Goal: Task Accomplishment & Management: Use online tool/utility

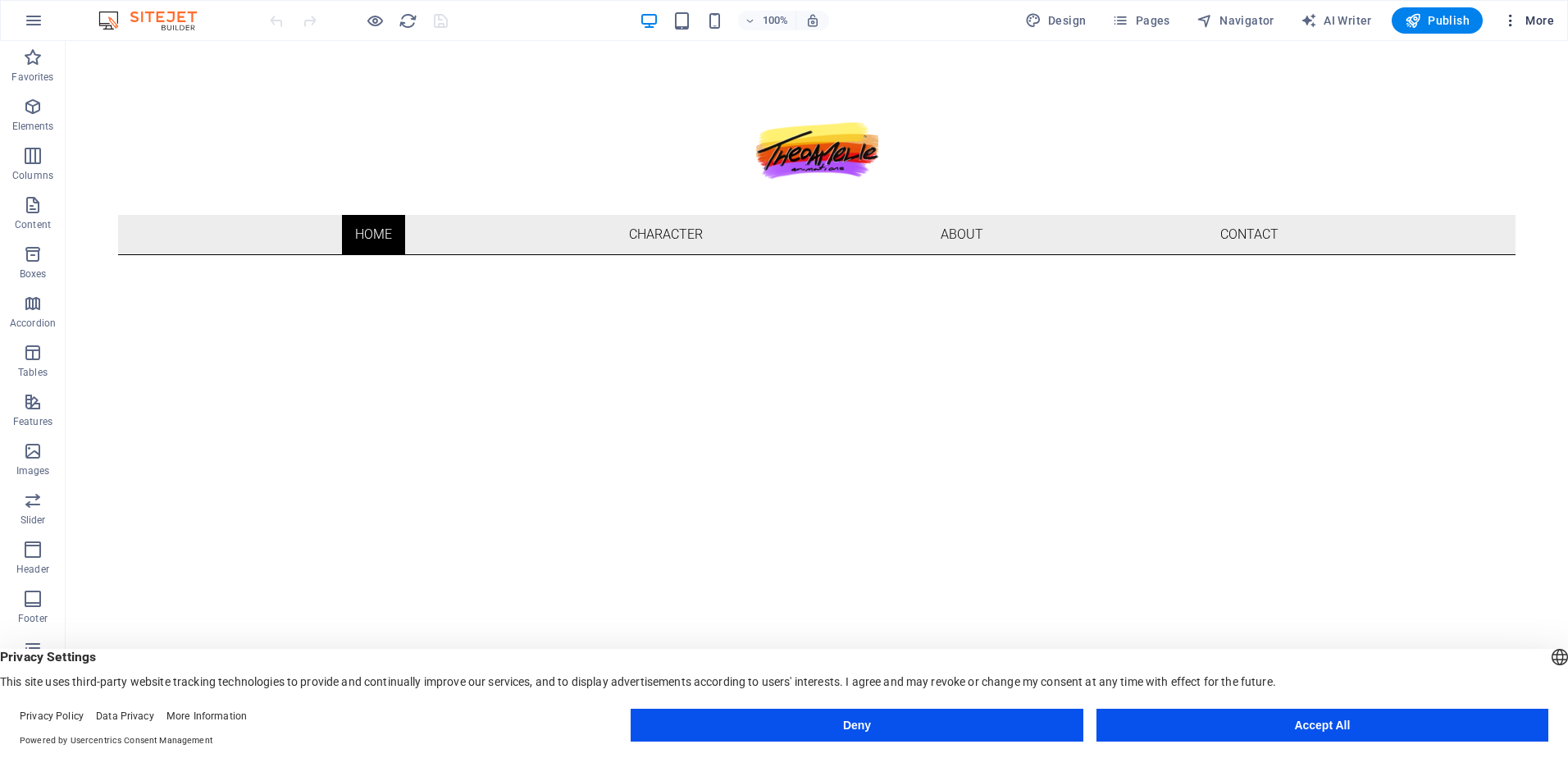
click at [1522, 17] on span "More" at bounding box center [1528, 20] width 51 height 17
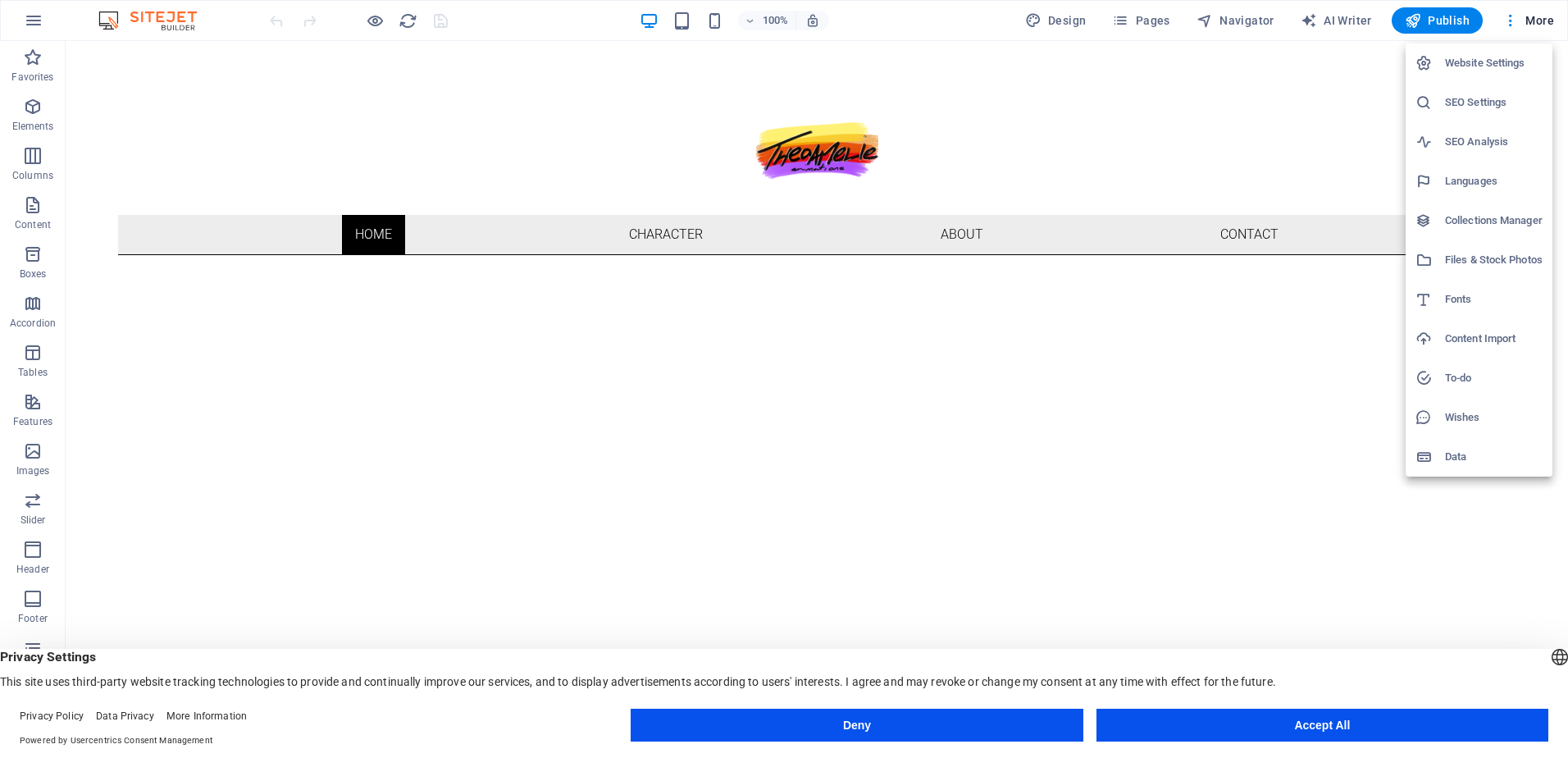
click at [997, 179] on div at bounding box center [784, 379] width 1568 height 758
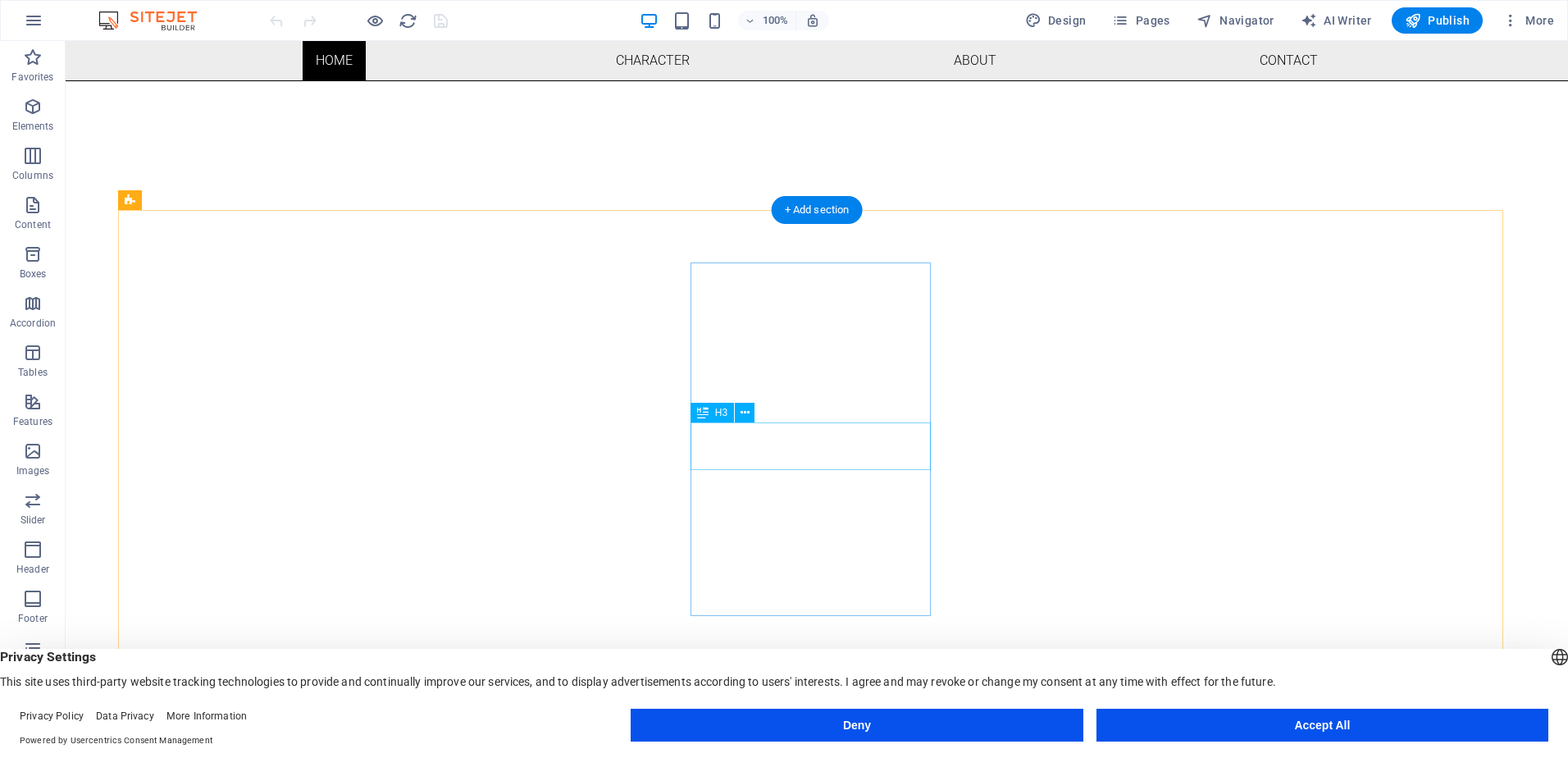
scroll to position [492, 0]
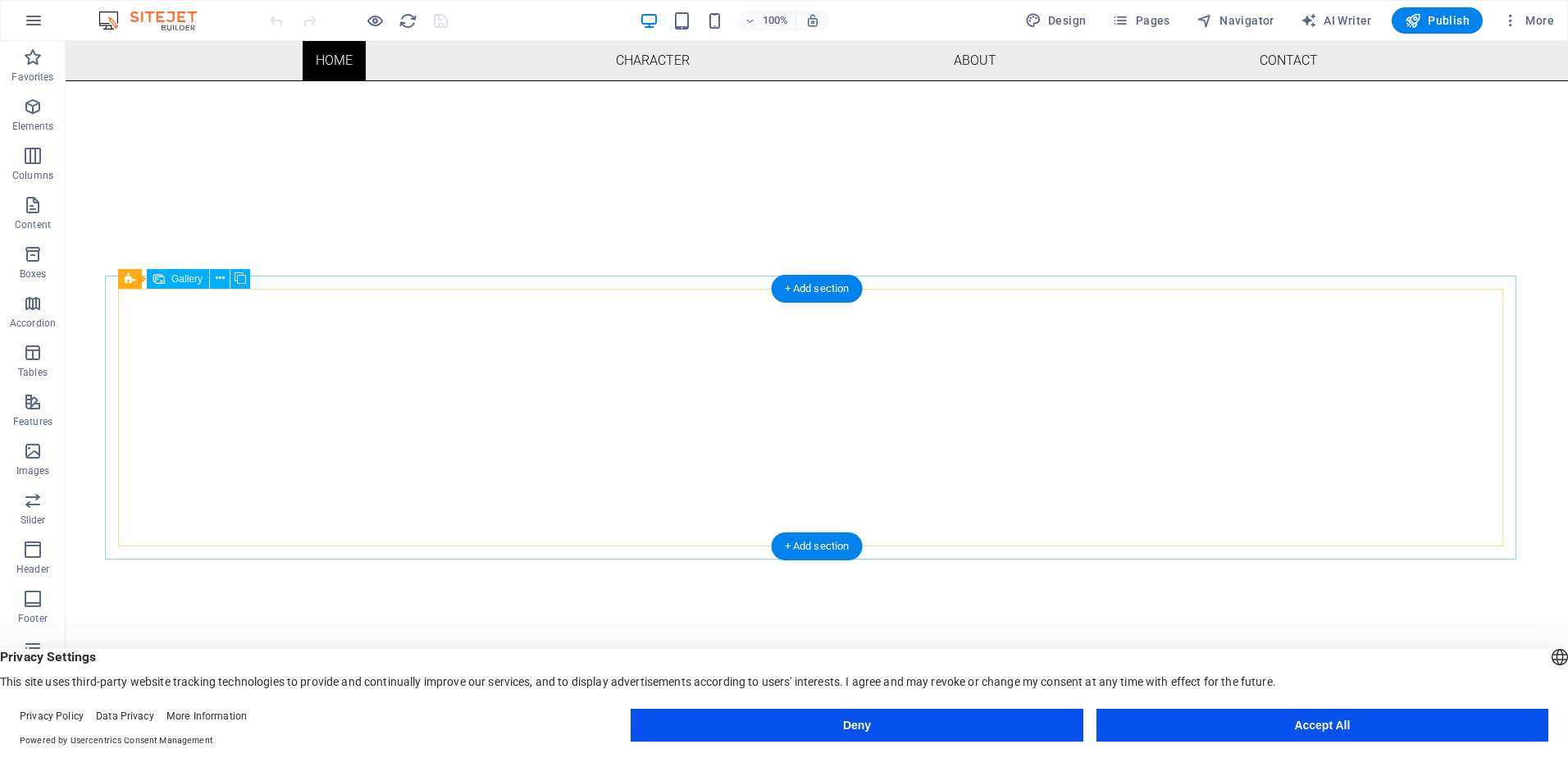
click at [238, 276] on icon at bounding box center [240, 278] width 12 height 17
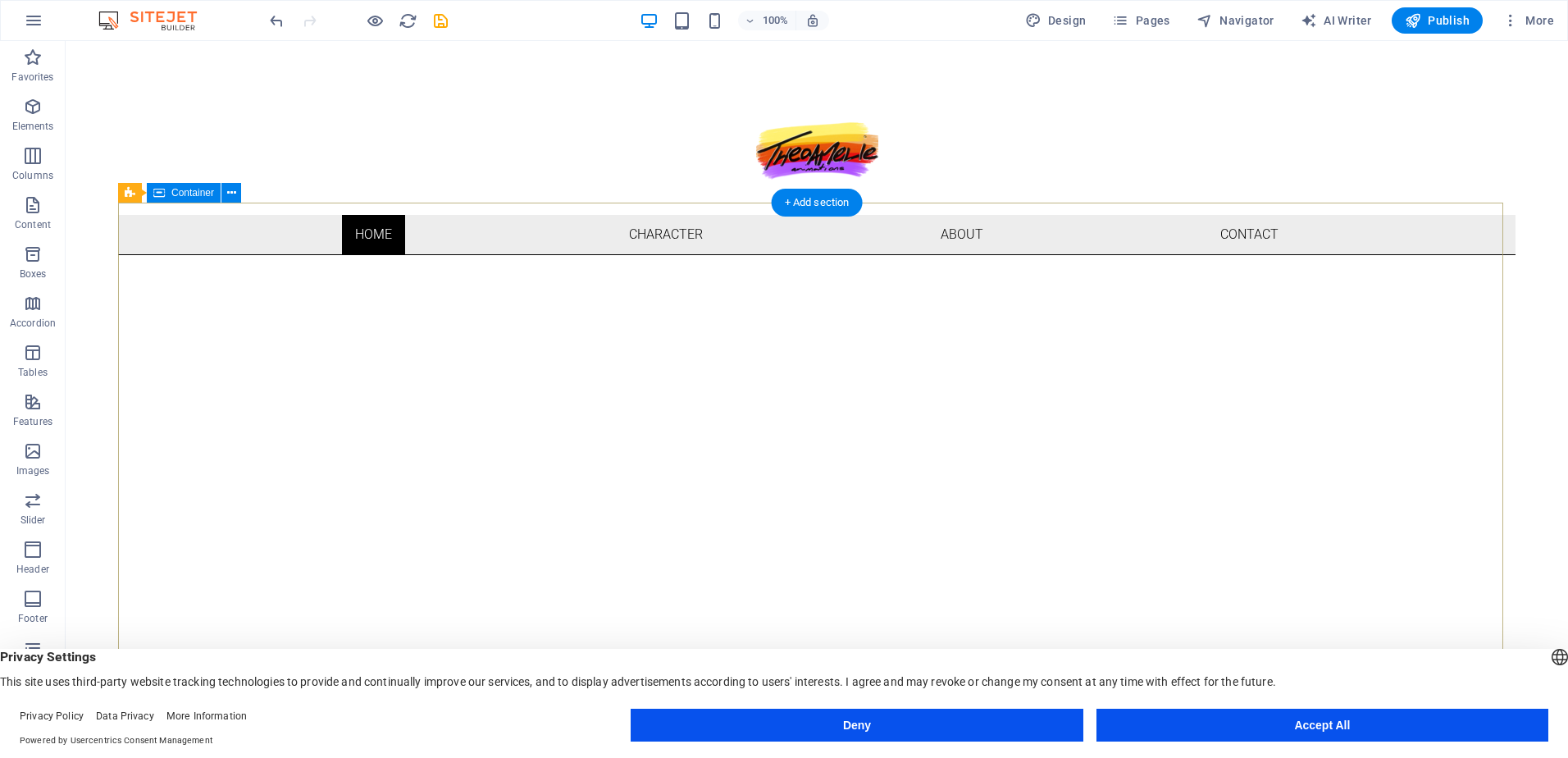
scroll to position [410, 0]
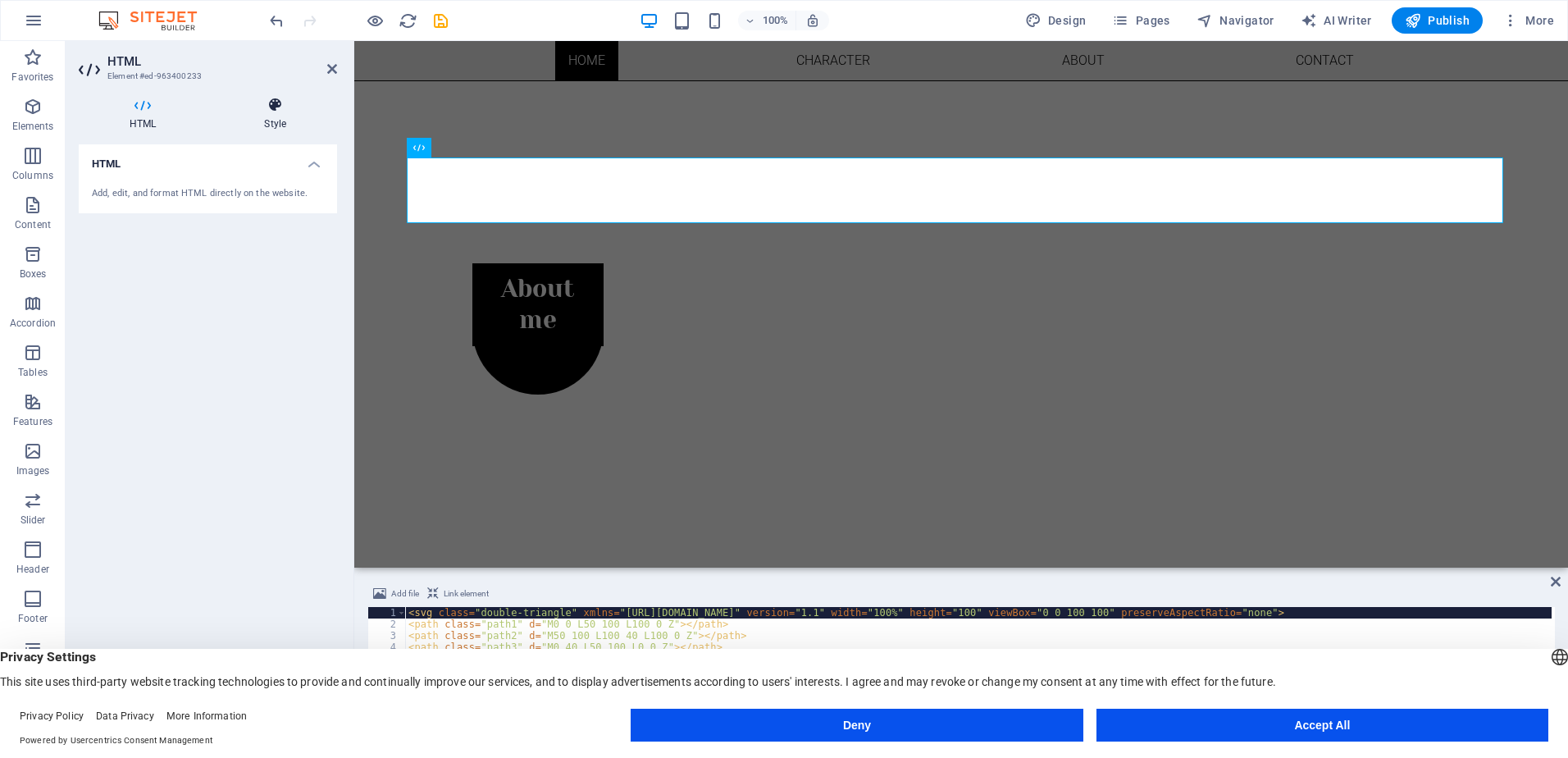
click at [273, 115] on h4 "Style" at bounding box center [276, 113] width 124 height 34
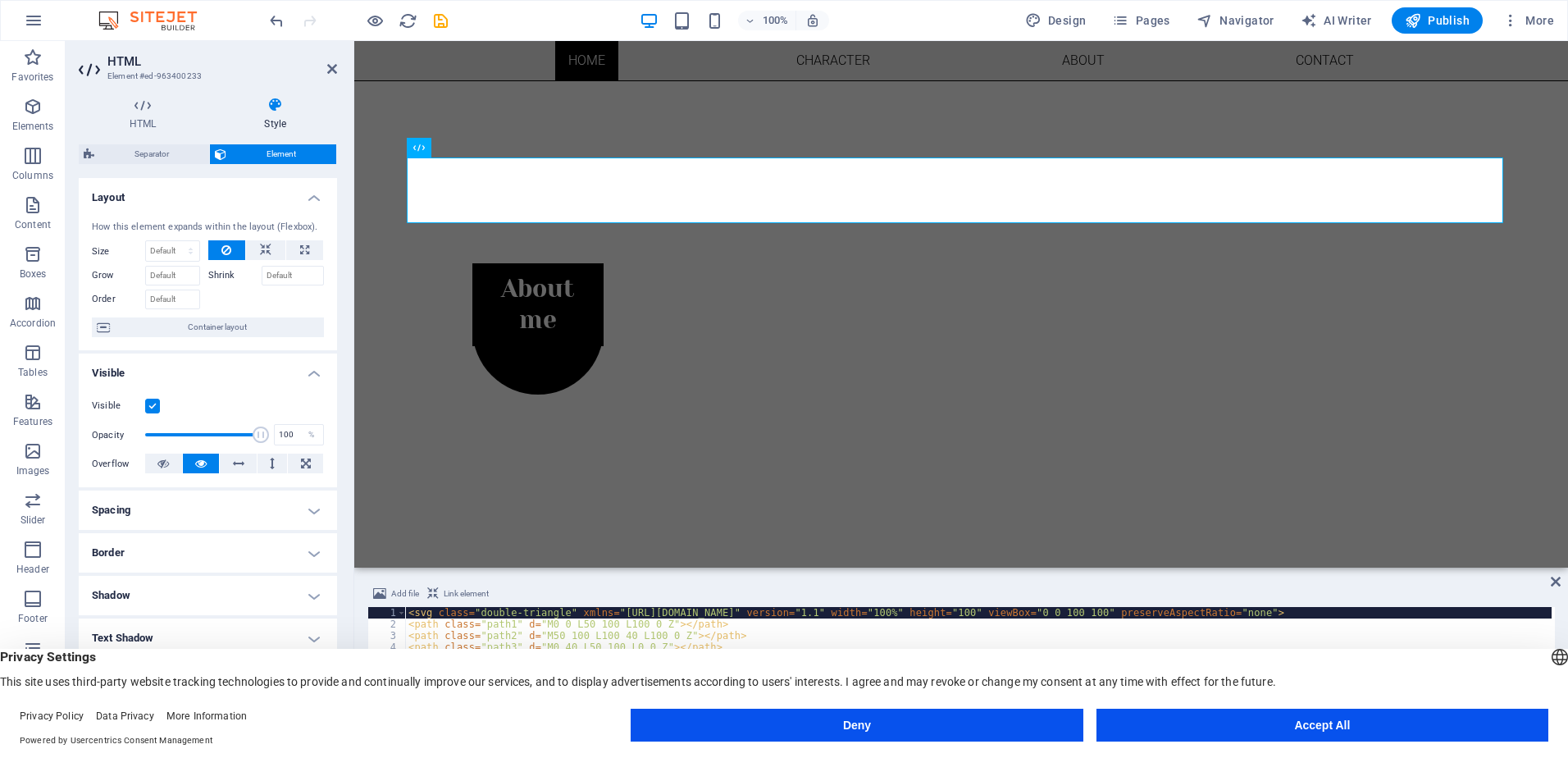
scroll to position [153, 0]
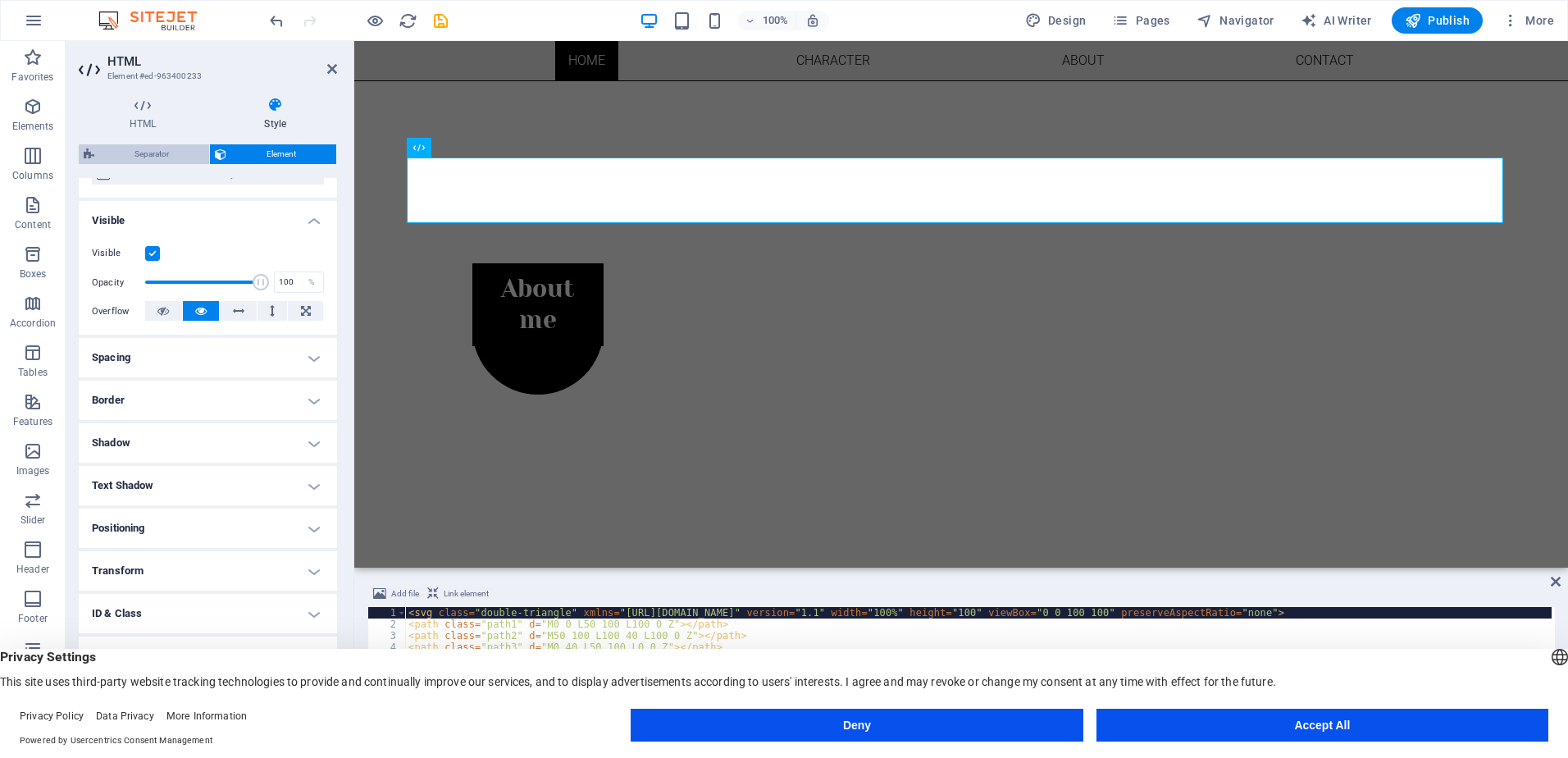
click at [145, 152] on span "Separator" at bounding box center [152, 155] width 105 height 20
select select "circle"
select select "rem"
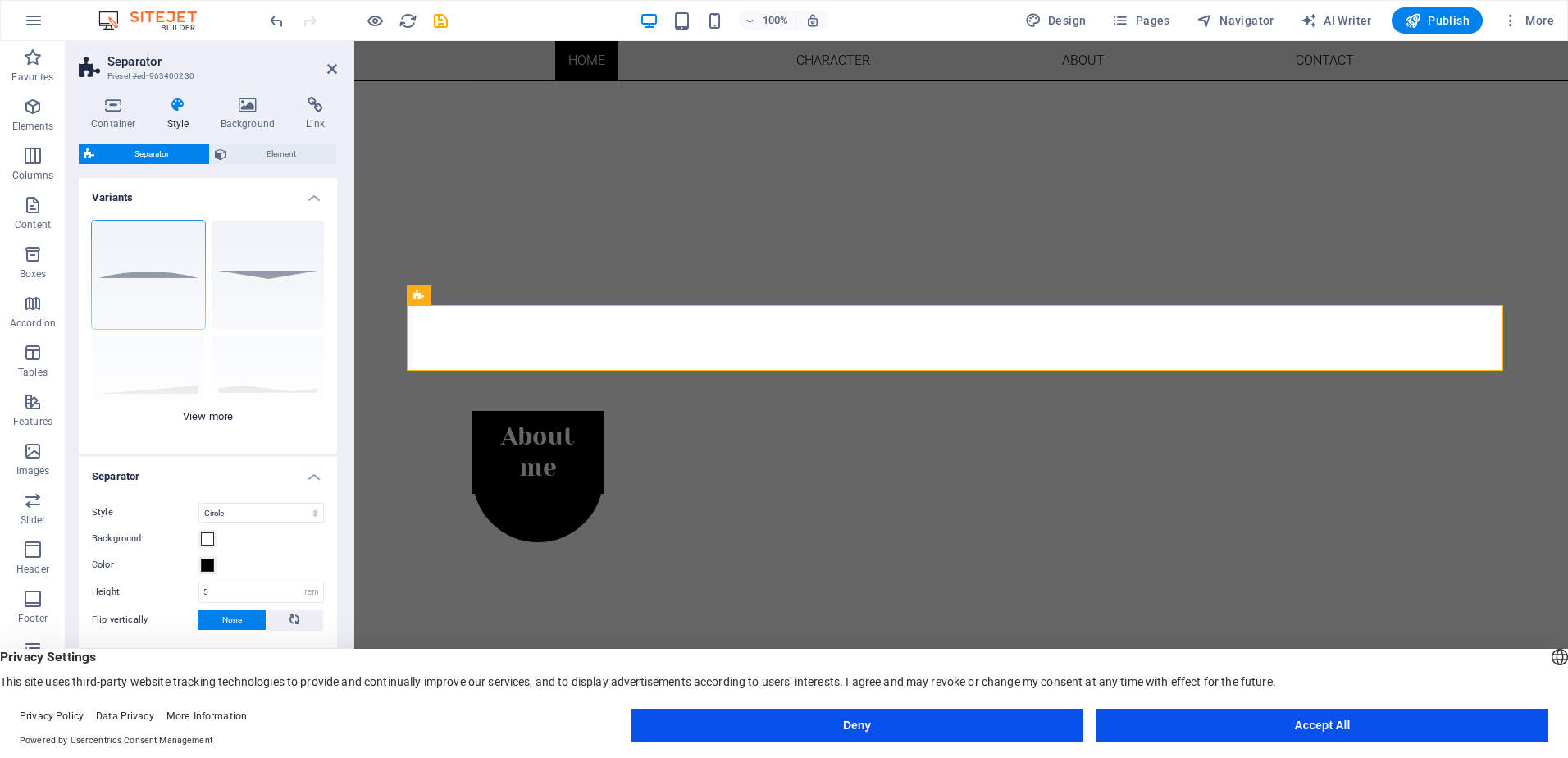
click at [215, 422] on div "Circle Default Diagonal Polygon 1 Polygon 2 Square Zigzag" at bounding box center [208, 331] width 258 height 246
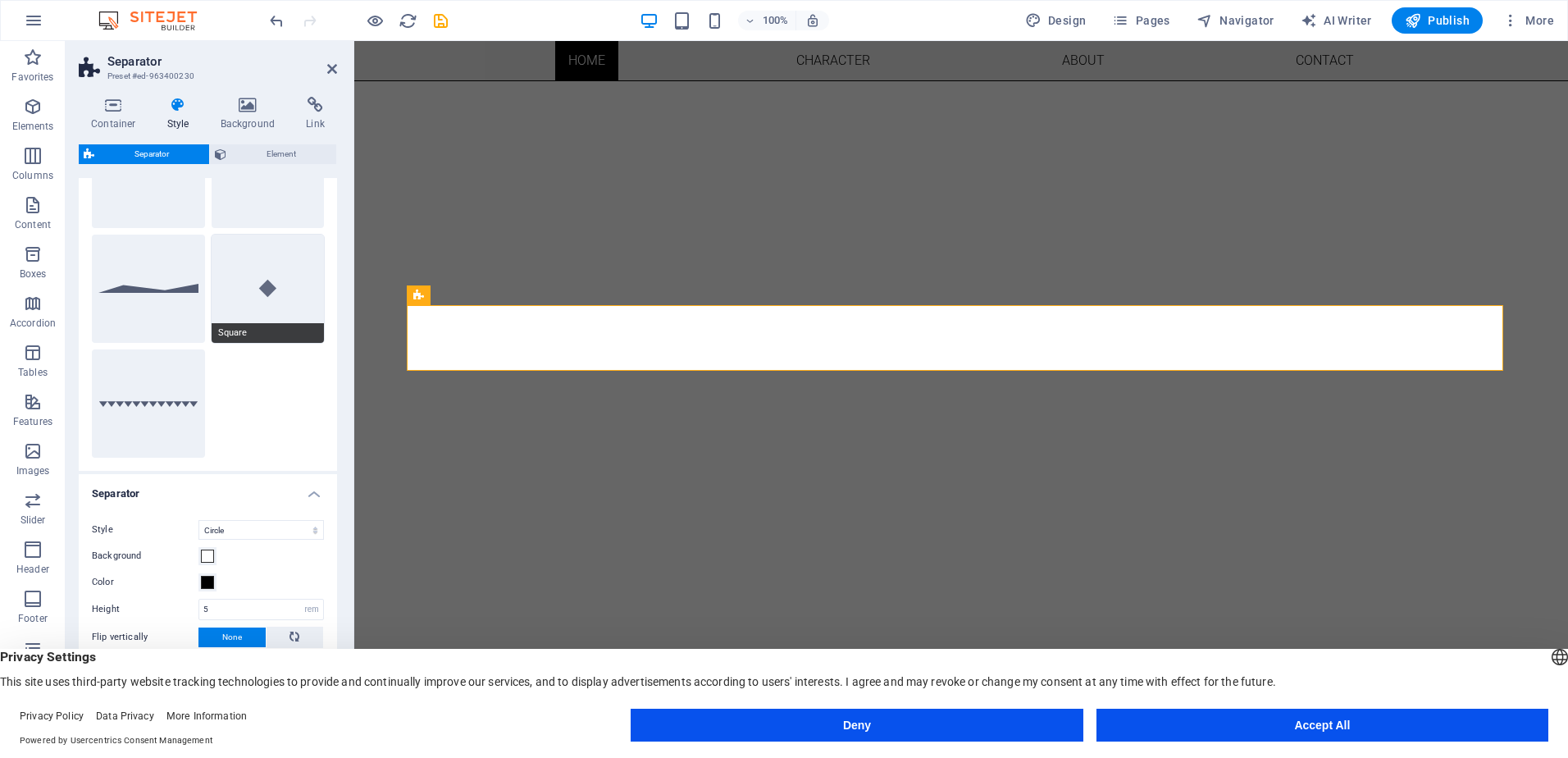
scroll to position [228, 0]
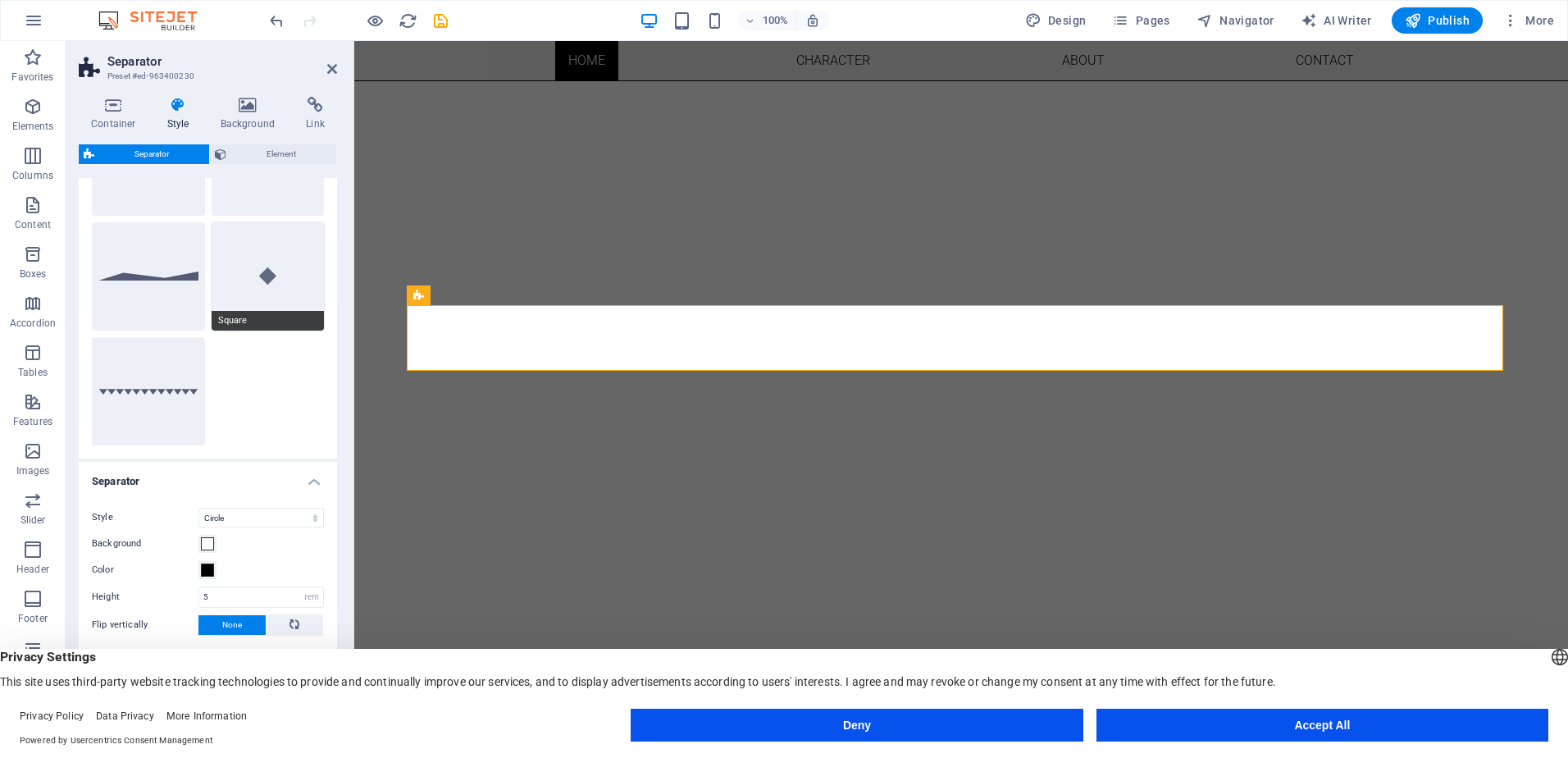
click at [256, 283] on button "Square" at bounding box center [268, 277] width 113 height 108
select select "square"
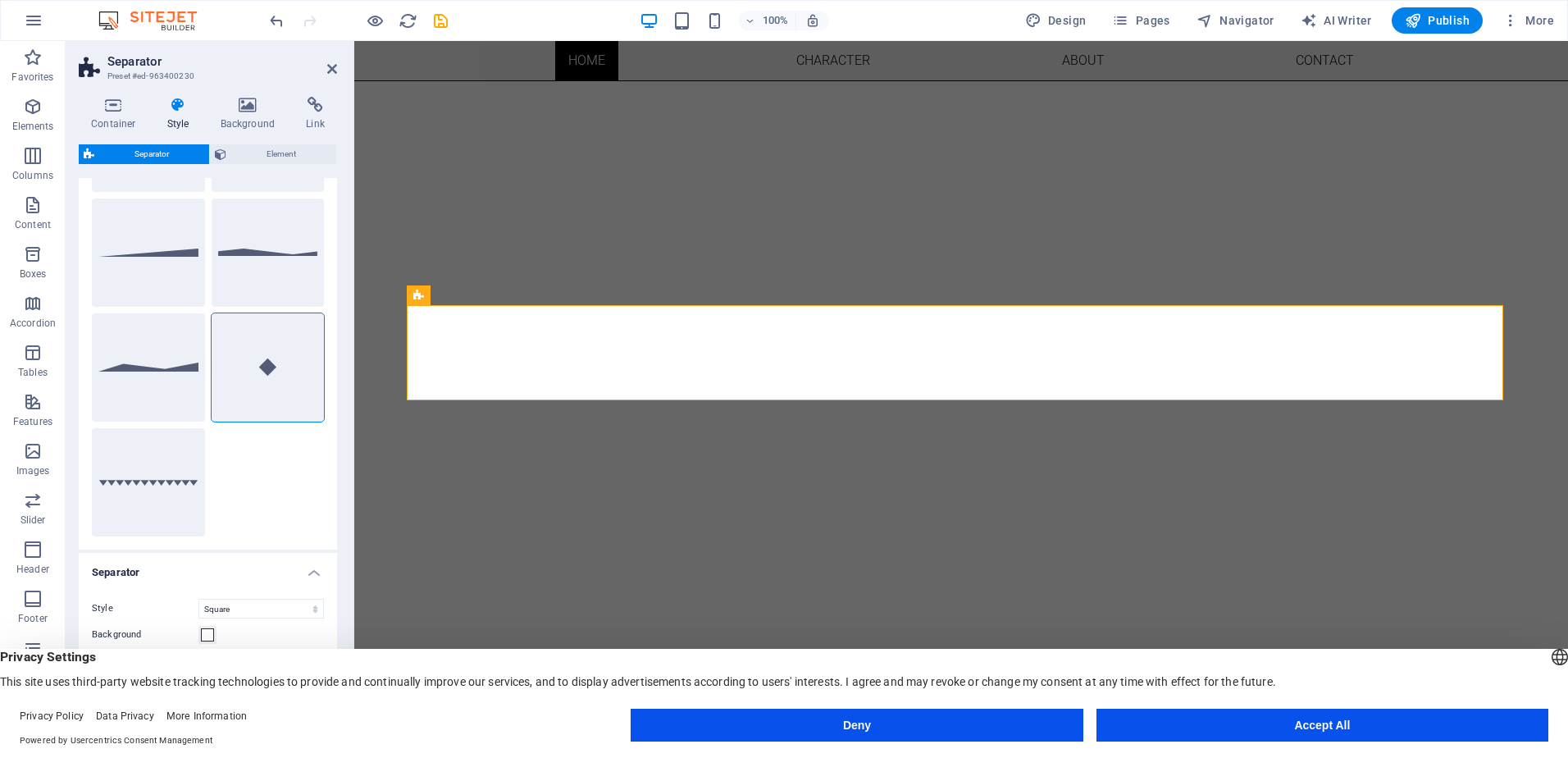
scroll to position [199, 0]
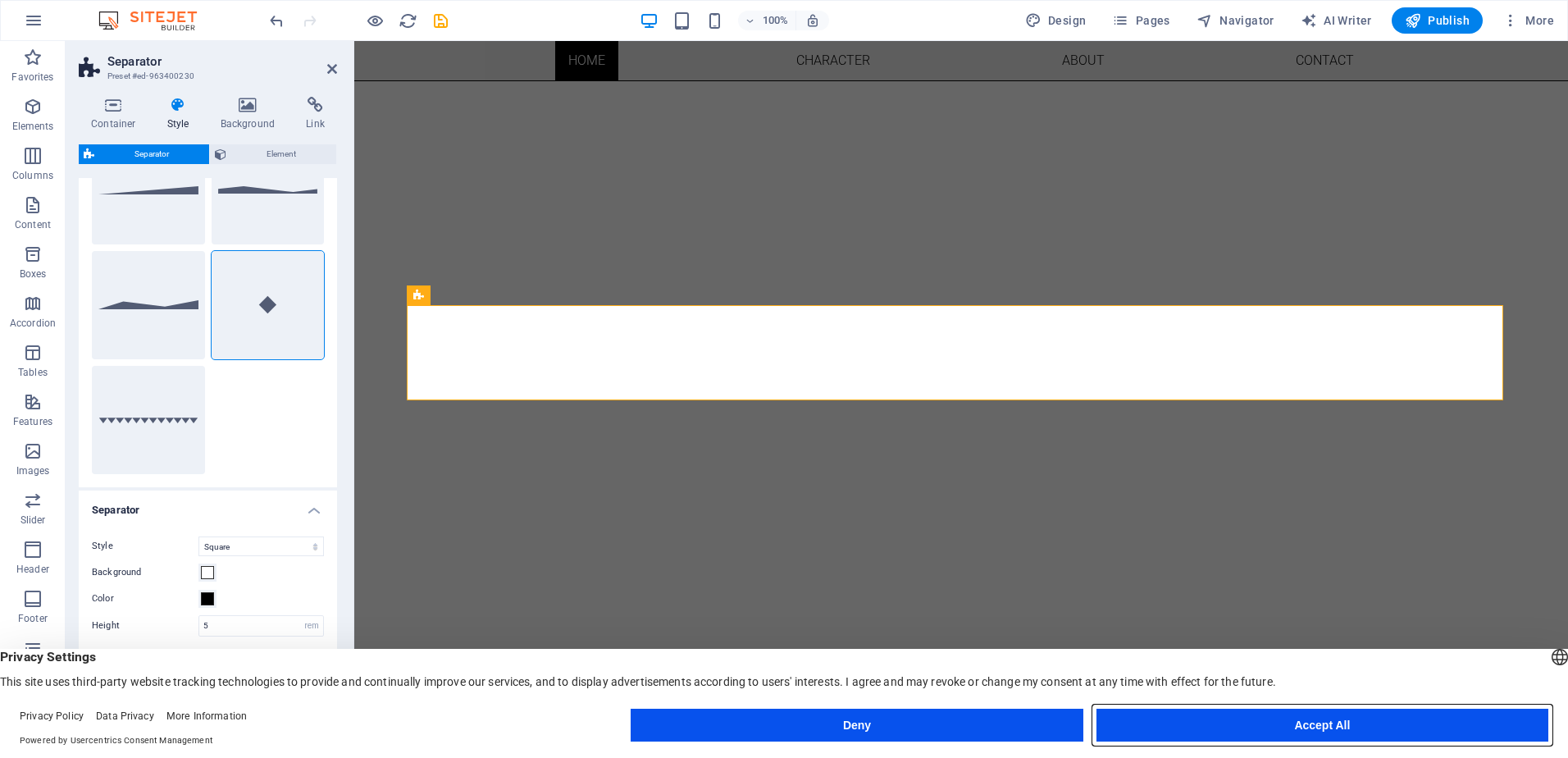
click at [1144, 722] on button "Accept All" at bounding box center [1322, 725] width 452 height 32
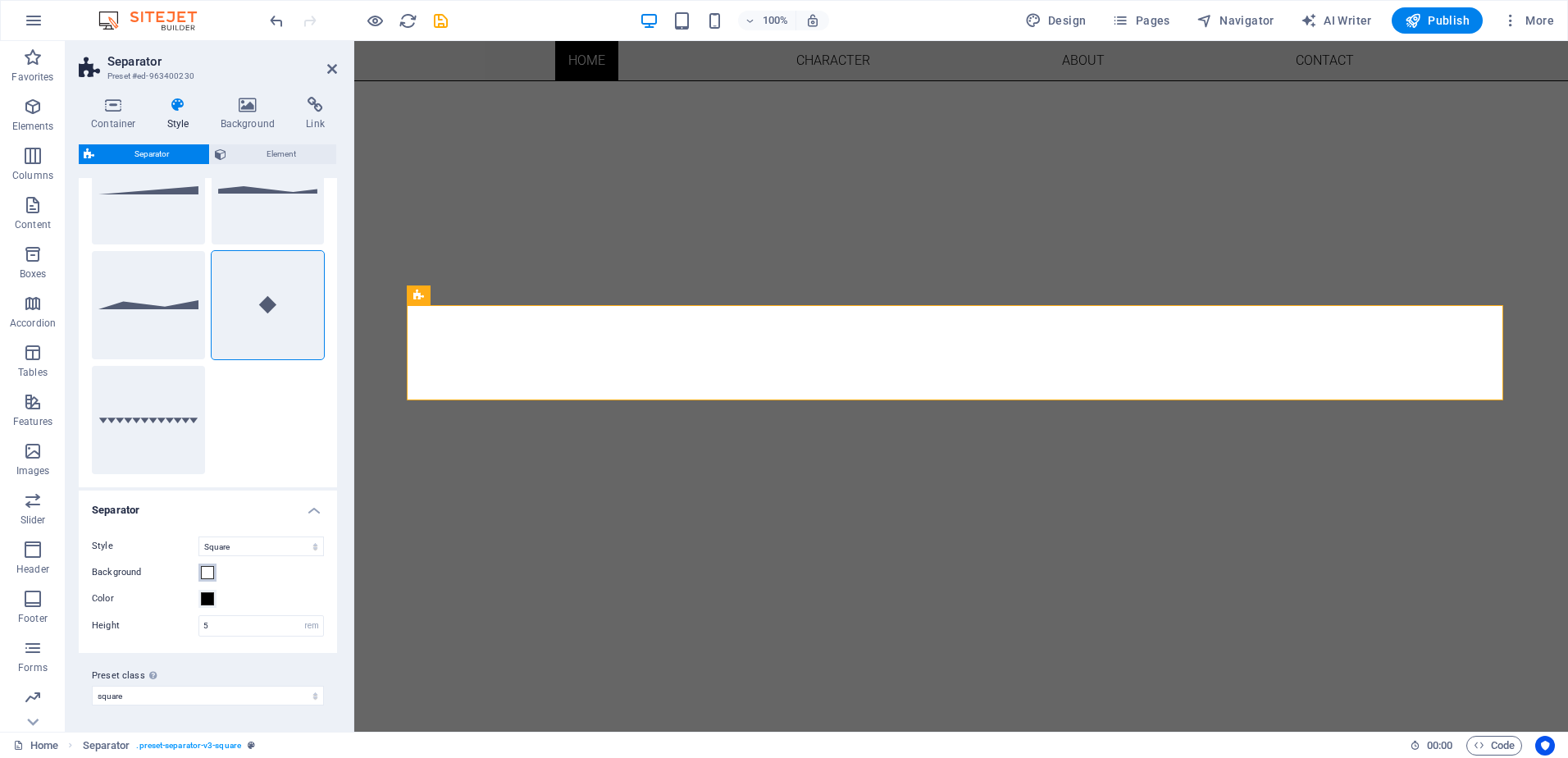
click at [211, 580] on button "Background" at bounding box center [208, 572] width 18 height 18
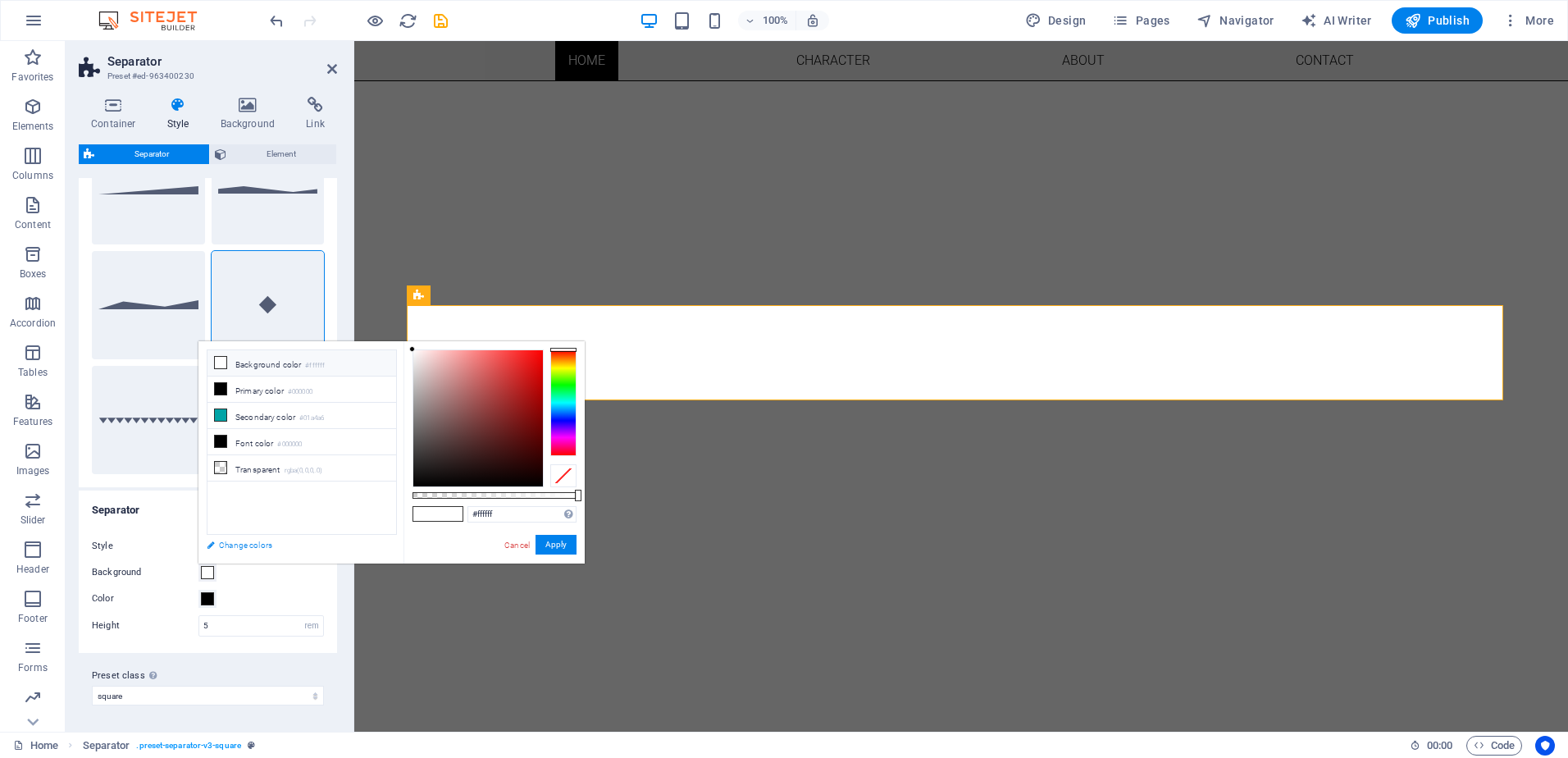
click at [250, 543] on link "Change colors" at bounding box center [293, 544] width 190 height 21
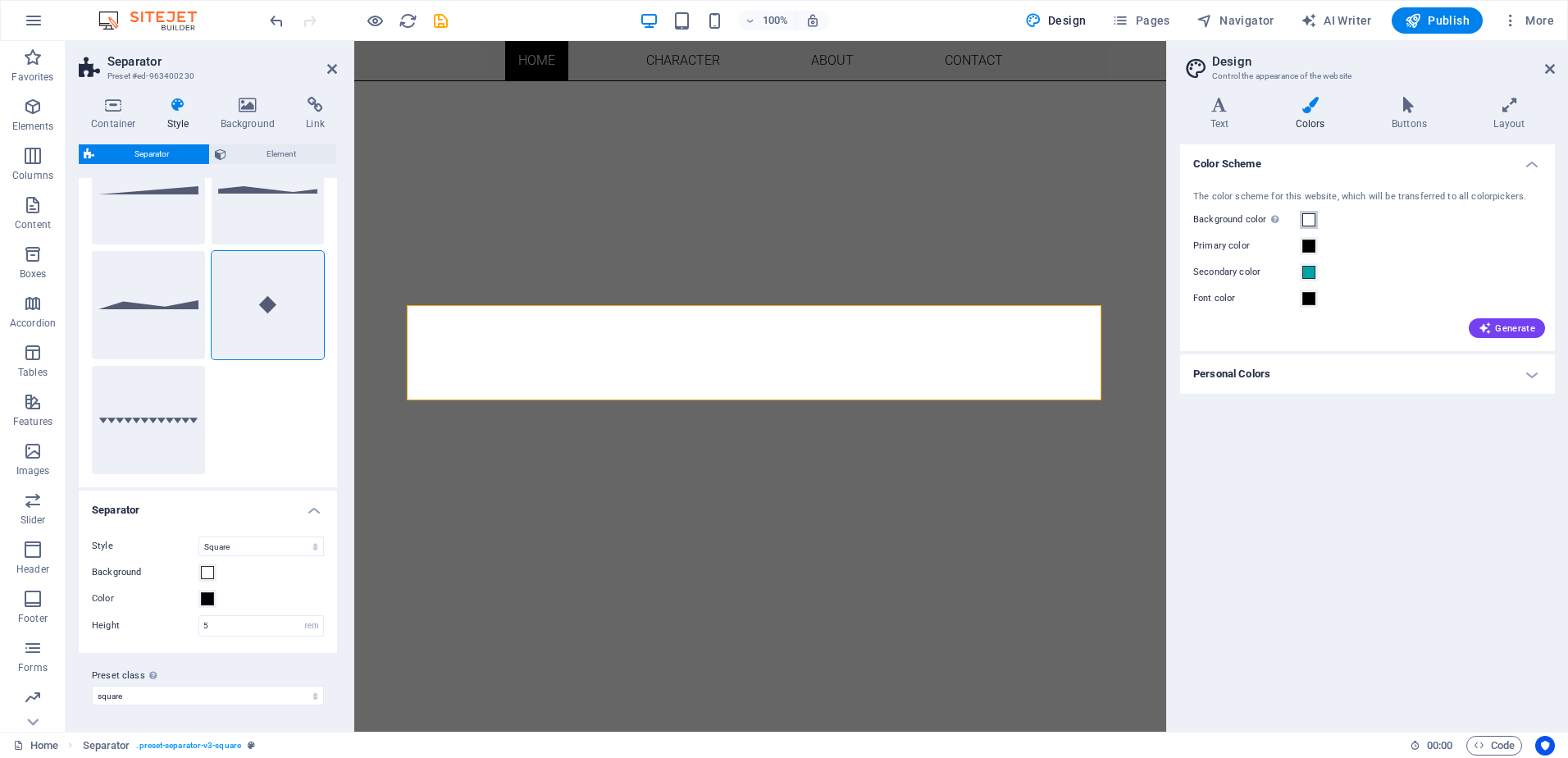
click at [1308, 223] on span at bounding box center [1308, 220] width 13 height 13
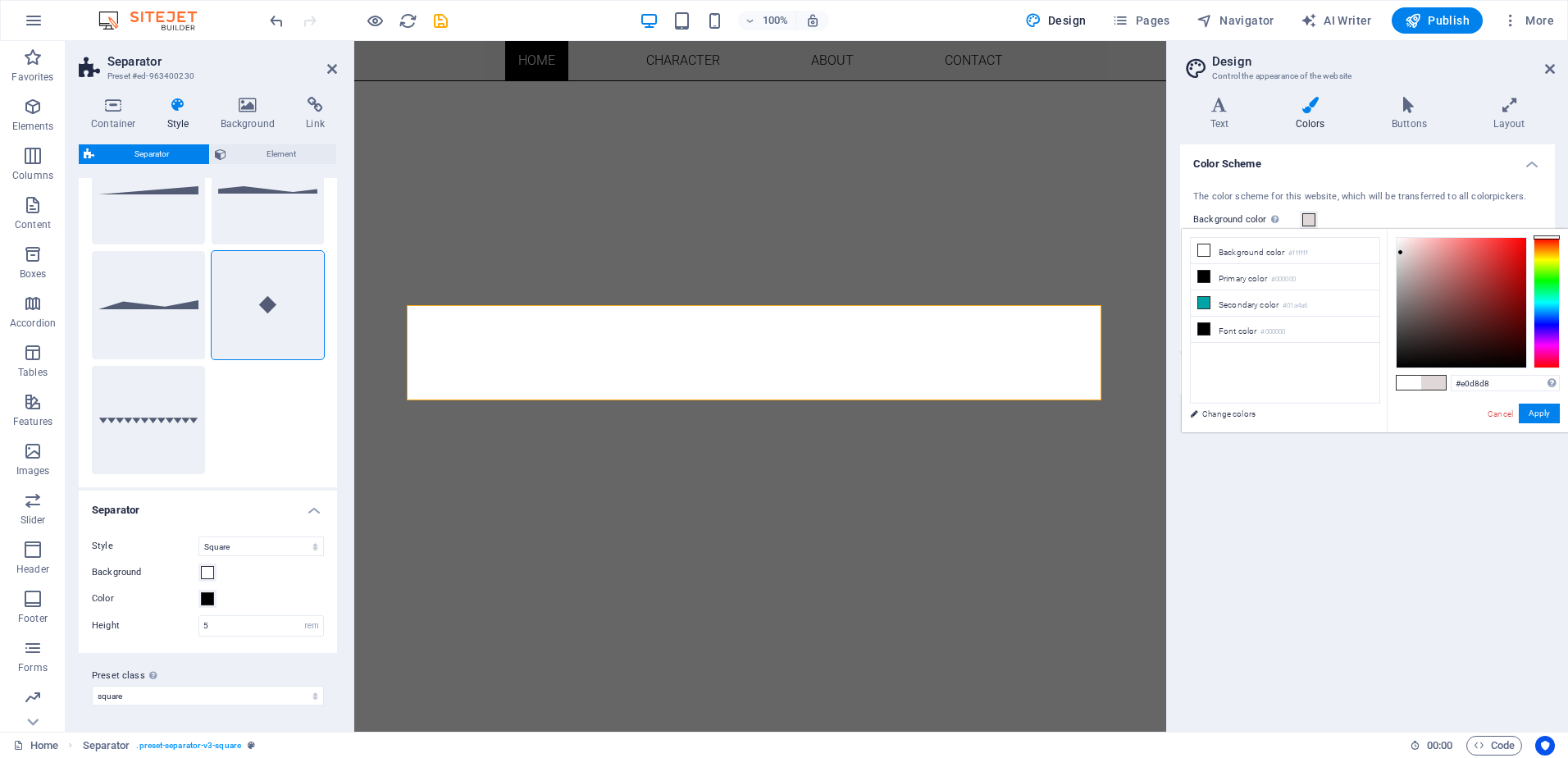
drag, startPoint x: 1406, startPoint y: 241, endPoint x: 1401, endPoint y: 253, distance: 13.0
click at [1401, 253] on div at bounding box center [1461, 303] width 130 height 130
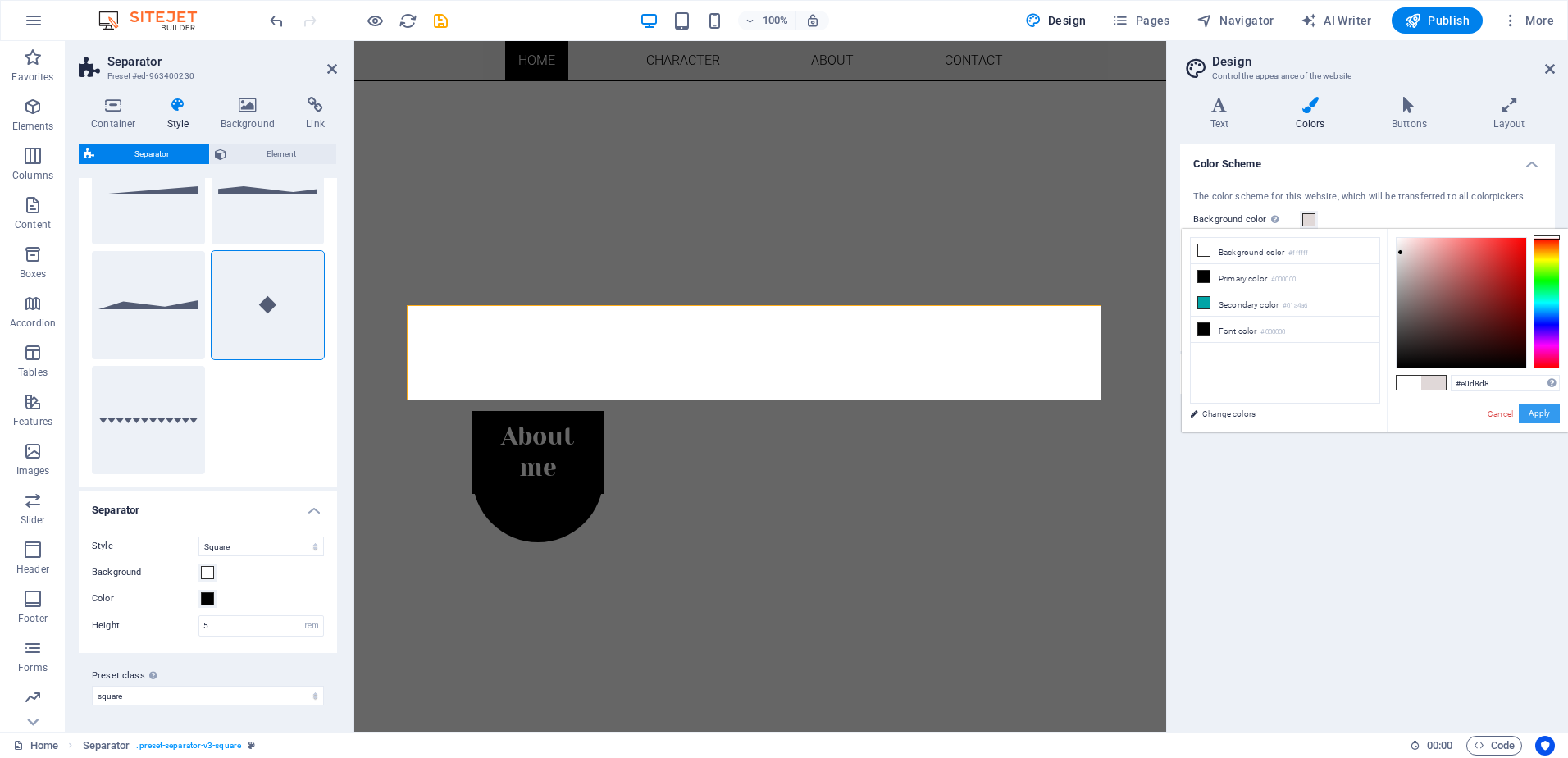
click at [1537, 416] on button "Apply" at bounding box center [1539, 413] width 41 height 20
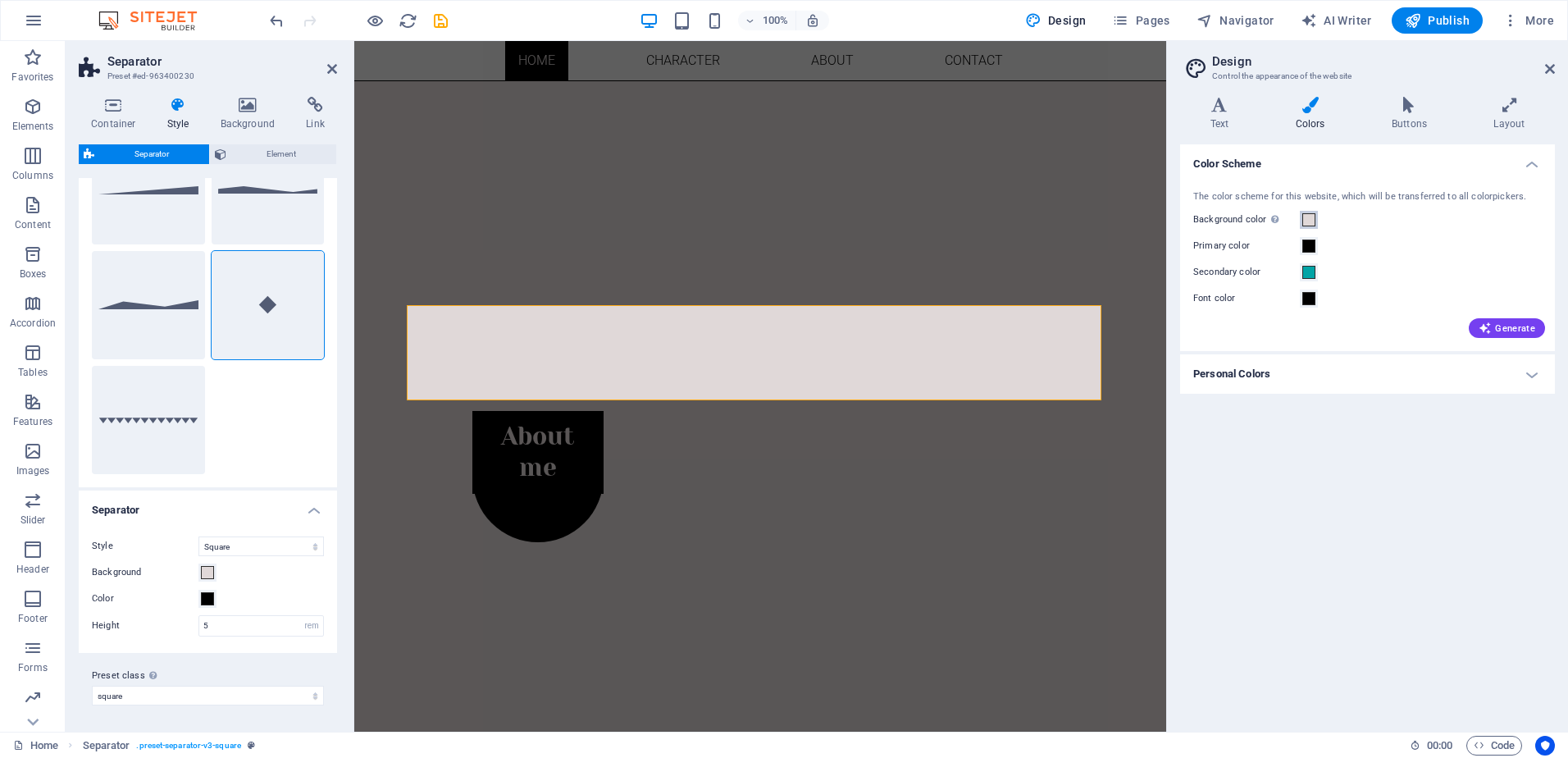
click at [1308, 214] on span at bounding box center [1308, 220] width 13 height 13
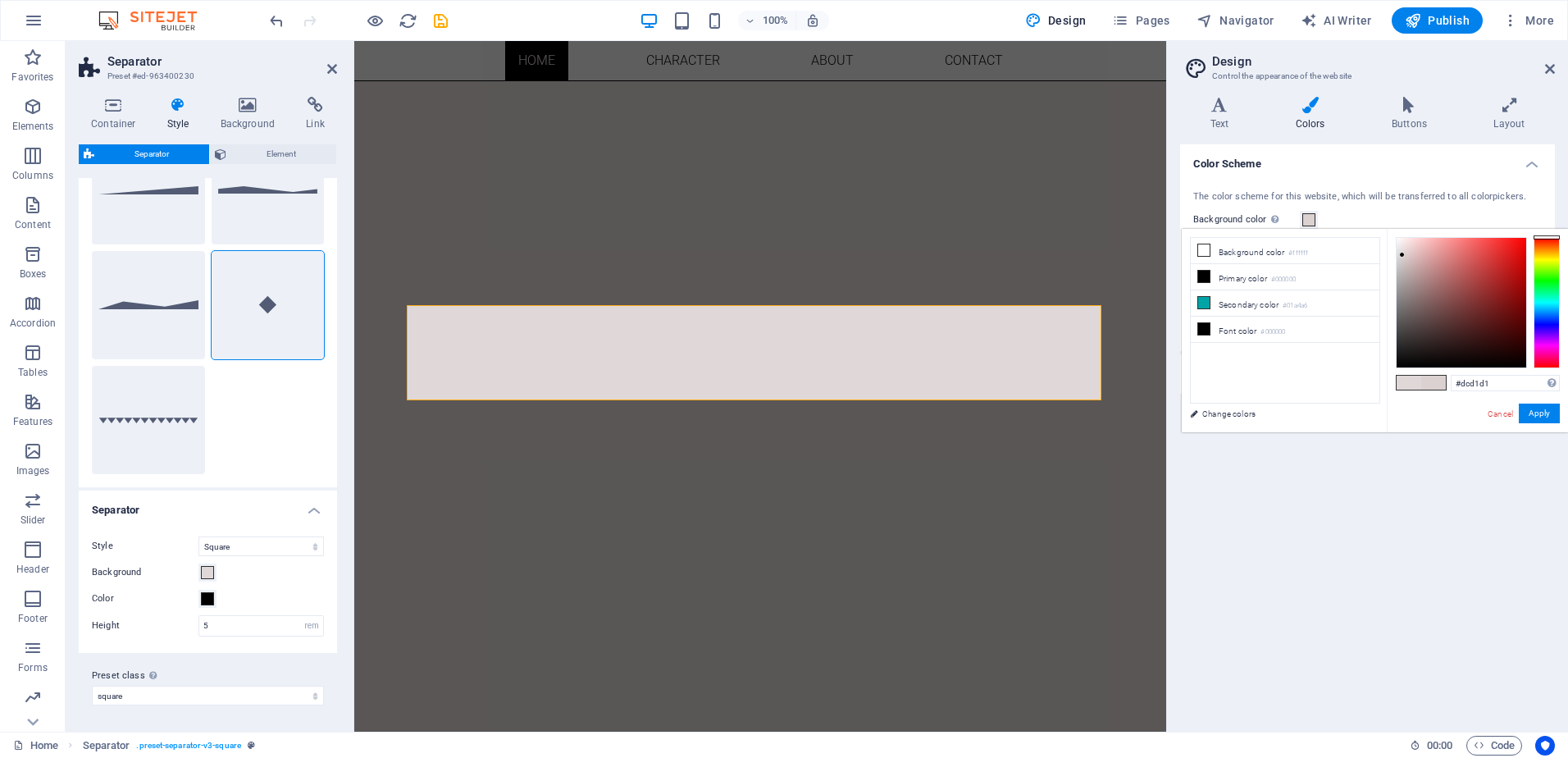
type input "#ddd2d2"
click at [1402, 254] on div at bounding box center [1402, 254] width 6 height 6
click at [1531, 413] on button "Apply" at bounding box center [1539, 413] width 41 height 20
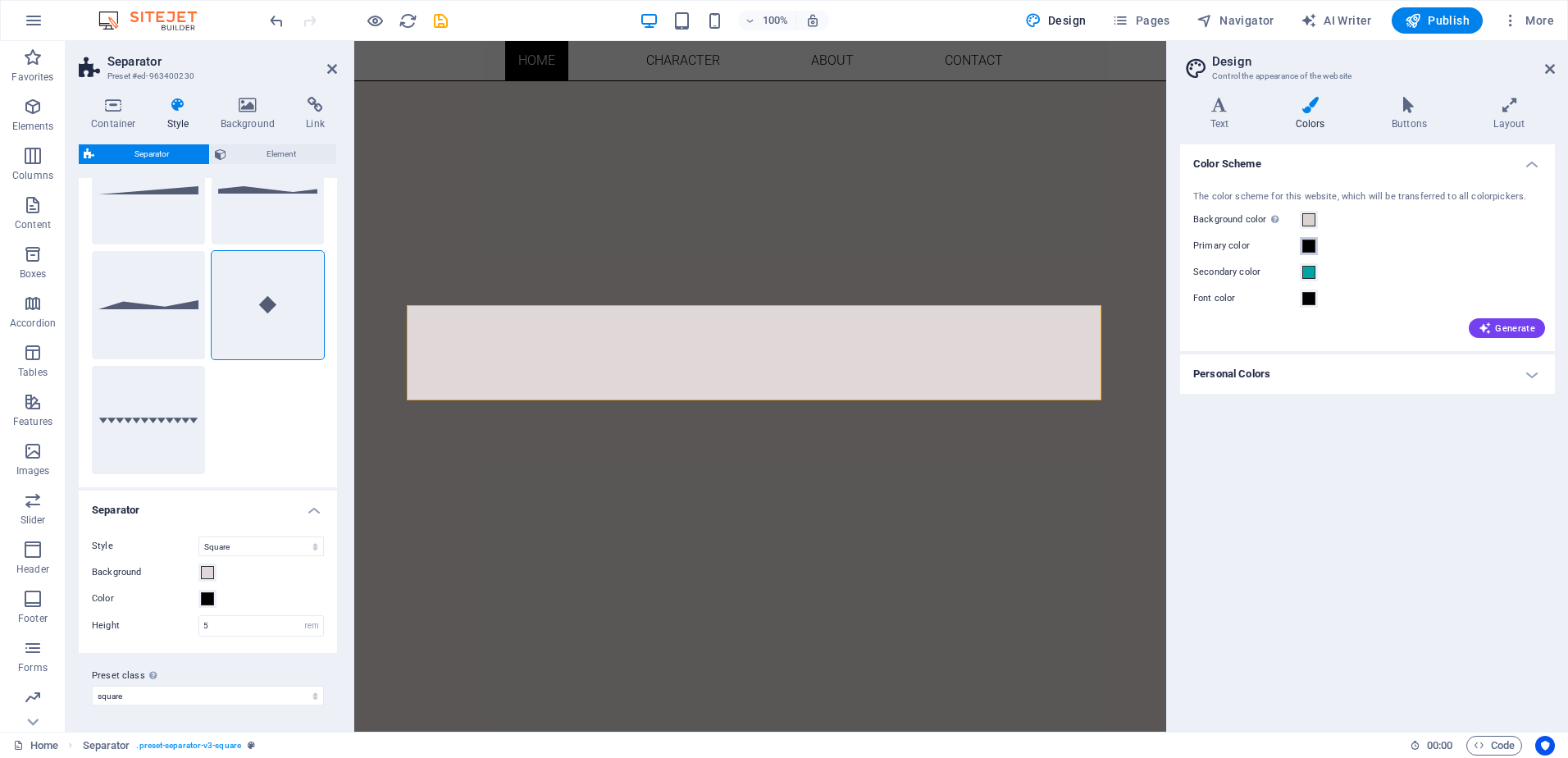
click at [1307, 247] on span at bounding box center [1308, 245] width 13 height 13
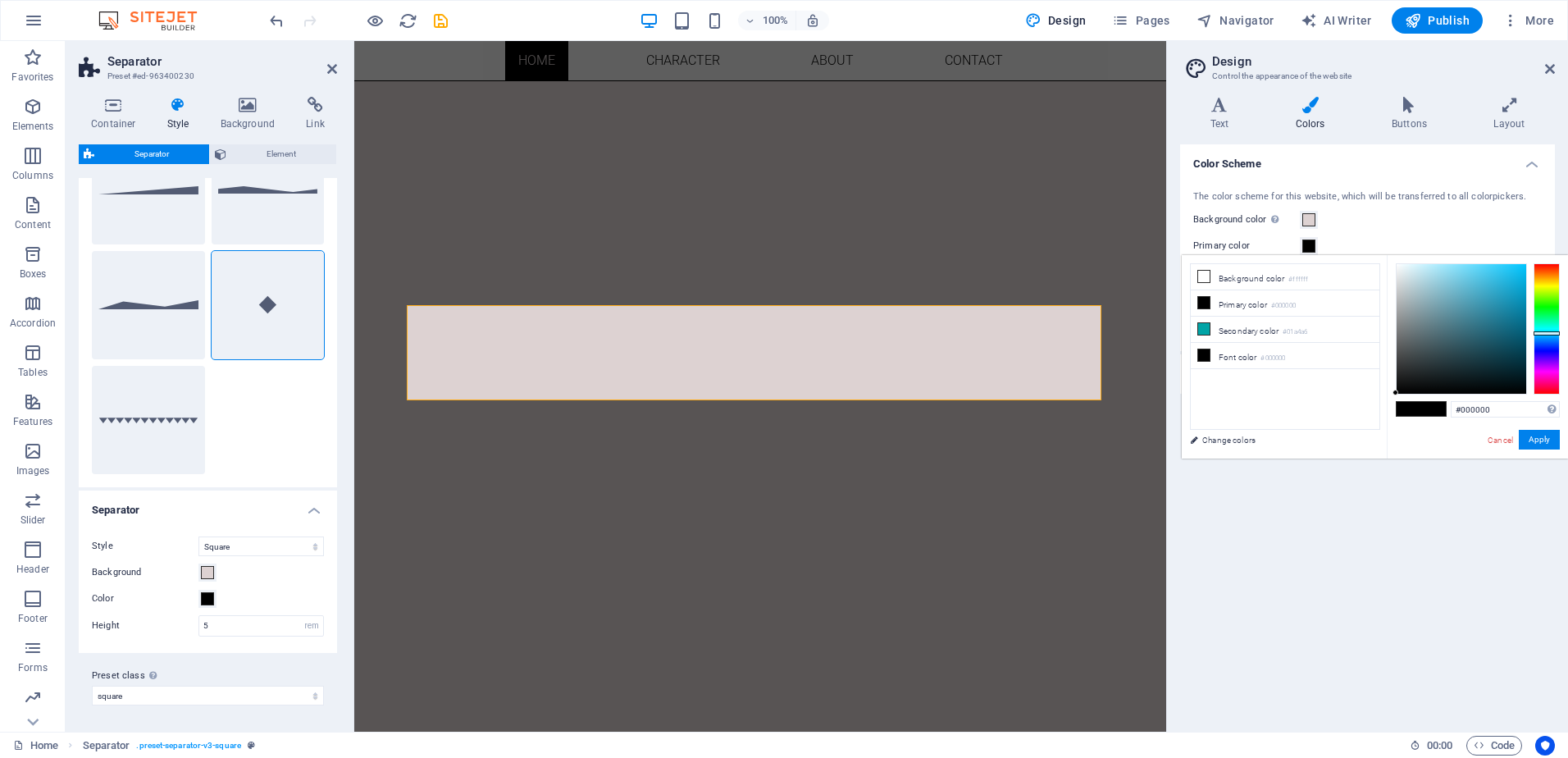
drag, startPoint x: 1547, startPoint y: 342, endPoint x: 1545, endPoint y: 333, distance: 9.2
click at [1545, 333] on div at bounding box center [1546, 328] width 27 height 131
type input "#21515f"
drag, startPoint x: 1465, startPoint y: 359, endPoint x: 1479, endPoint y: 345, distance: 19.8
click at [1479, 345] on div at bounding box center [1461, 329] width 130 height 130
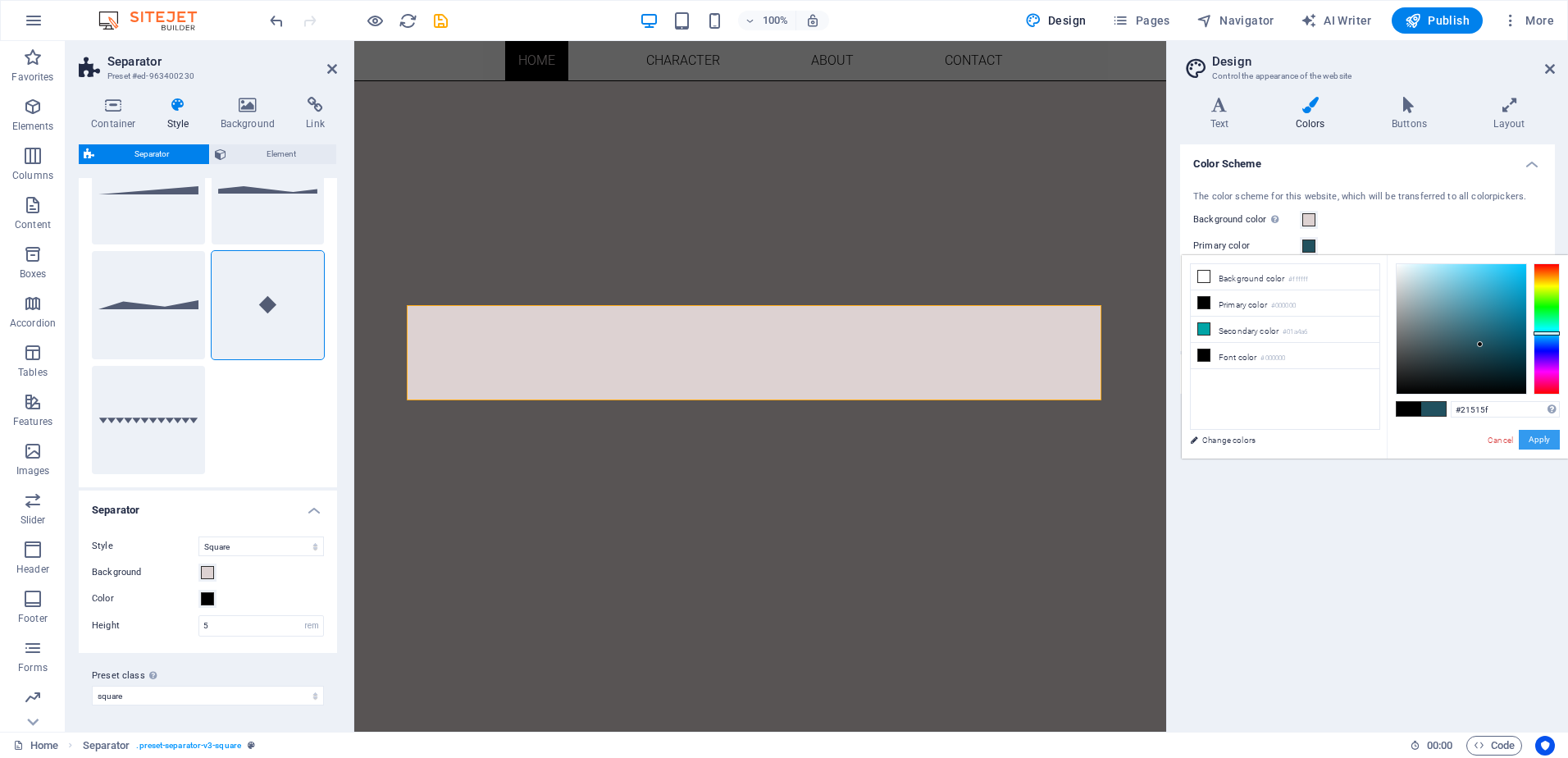
click at [1542, 438] on button "Apply" at bounding box center [1539, 439] width 41 height 20
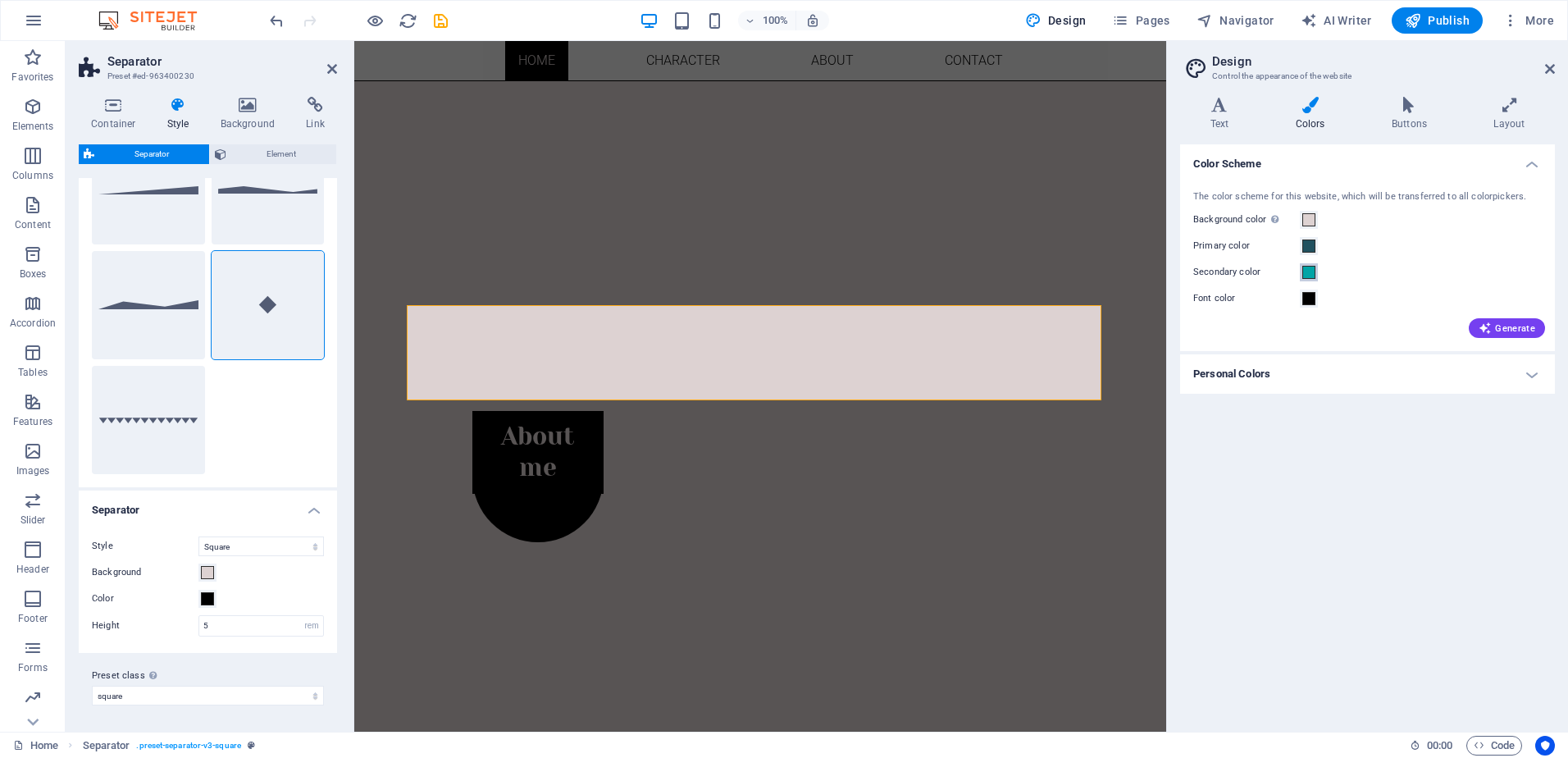
click at [1308, 269] on span at bounding box center [1308, 272] width 13 height 13
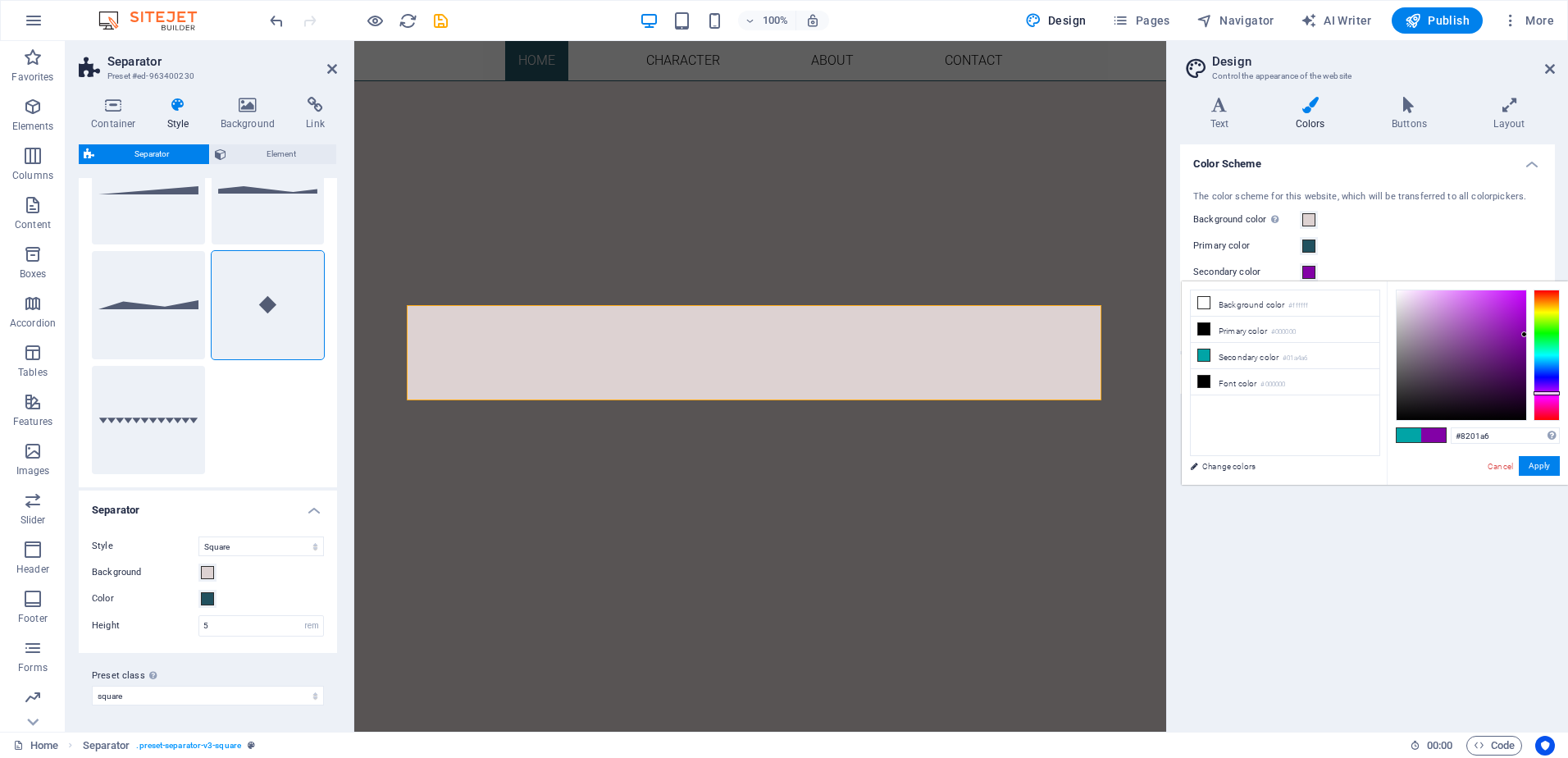
drag, startPoint x: 1551, startPoint y: 352, endPoint x: 1560, endPoint y: 393, distance: 42.0
click at [1560, 393] on div "#8201a6 Supported formats #0852ed rgb(8, 82, 237) rgba(8, 82, 237, 90%) hsv(221…" at bounding box center [1476, 502] width 181 height 441
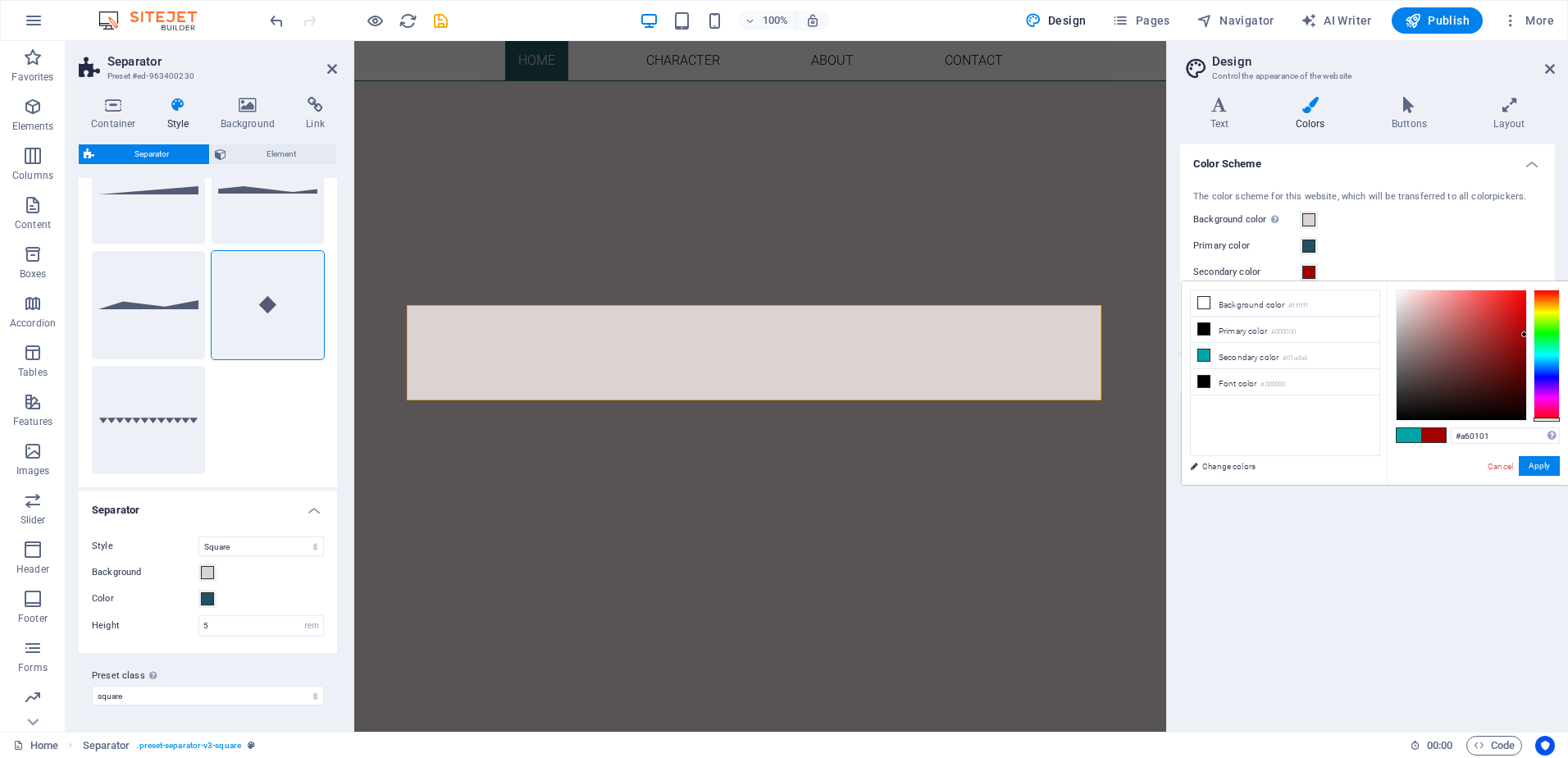
drag, startPoint x: 1549, startPoint y: 393, endPoint x: 1561, endPoint y: 427, distance: 36.1
click at [1561, 427] on div "#a60101 Supported formats #0852ed rgb(8, 82, 237) rgba(8, 82, 237, 90%) hsv(221…" at bounding box center [1476, 502] width 181 height 441
type input "#524a4a"
drag, startPoint x: 1421, startPoint y: 368, endPoint x: 1409, endPoint y: 377, distance: 15.0
click at [1409, 377] on div at bounding box center [1461, 355] width 130 height 130
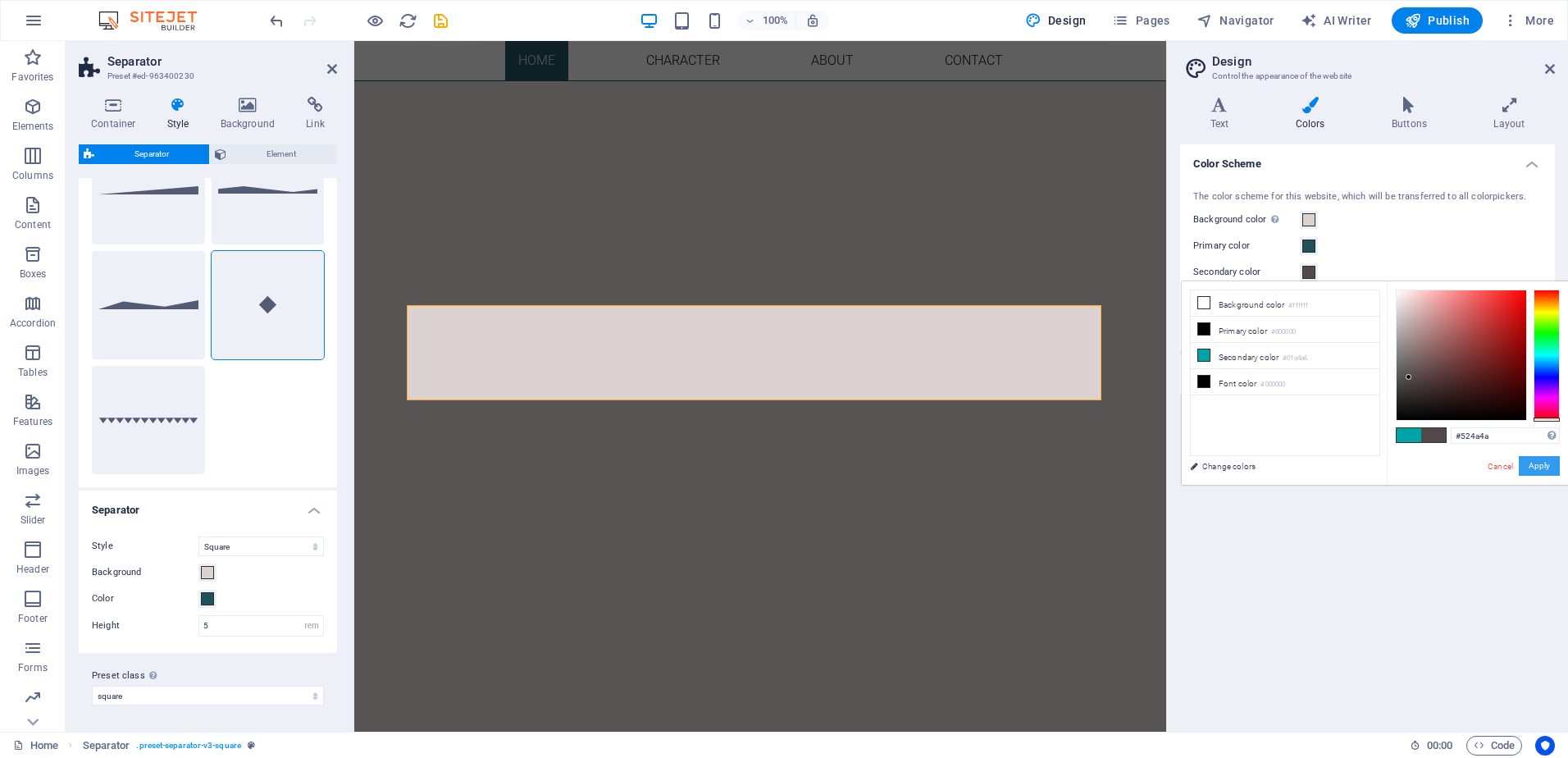
click at [1541, 471] on button "Apply" at bounding box center [1539, 466] width 41 height 20
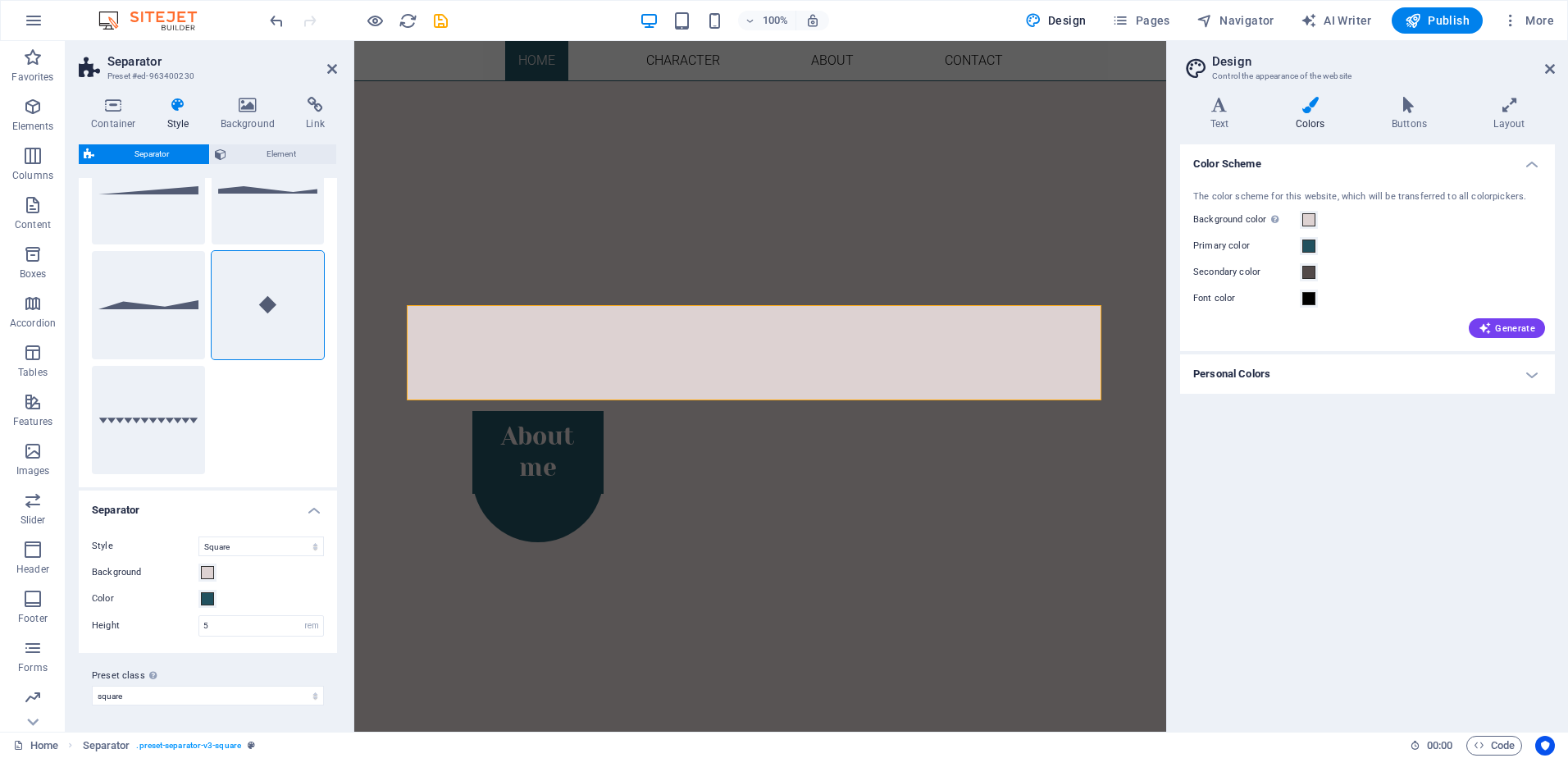
click at [1395, 378] on h4 "Personal Colors" at bounding box center [1367, 374] width 375 height 39
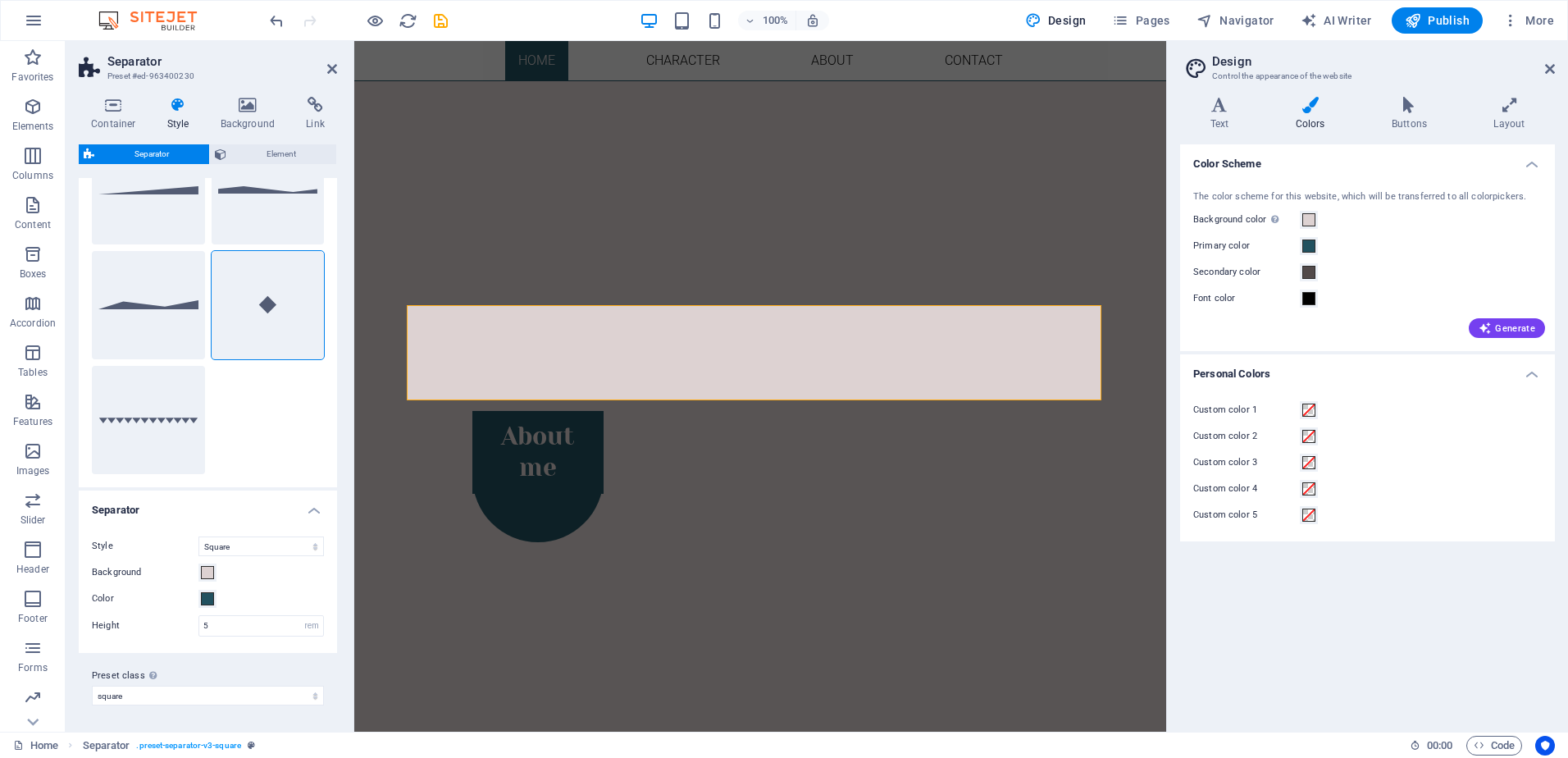
click at [1395, 378] on h4 "Personal Colors" at bounding box center [1367, 369] width 375 height 30
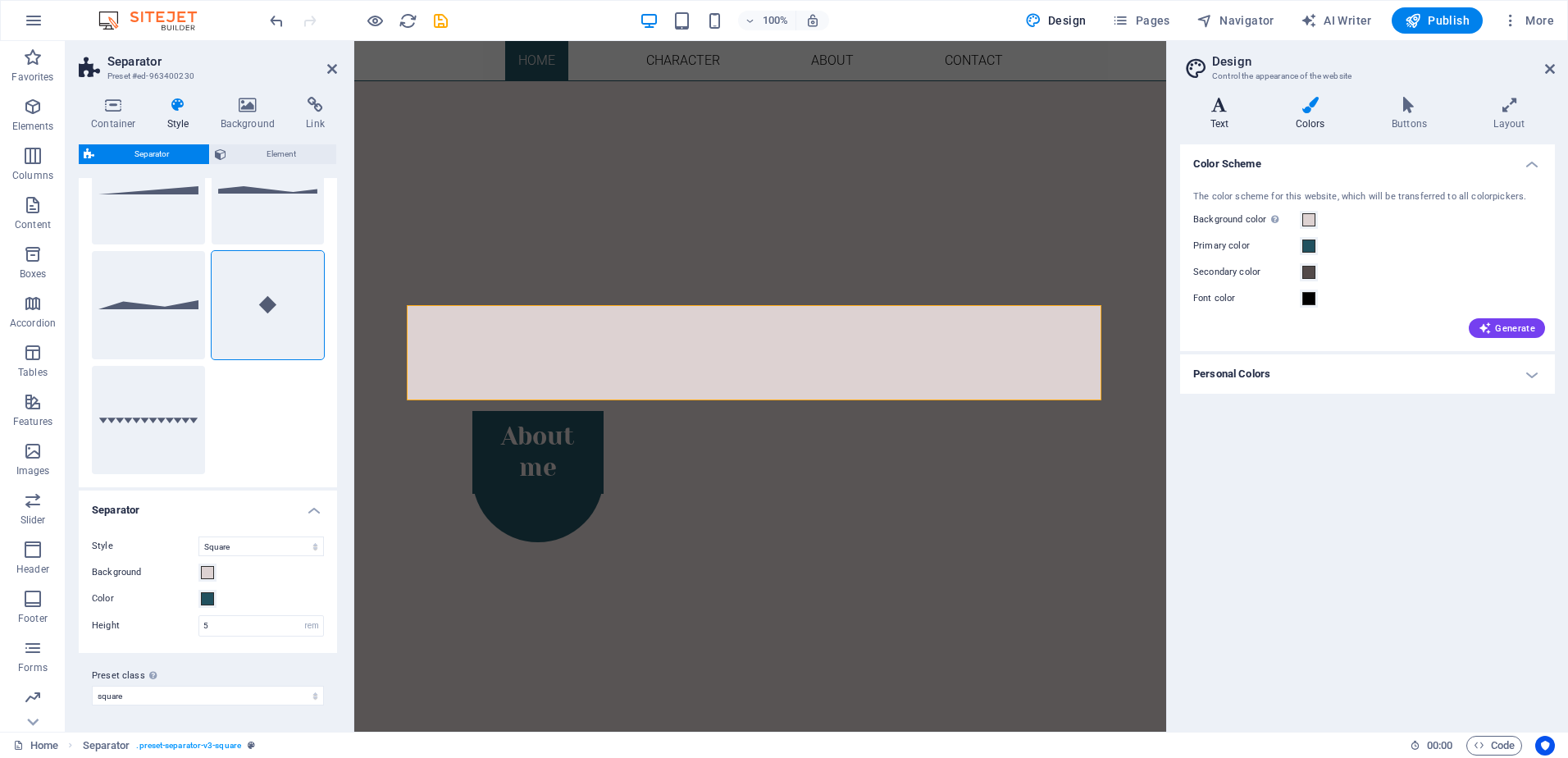
click at [1234, 101] on icon at bounding box center [1220, 104] width 79 height 17
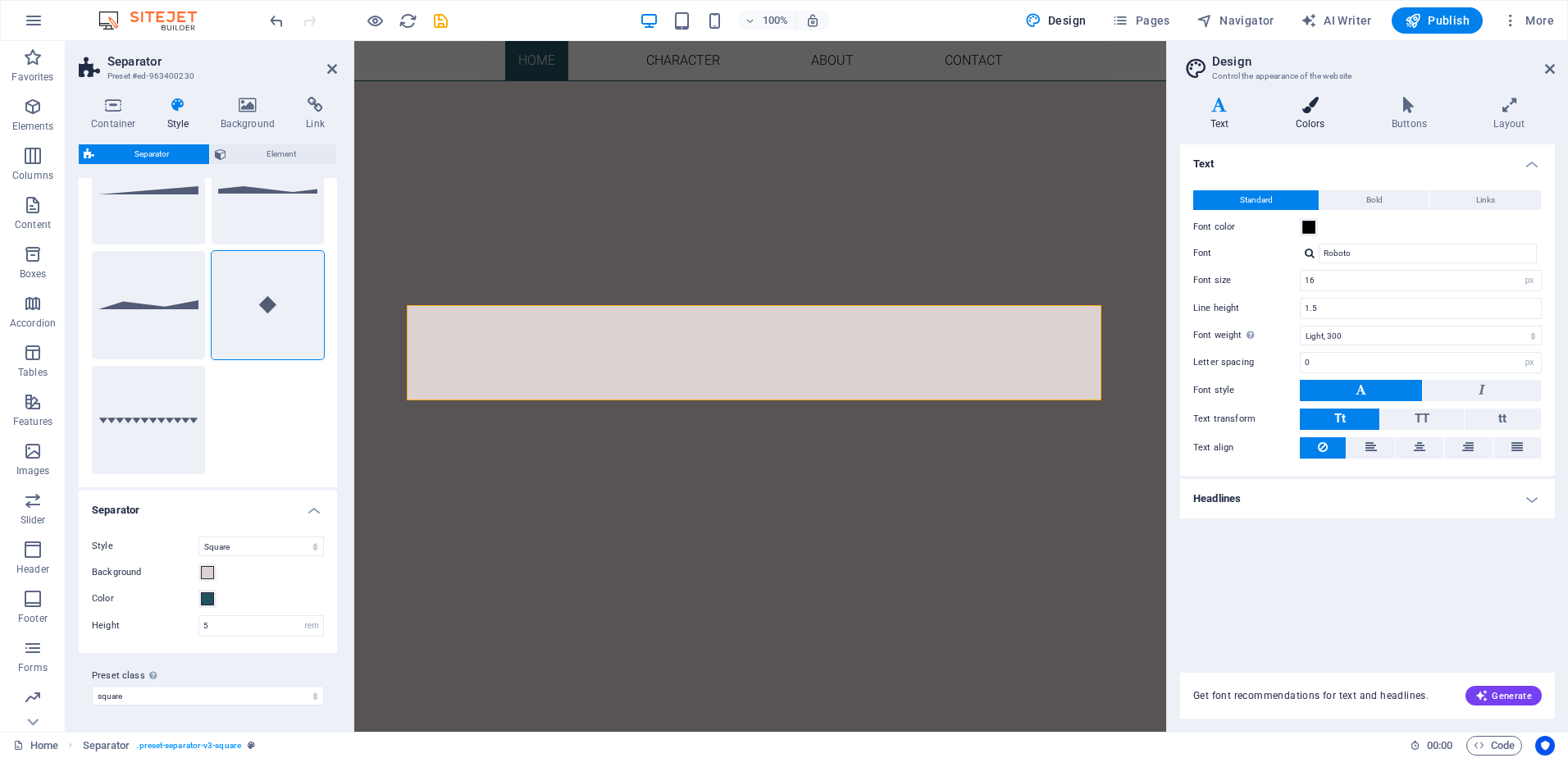
click at [1317, 113] on h4 "Colors" at bounding box center [1312, 113] width 95 height 34
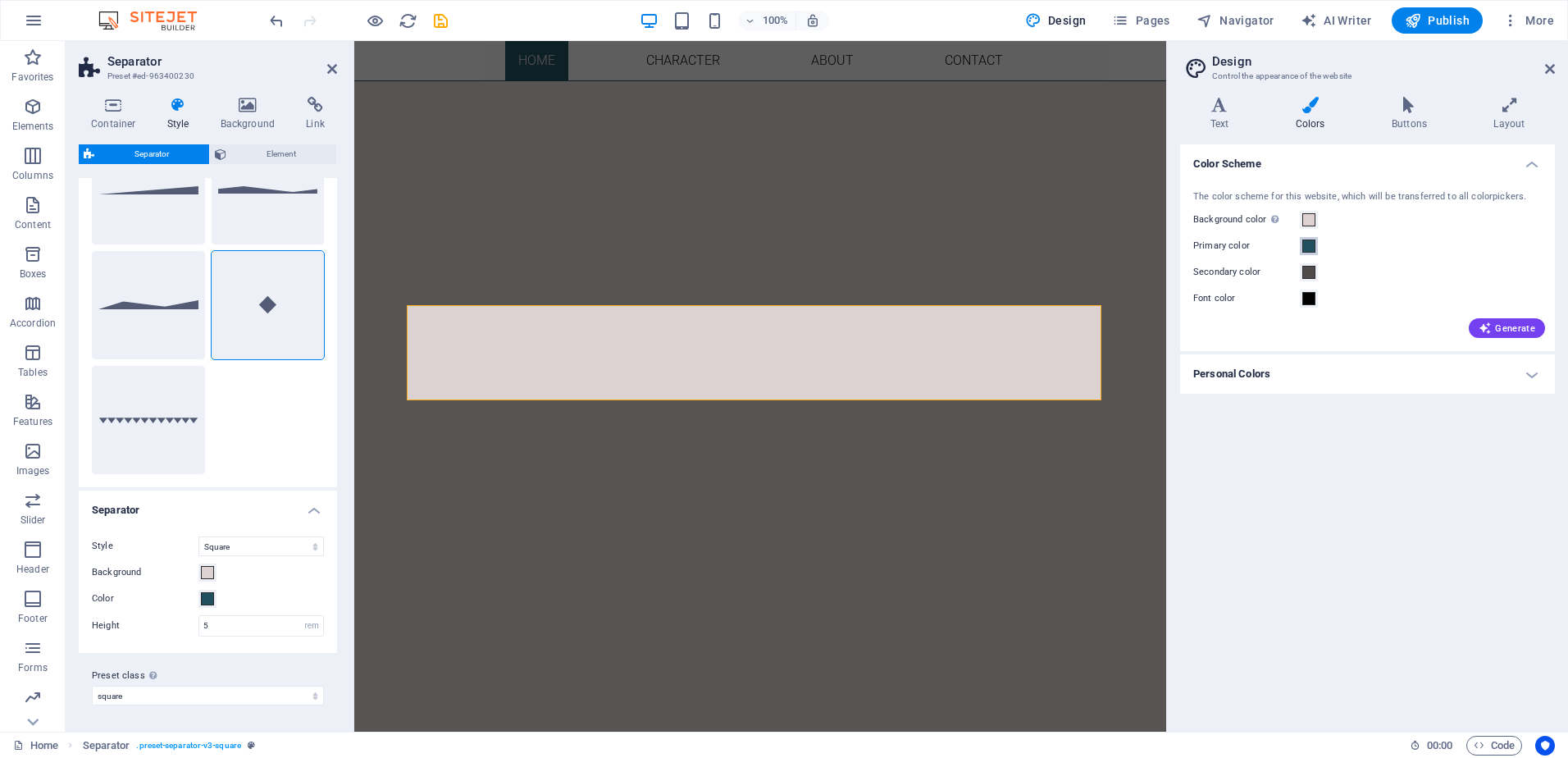
click at [1309, 249] on span at bounding box center [1308, 245] width 13 height 13
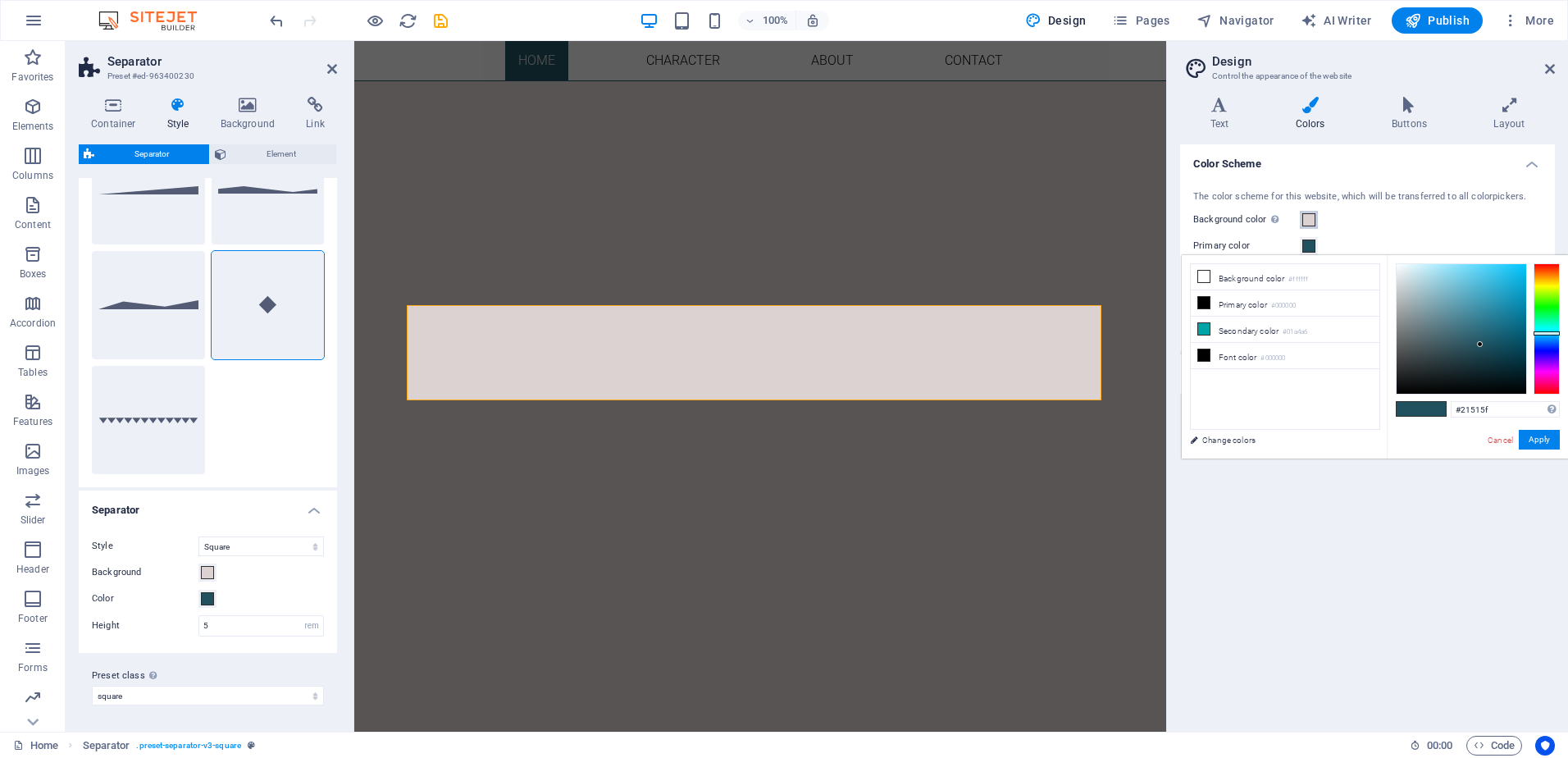
click at [1312, 212] on button "Background color Only visible if it is not covered by other backgrounds." at bounding box center [1308, 220] width 18 height 18
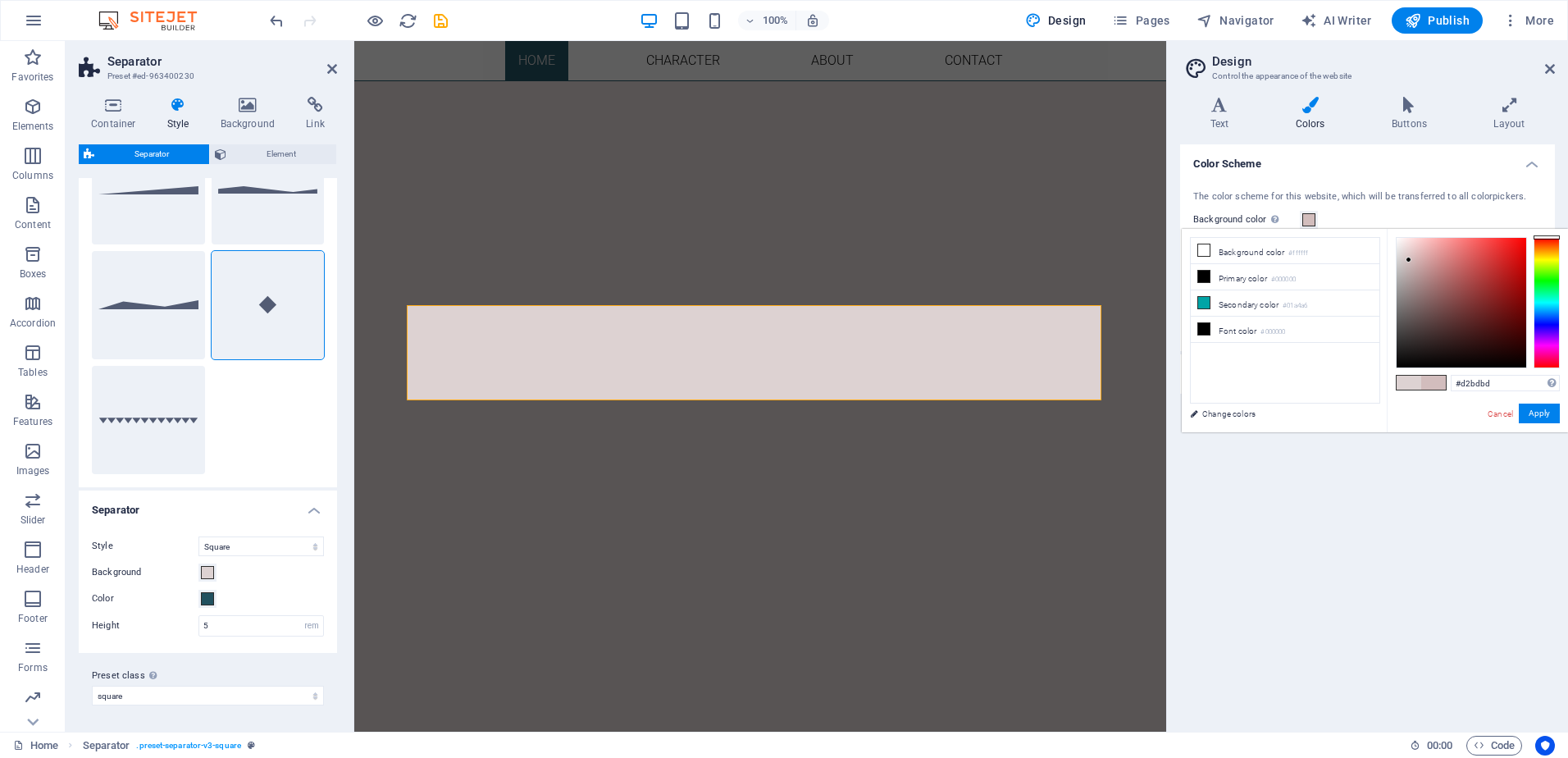
type input "#d4bdbd"
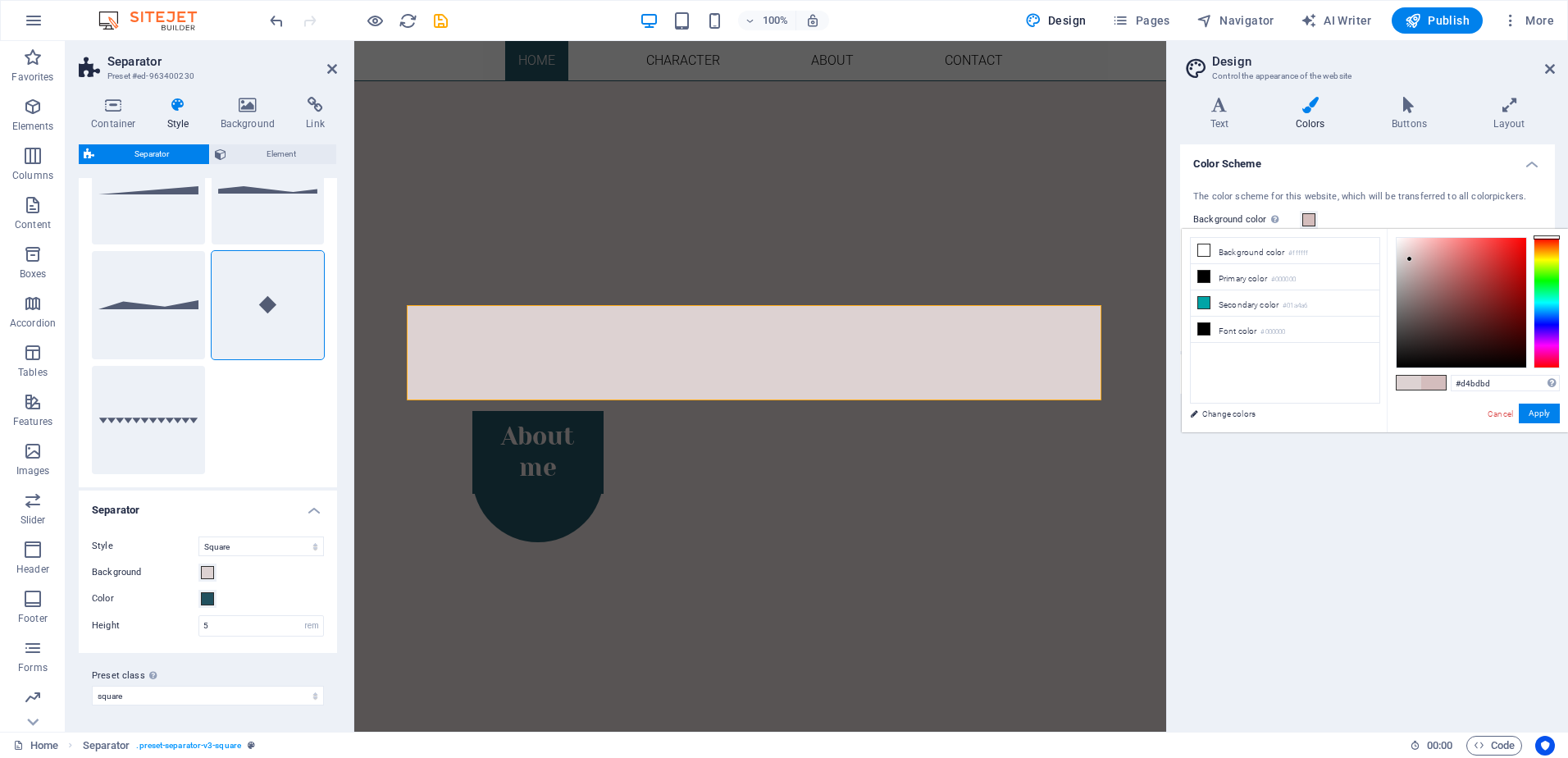
click at [1410, 259] on div at bounding box center [1461, 303] width 130 height 130
click at [1536, 416] on button "Apply" at bounding box center [1539, 413] width 41 height 20
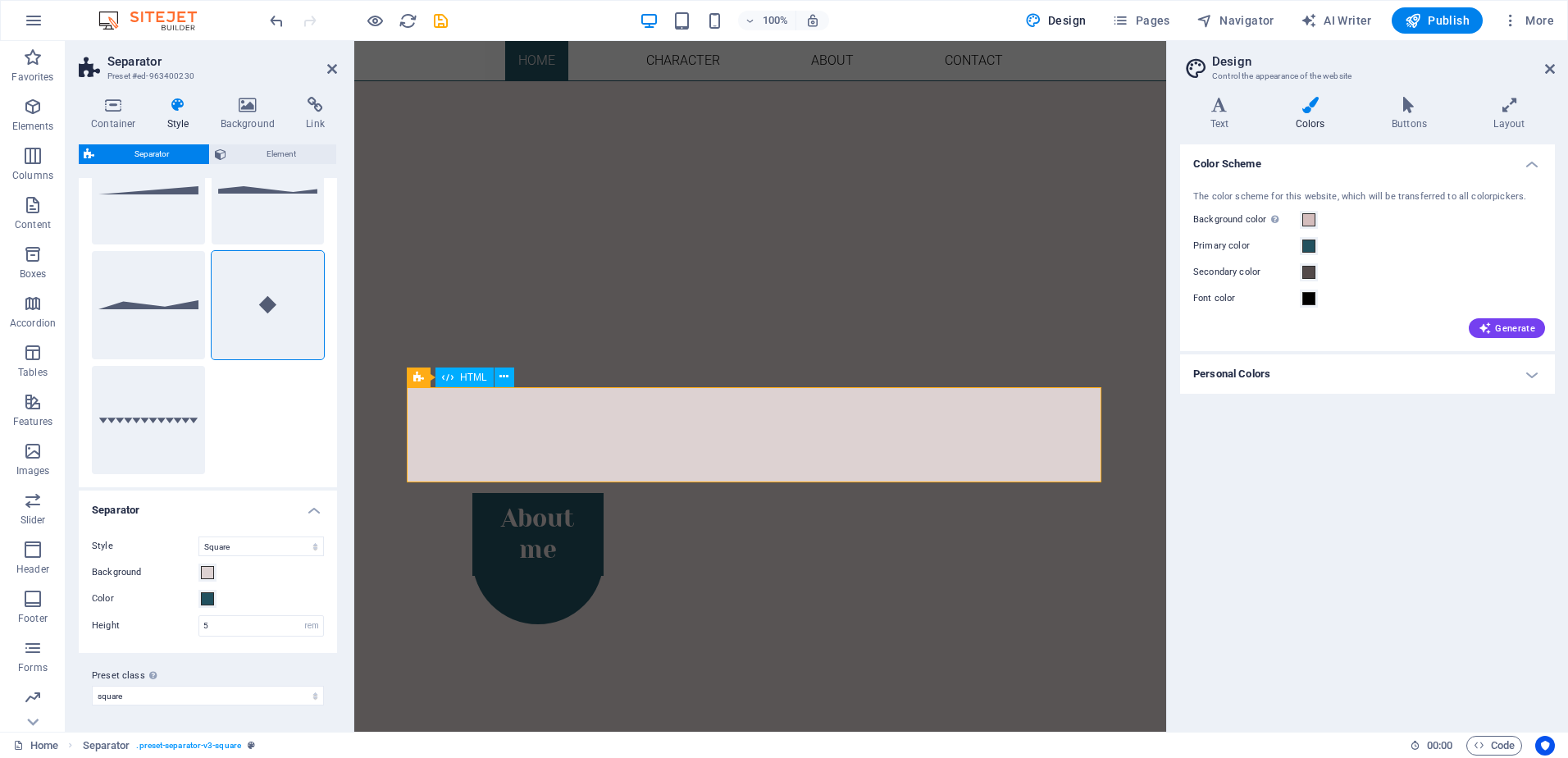
scroll to position [410, 0]
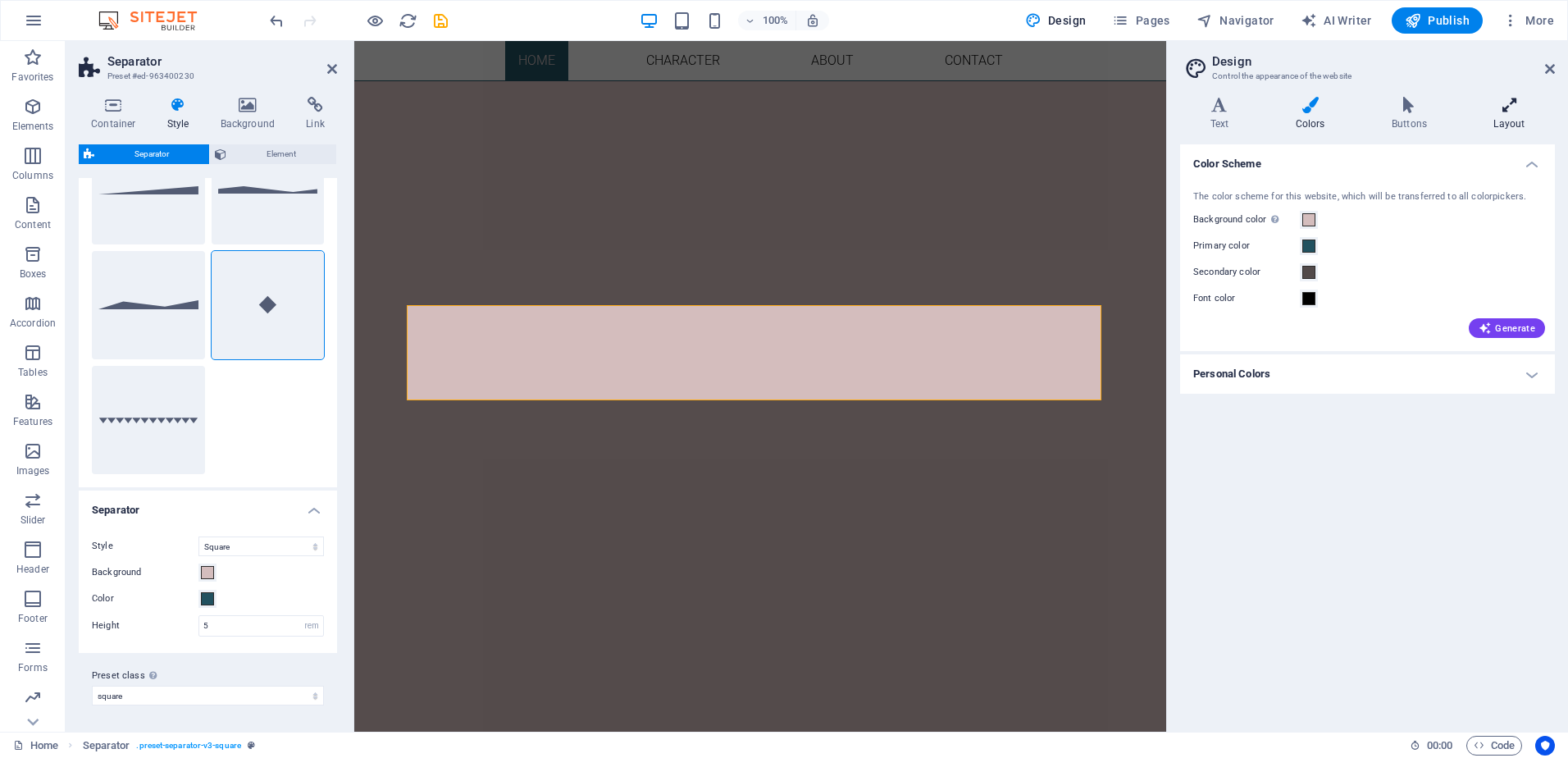
click at [1508, 109] on icon at bounding box center [1509, 104] width 91 height 17
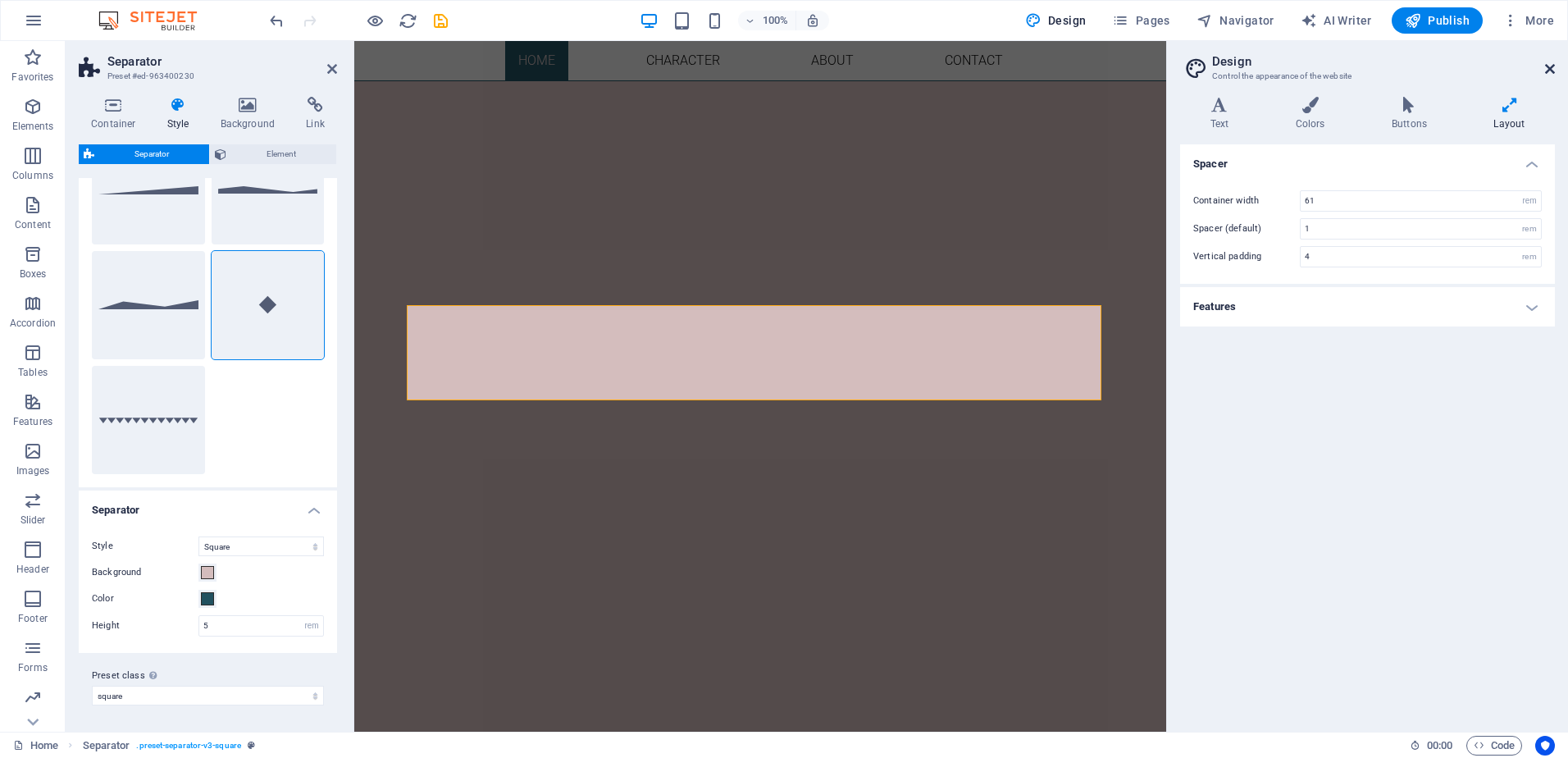
click at [1550, 71] on icon at bounding box center [1549, 68] width 10 height 13
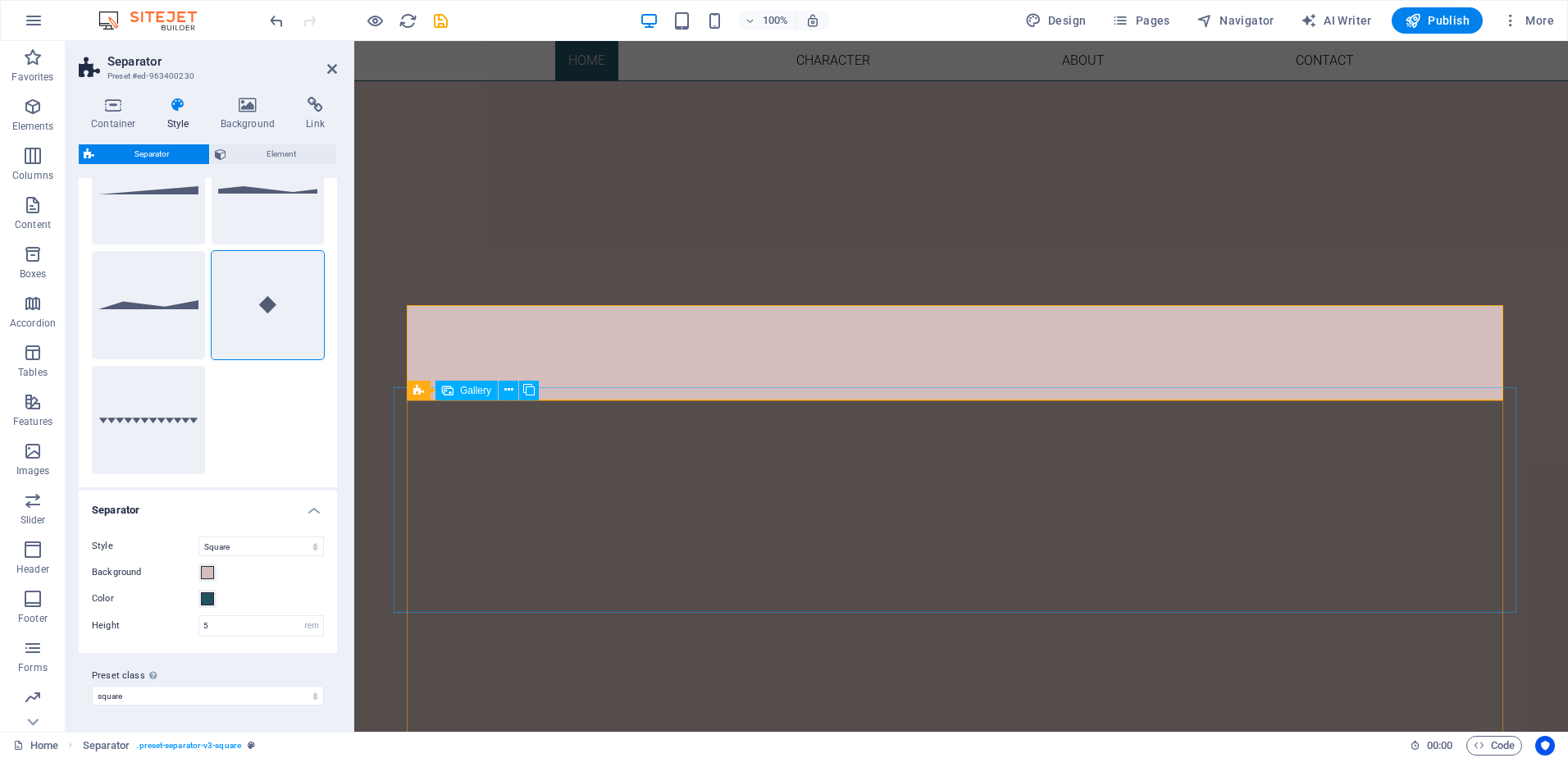
scroll to position [0, 0]
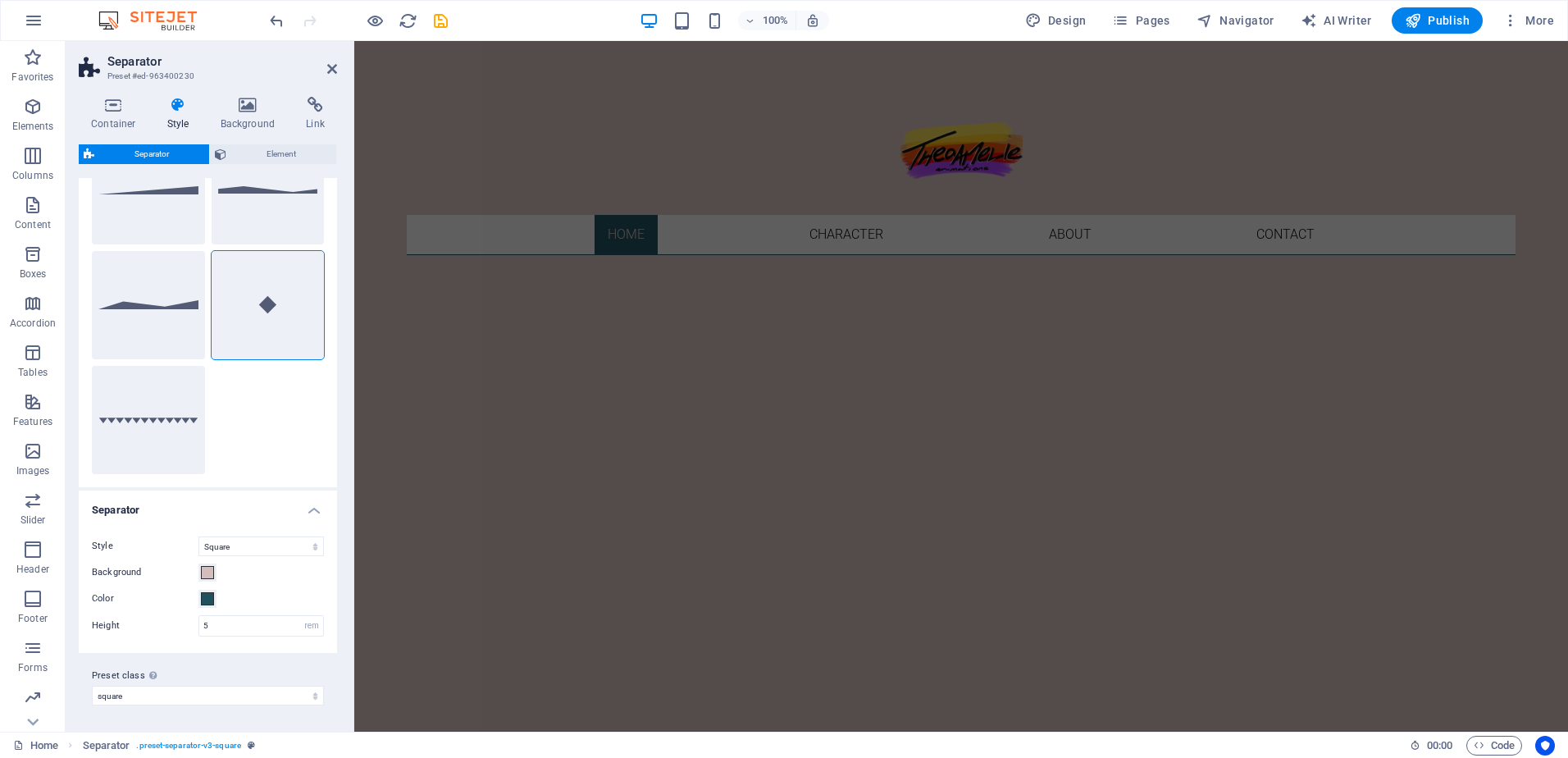
click at [573, 223] on nav "Home Character About Contact" at bounding box center [961, 234] width 1108 height 39
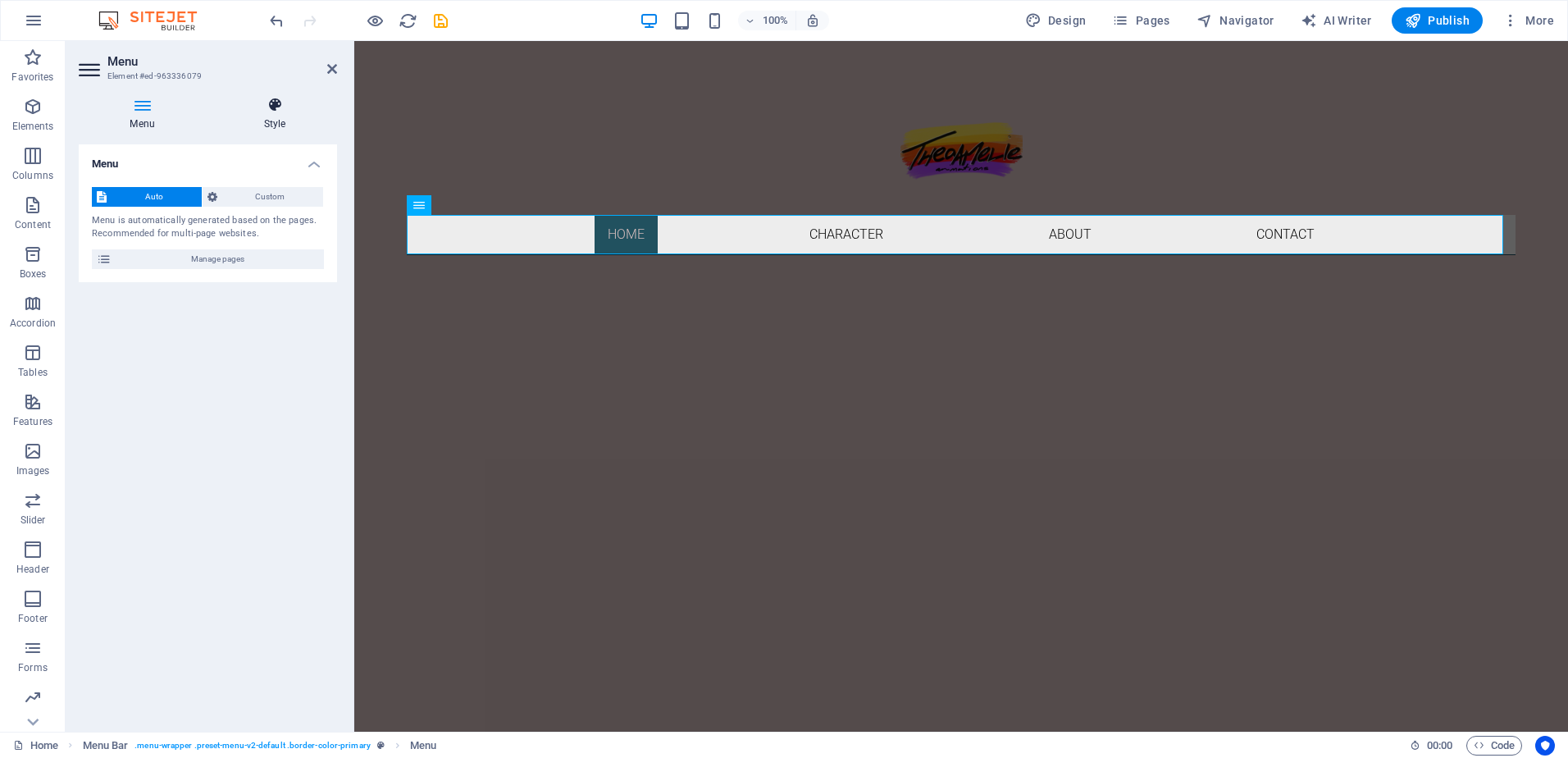
click at [269, 111] on icon at bounding box center [275, 104] width 125 height 17
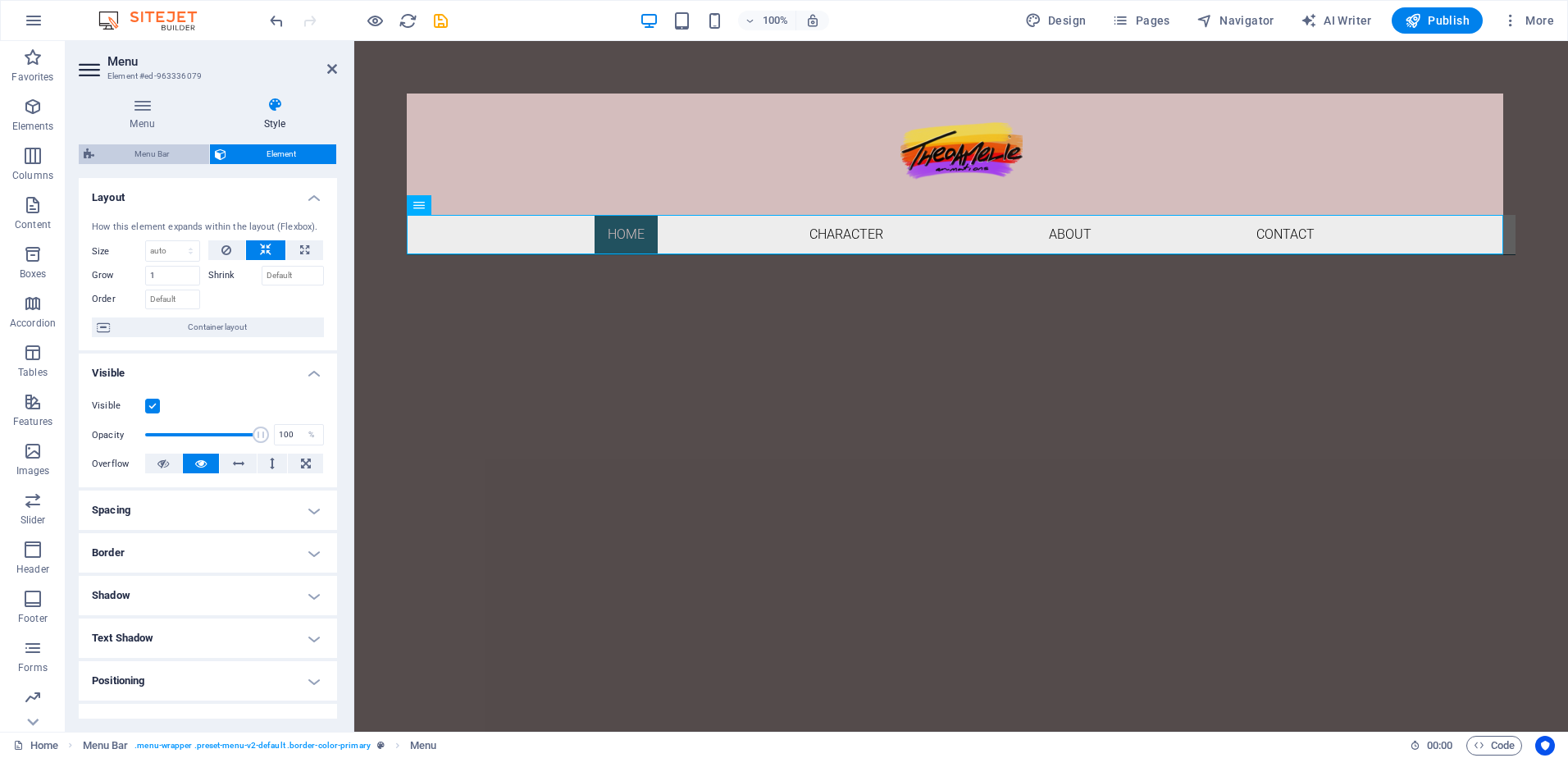
click at [174, 156] on span "Menu Bar" at bounding box center [152, 155] width 105 height 20
select select "rem"
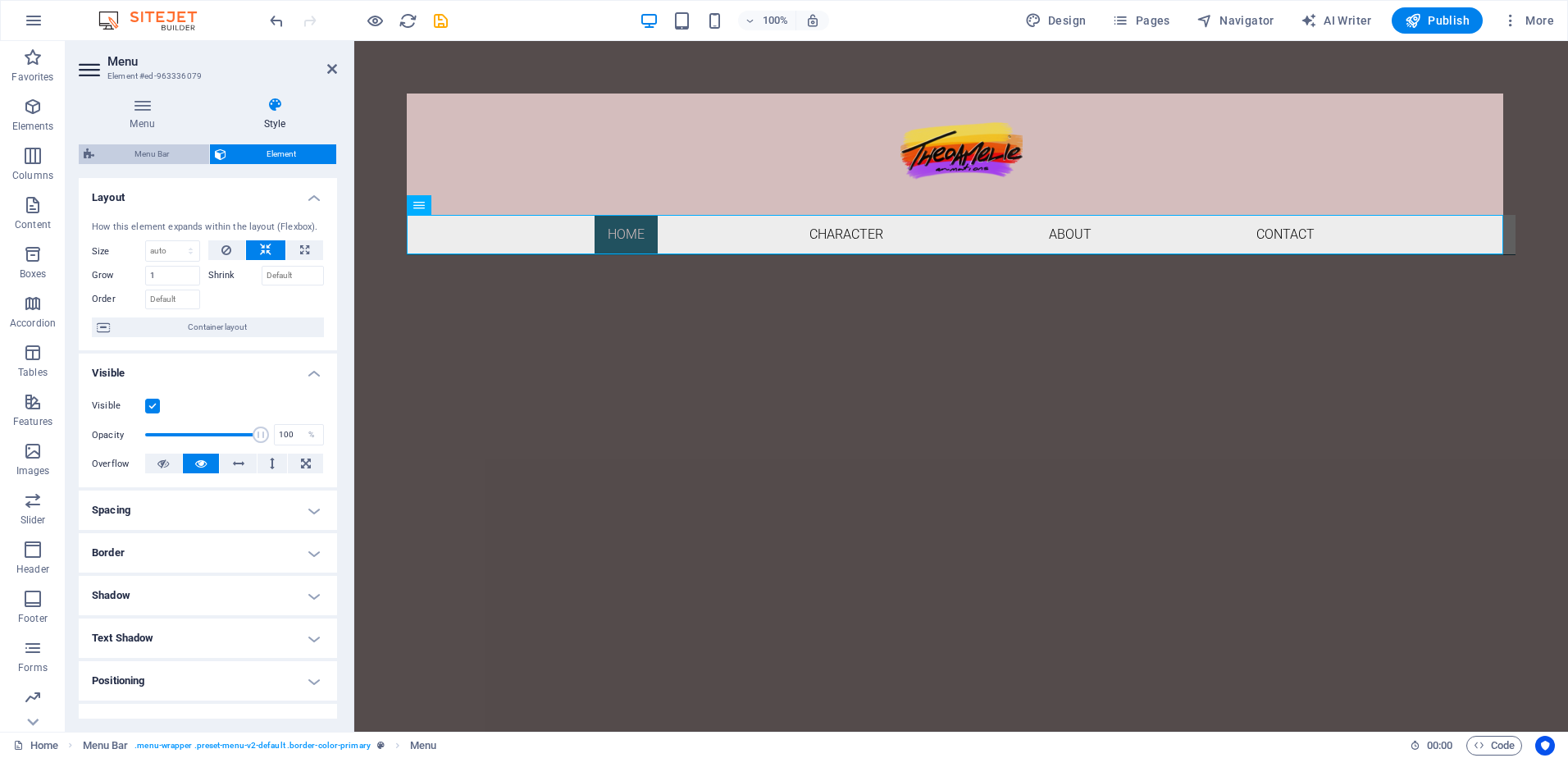
select select "rem"
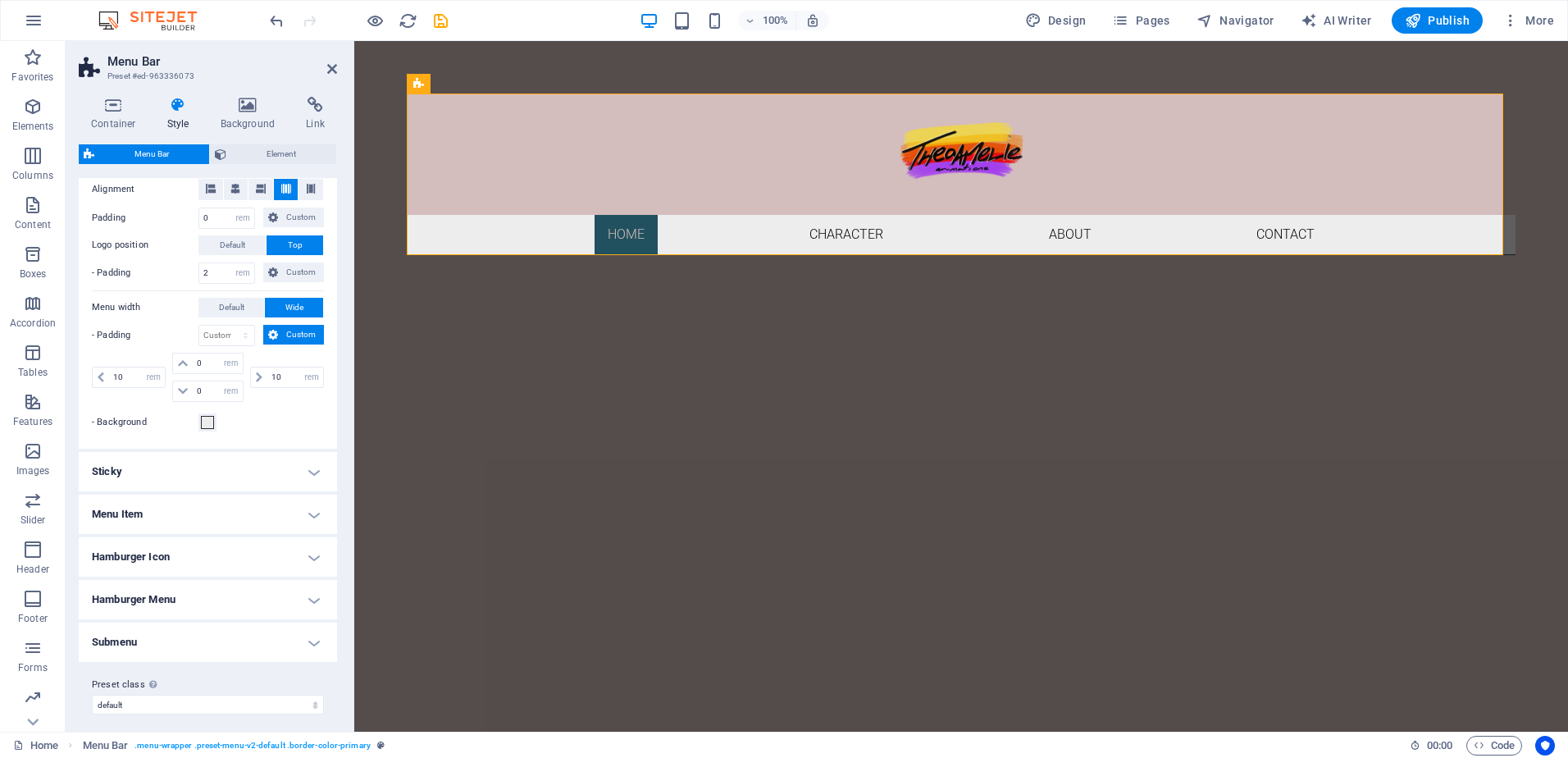
scroll to position [359, 0]
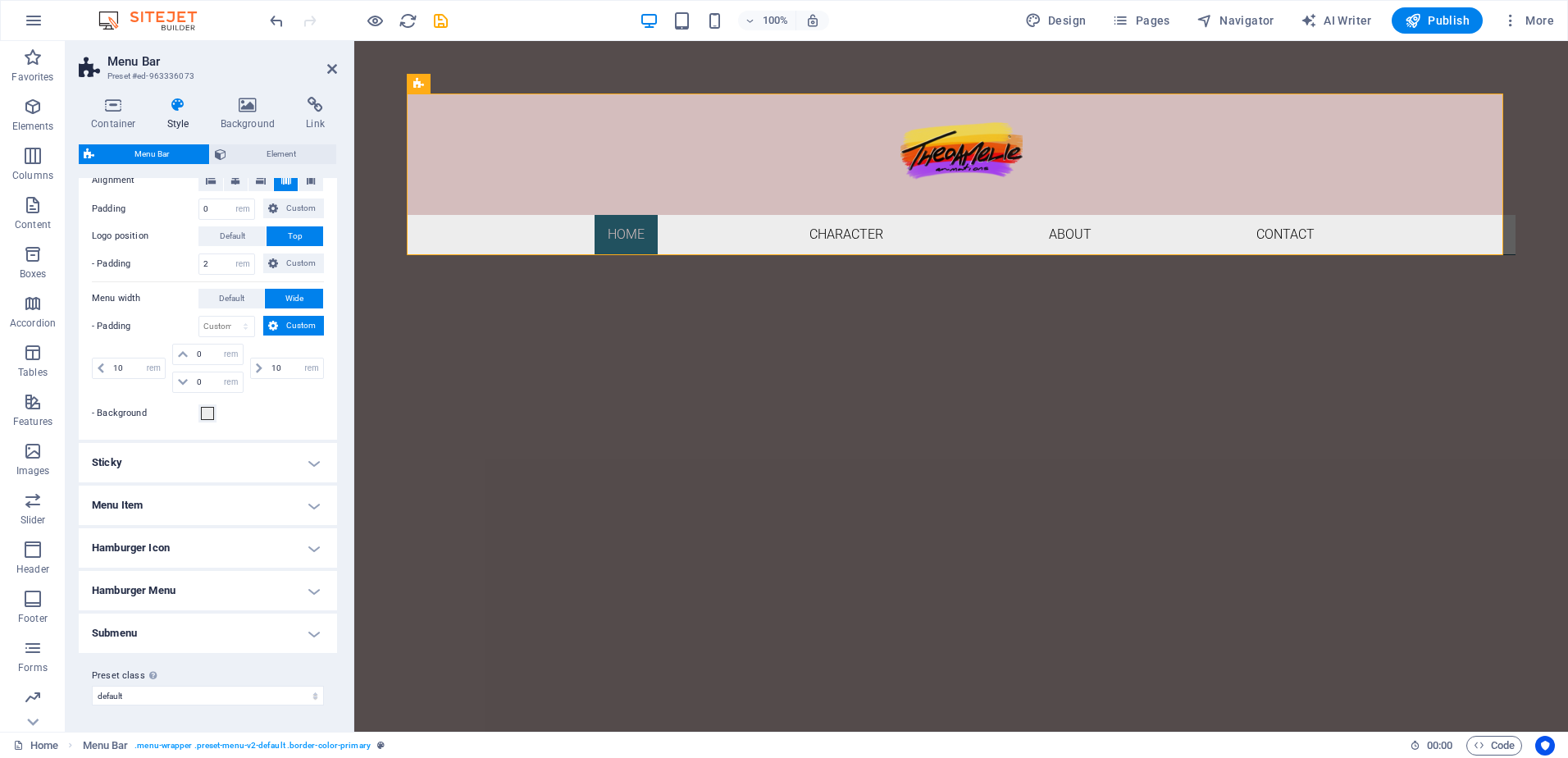
click at [165, 464] on h4 "Sticky" at bounding box center [208, 463] width 258 height 39
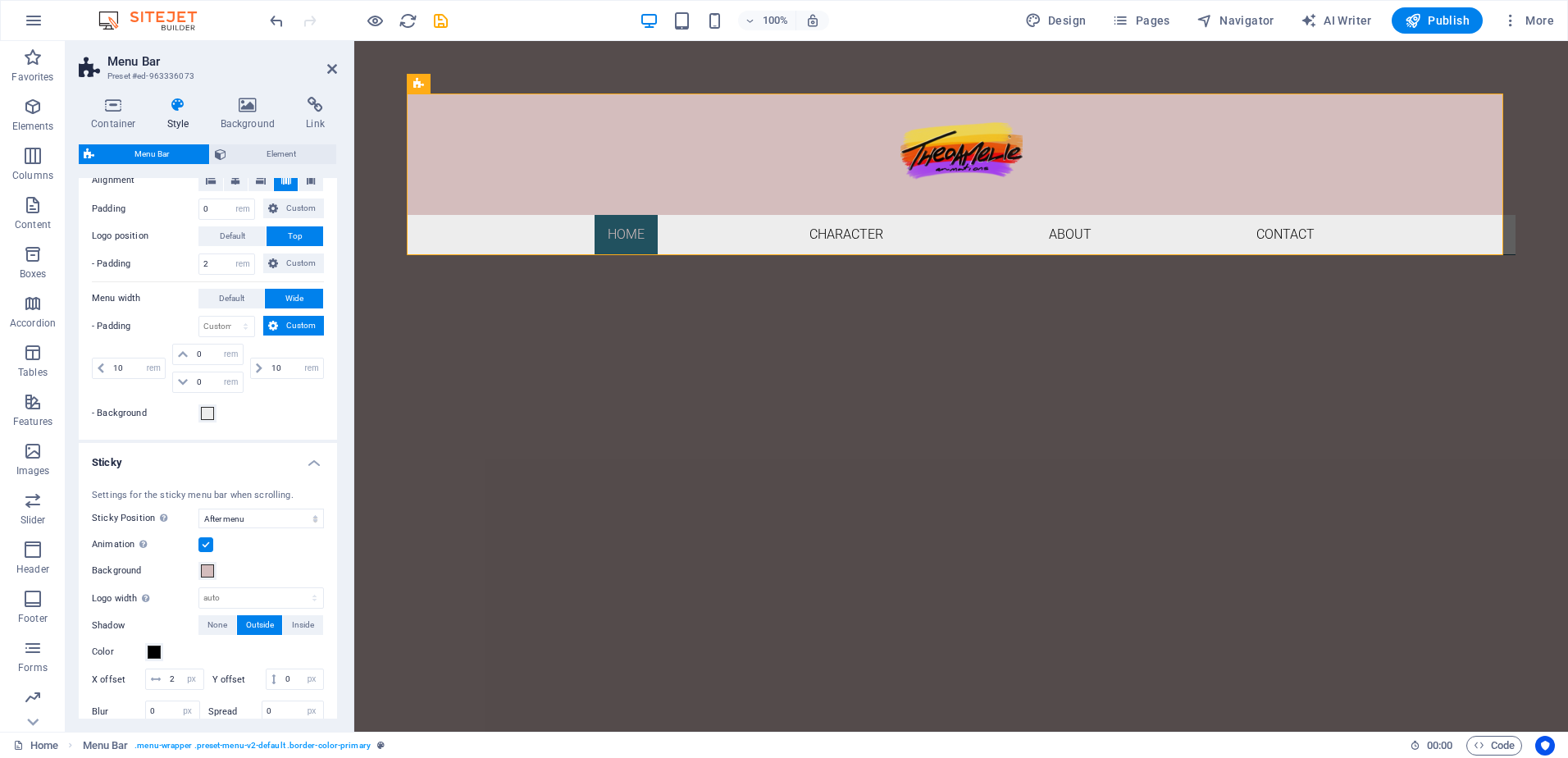
click at [165, 464] on h4 "Sticky" at bounding box center [208, 458] width 258 height 30
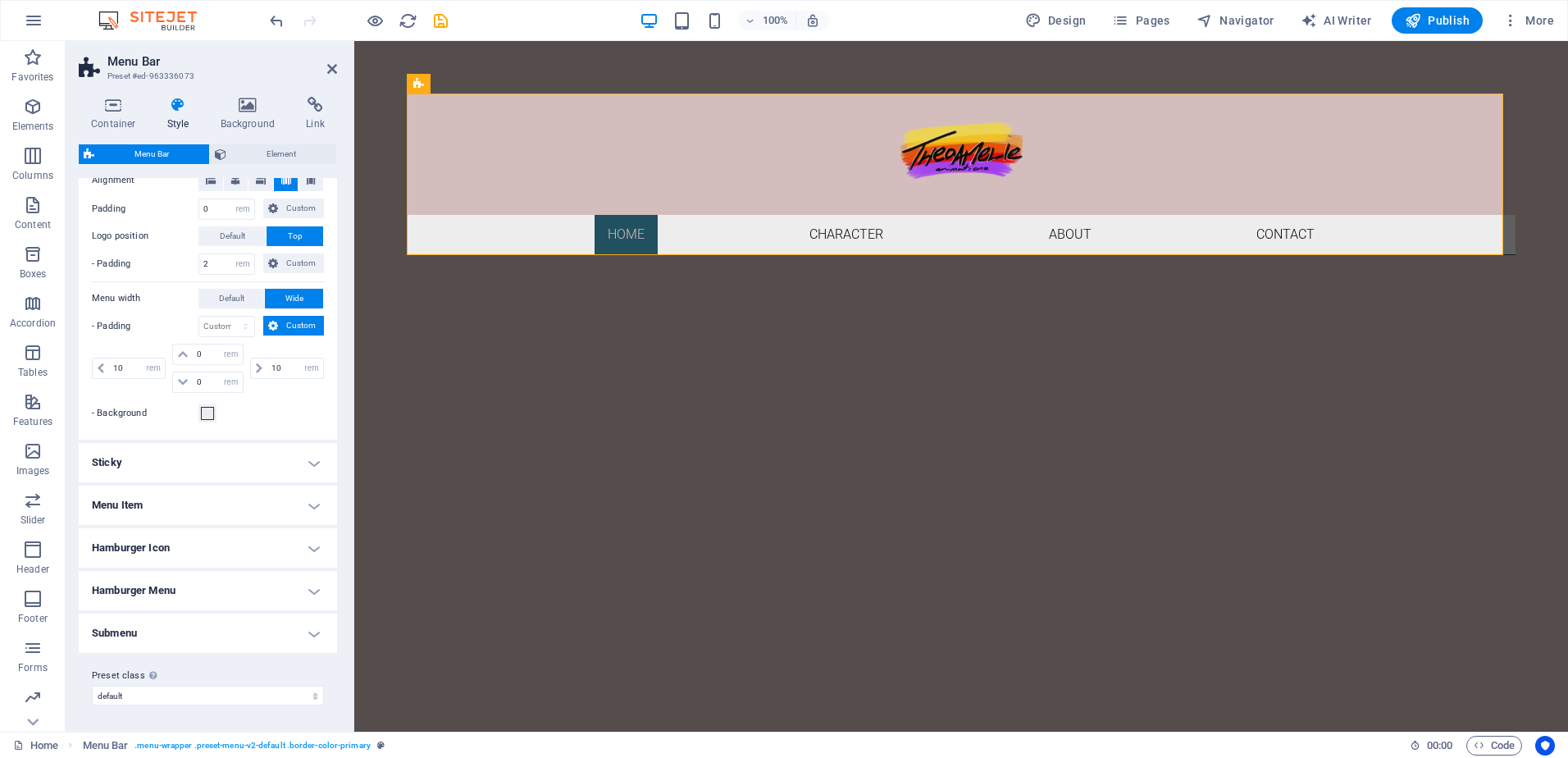
click at [181, 510] on h4 "Menu Item" at bounding box center [208, 505] width 258 height 39
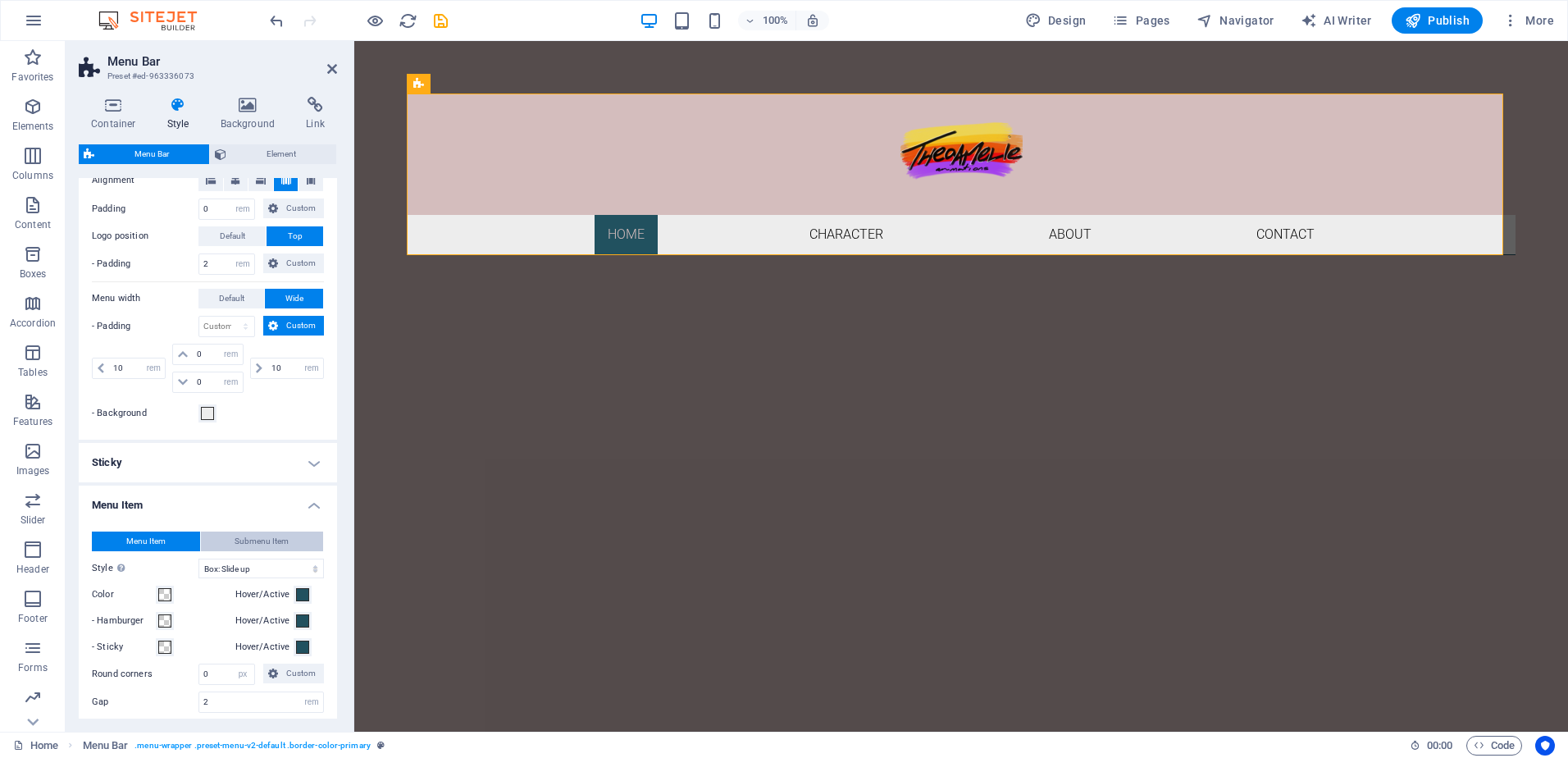
click at [248, 538] on span "Submenu Item" at bounding box center [261, 541] width 54 height 20
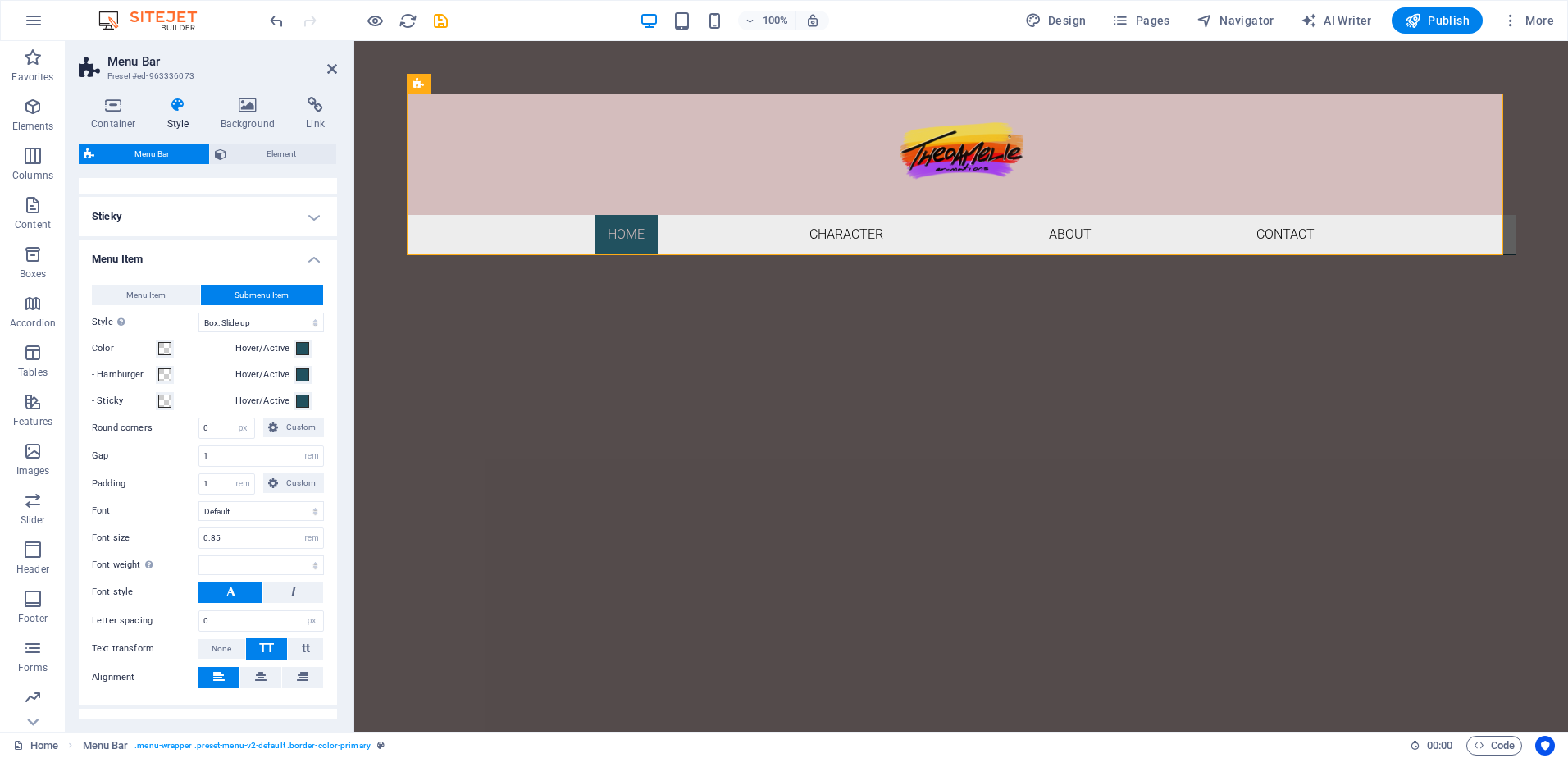
select select
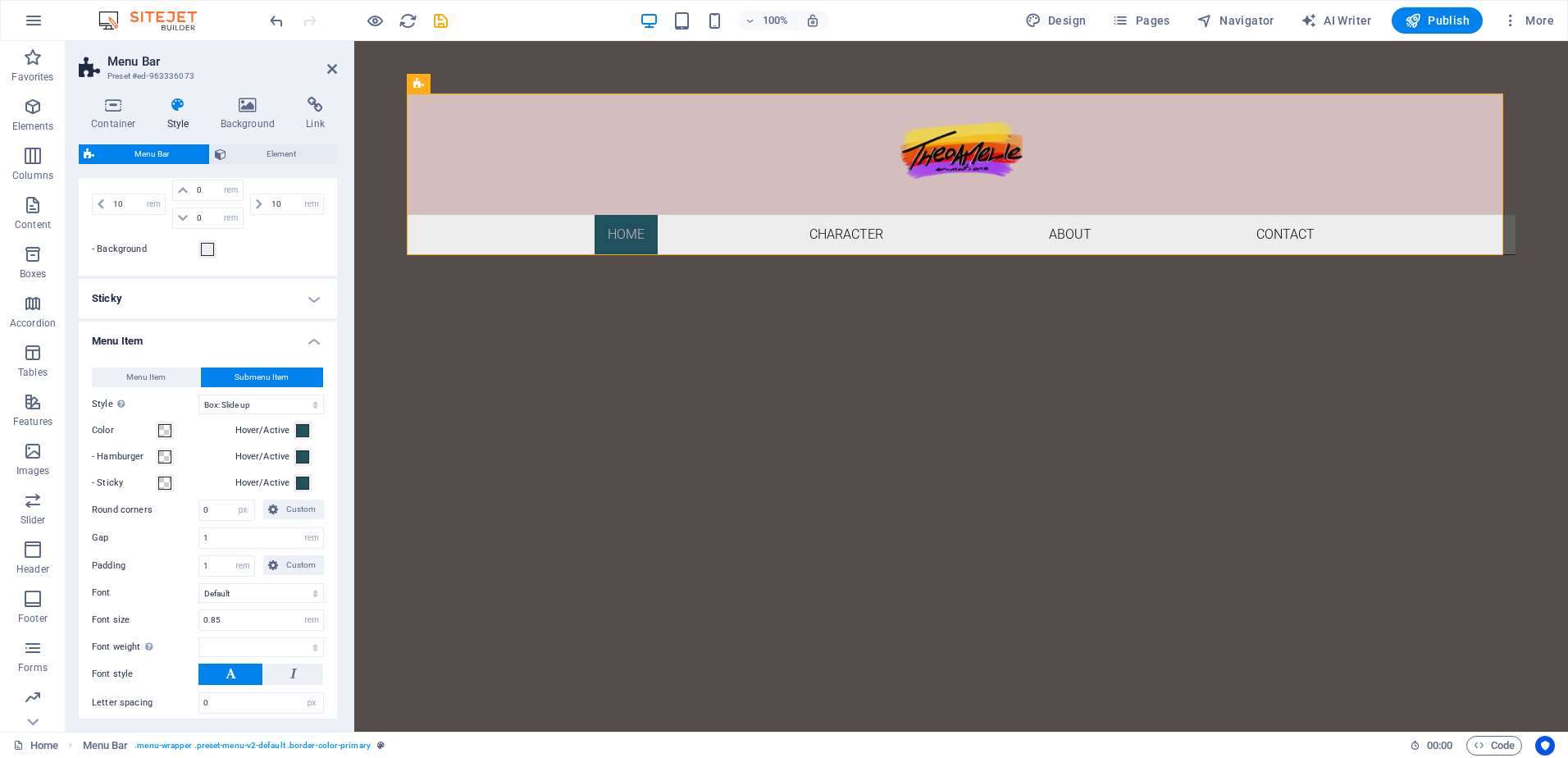
click at [213, 342] on h4 "Menu Item" at bounding box center [208, 337] width 258 height 30
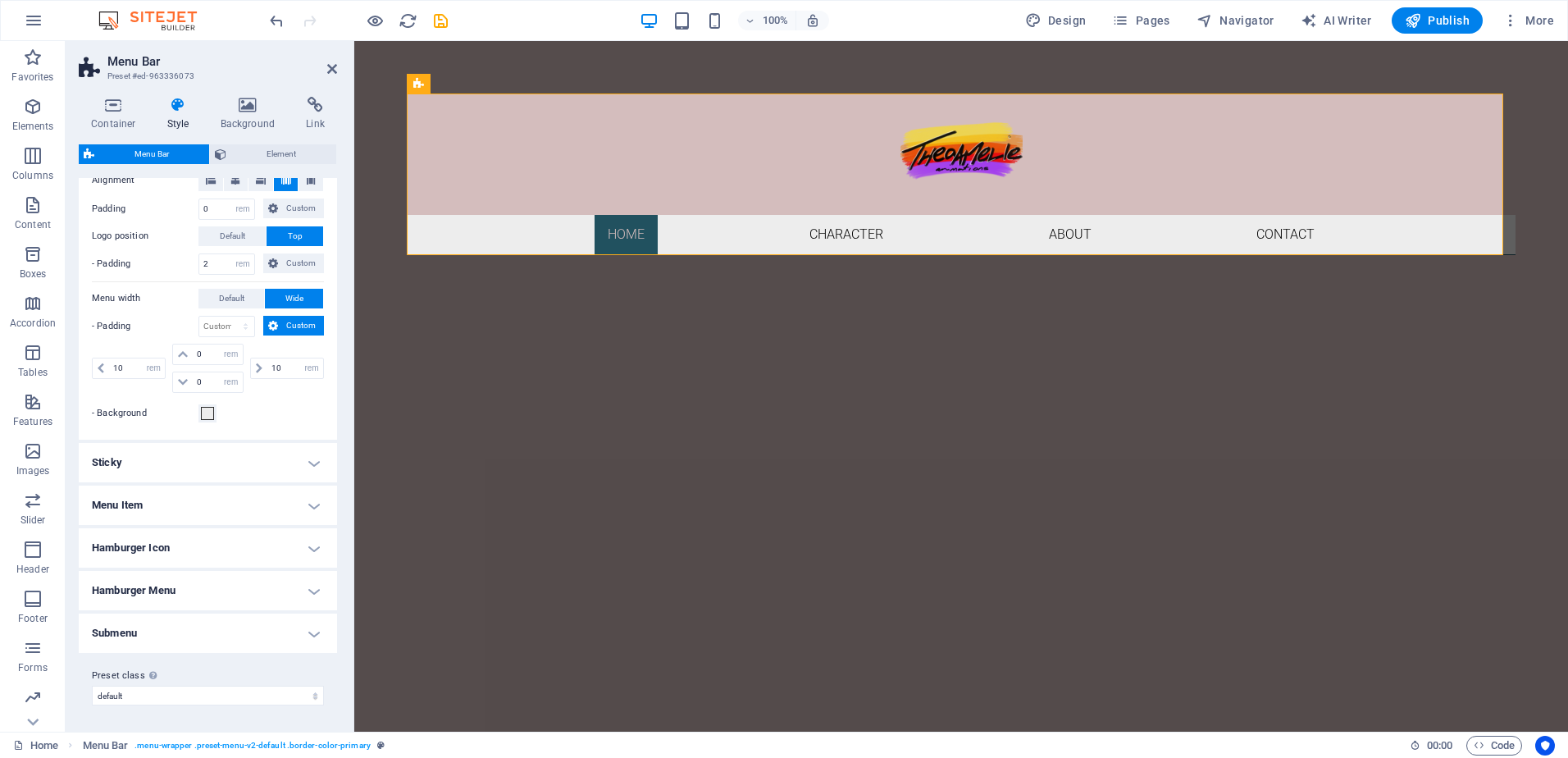
click at [149, 630] on h4 "Submenu" at bounding box center [208, 633] width 258 height 39
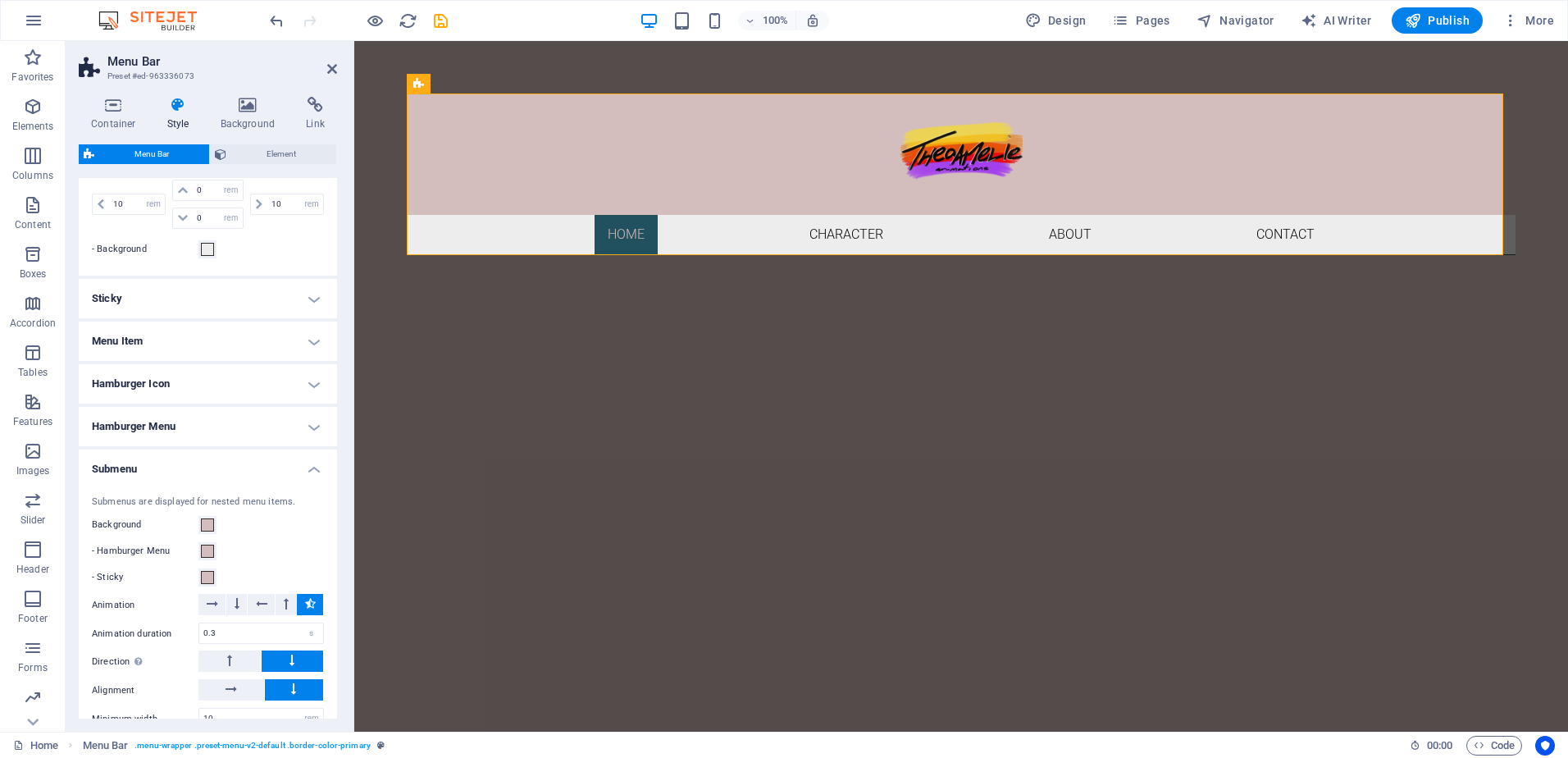
scroll to position [644, 0]
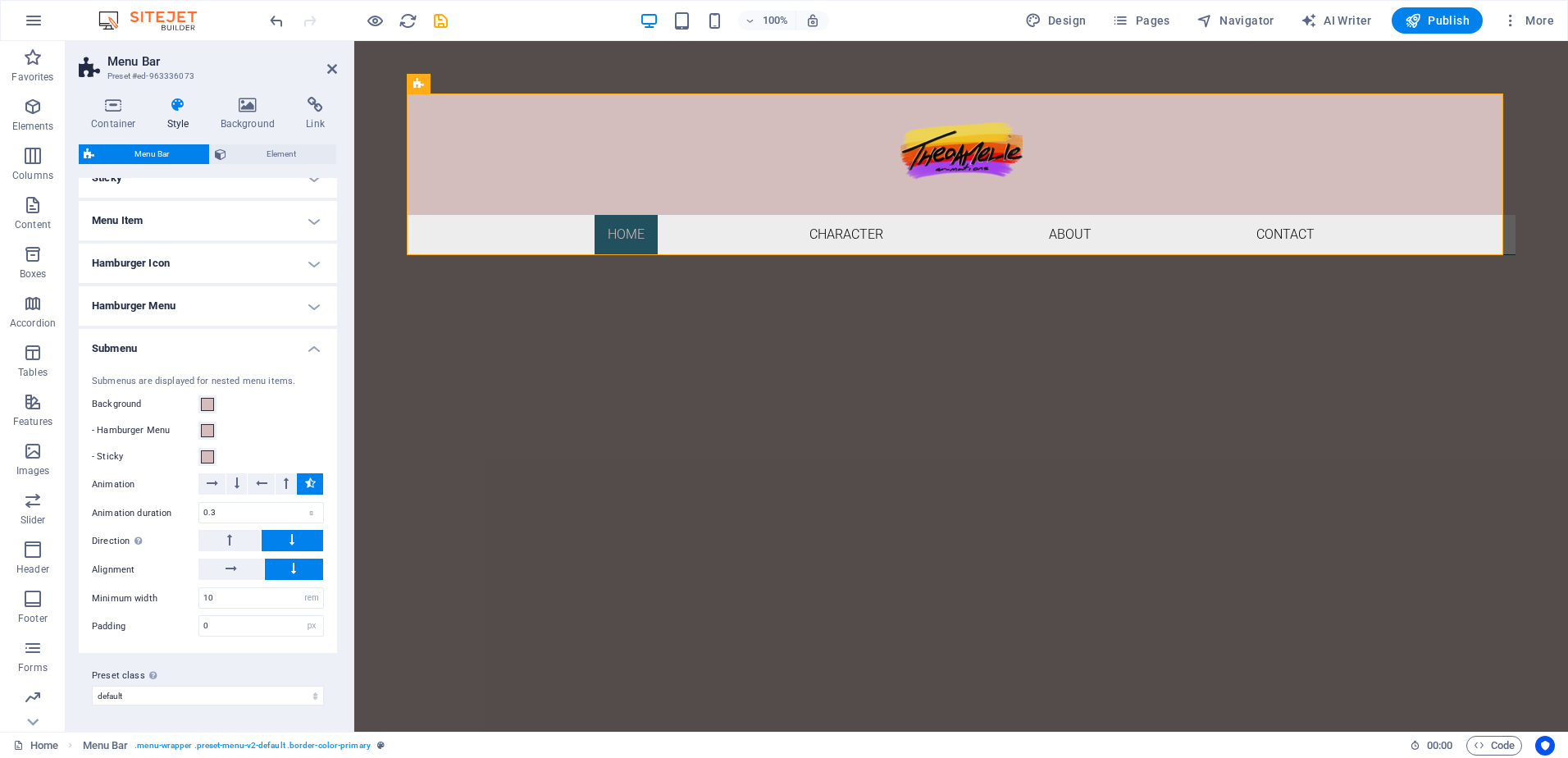
click at [206, 306] on h4 "Hamburger Menu" at bounding box center [208, 306] width 258 height 39
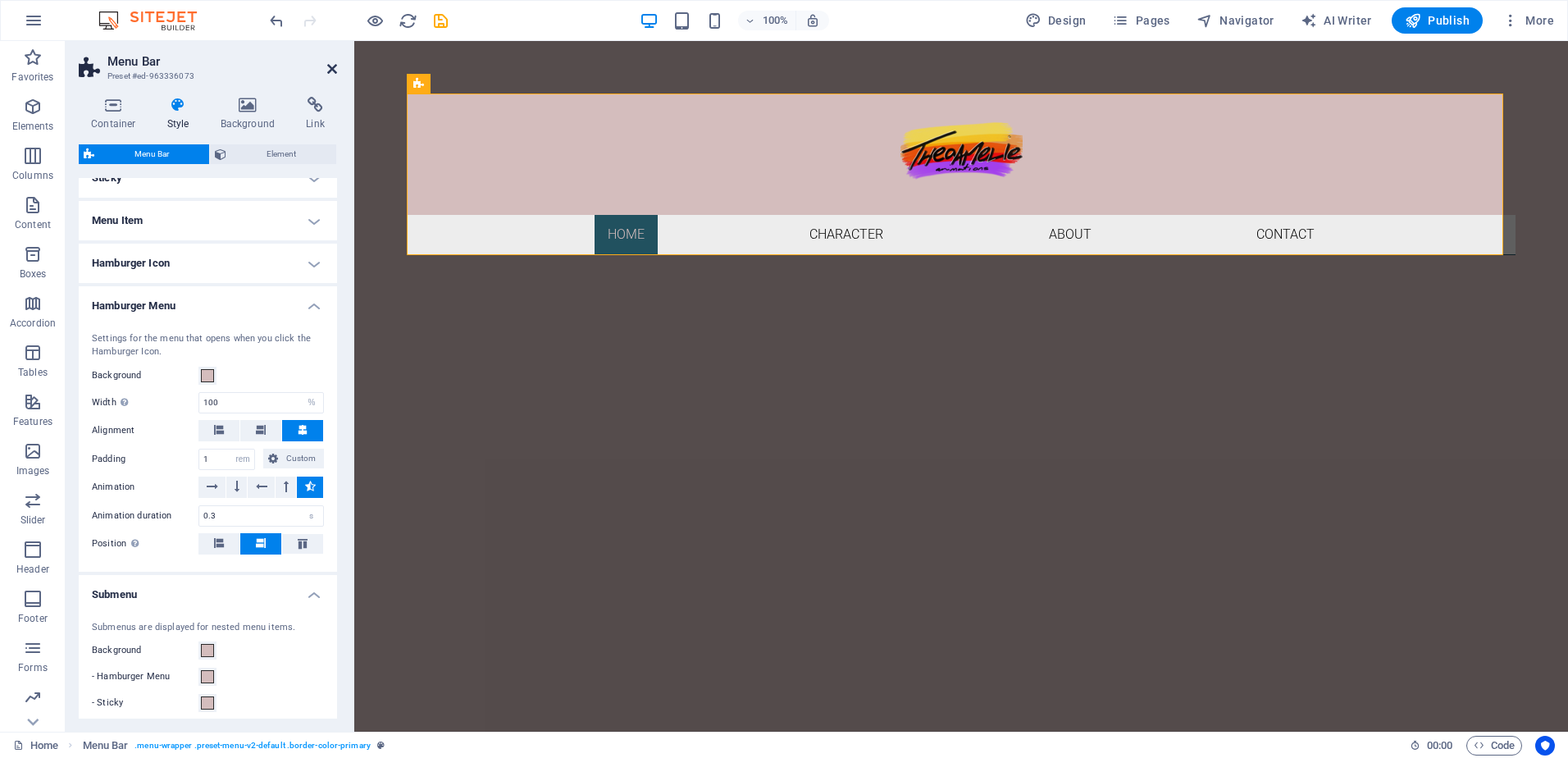
click at [334, 62] on icon at bounding box center [332, 68] width 10 height 13
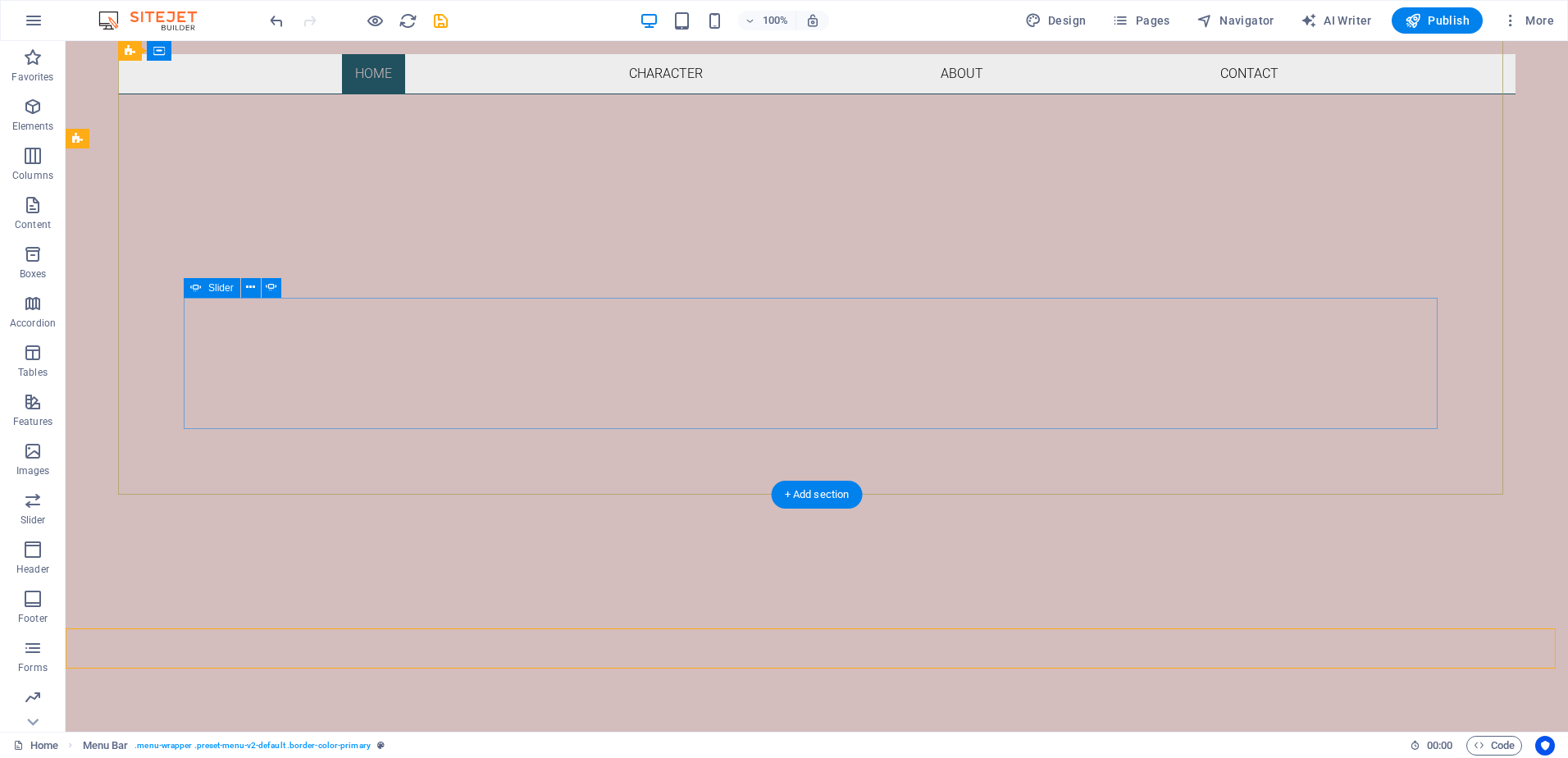
scroll to position [0, 0]
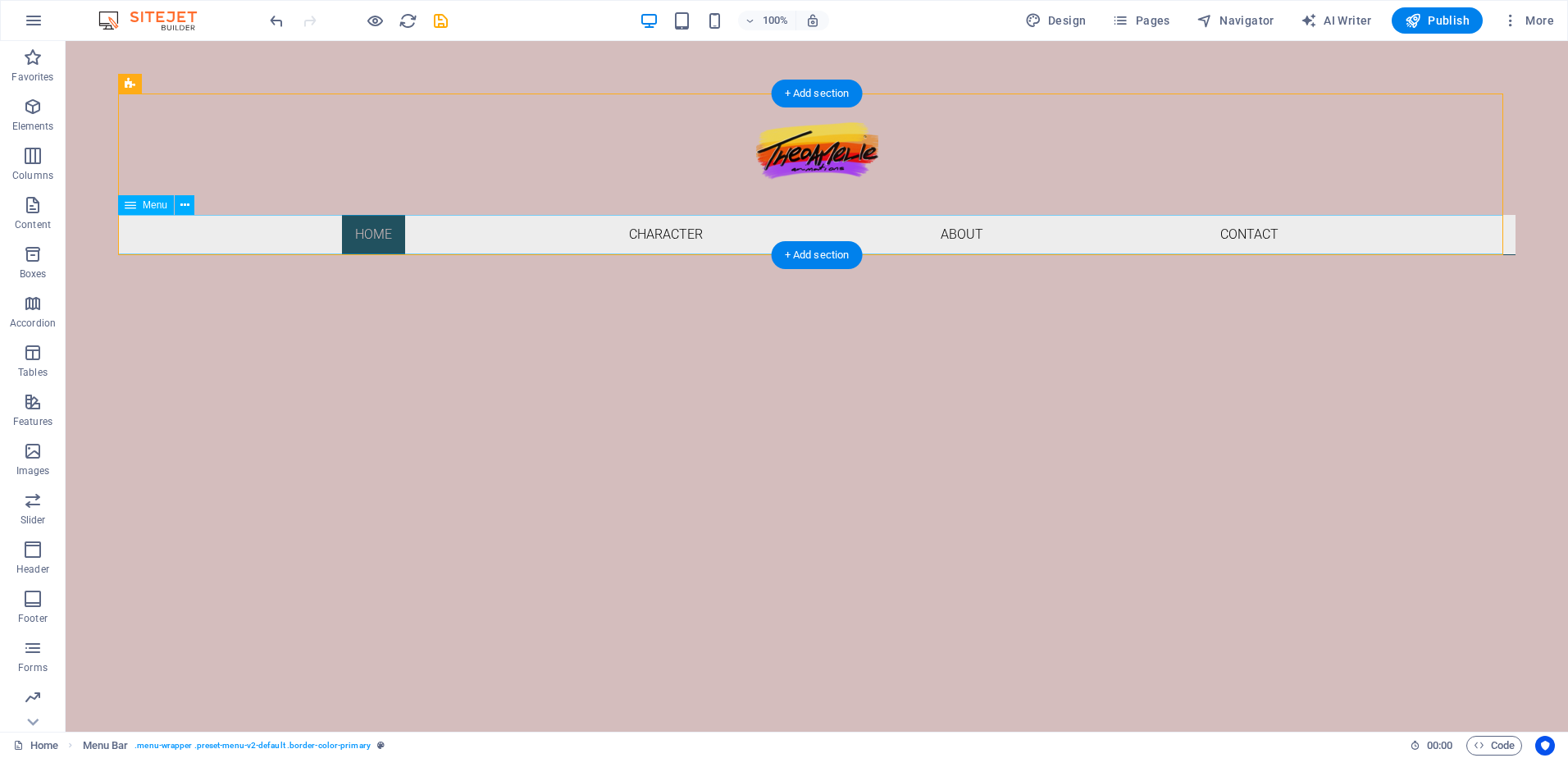
click at [180, 221] on nav "Home Character About Contact" at bounding box center [816, 234] width 1397 height 39
click at [180, 209] on icon at bounding box center [184, 205] width 9 height 17
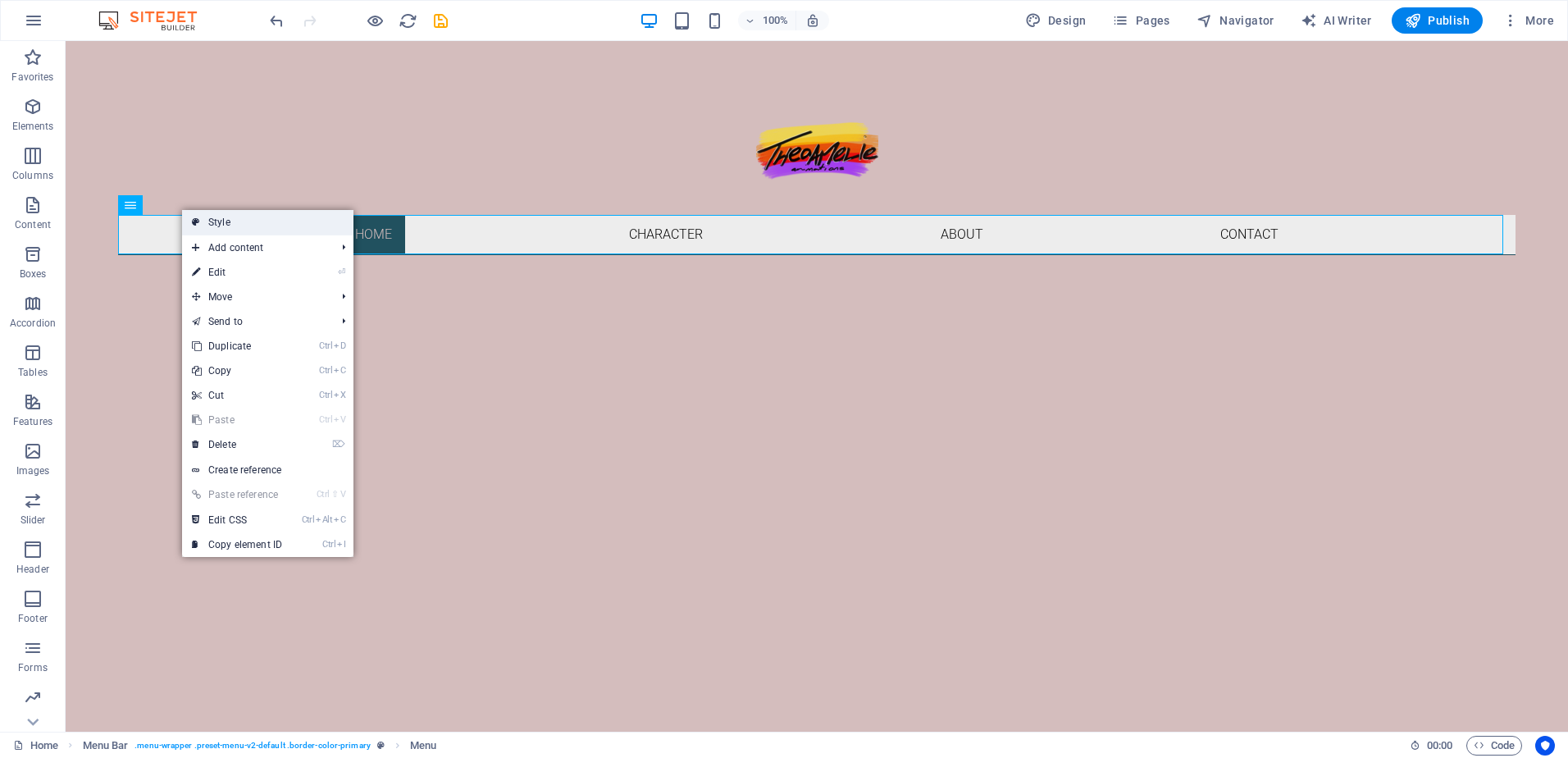
click at [204, 223] on link "Style" at bounding box center [268, 221] width 171 height 25
select select "rem"
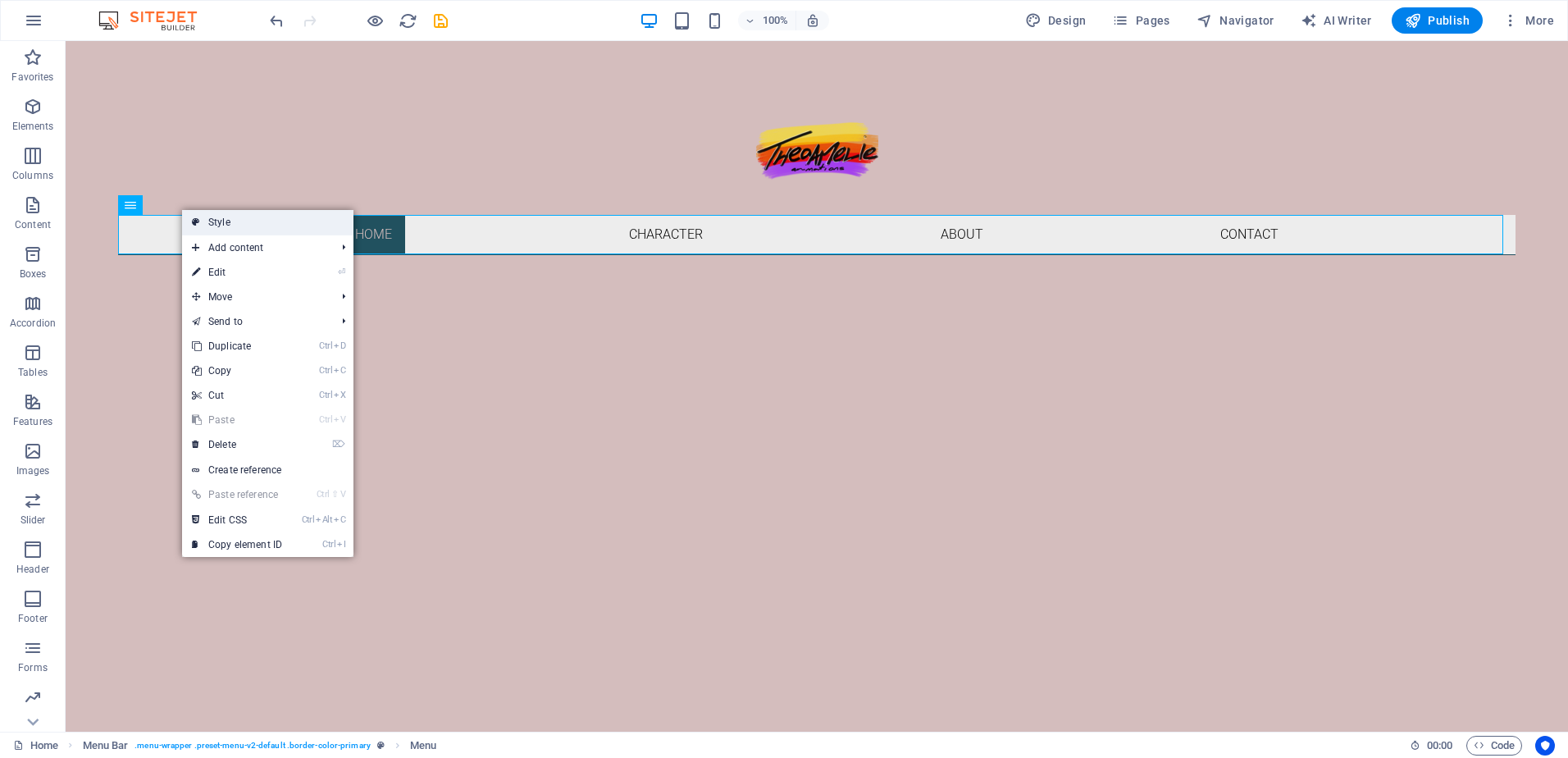
select select "rem"
select select "%"
select select "rem"
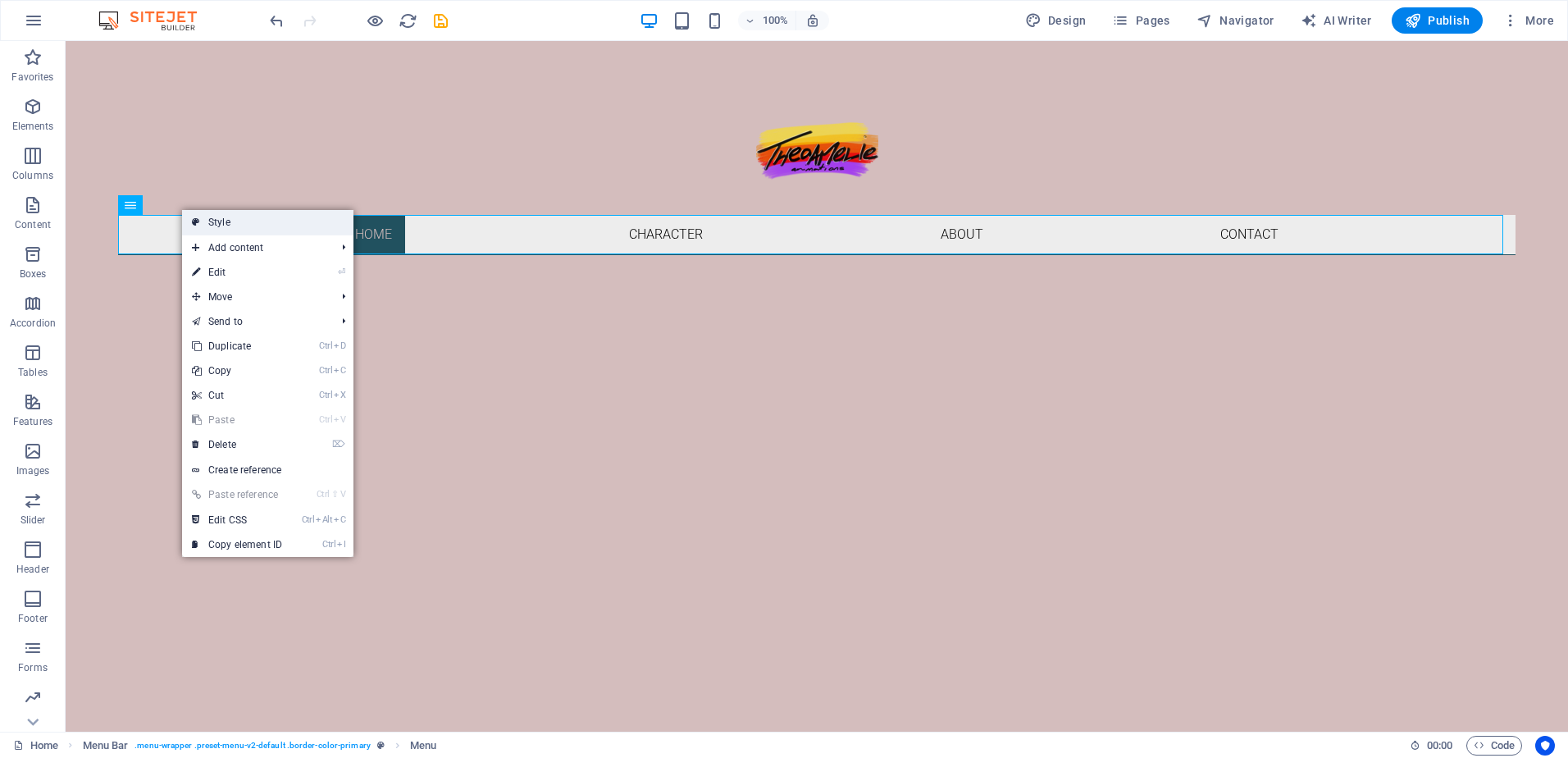
select select "px"
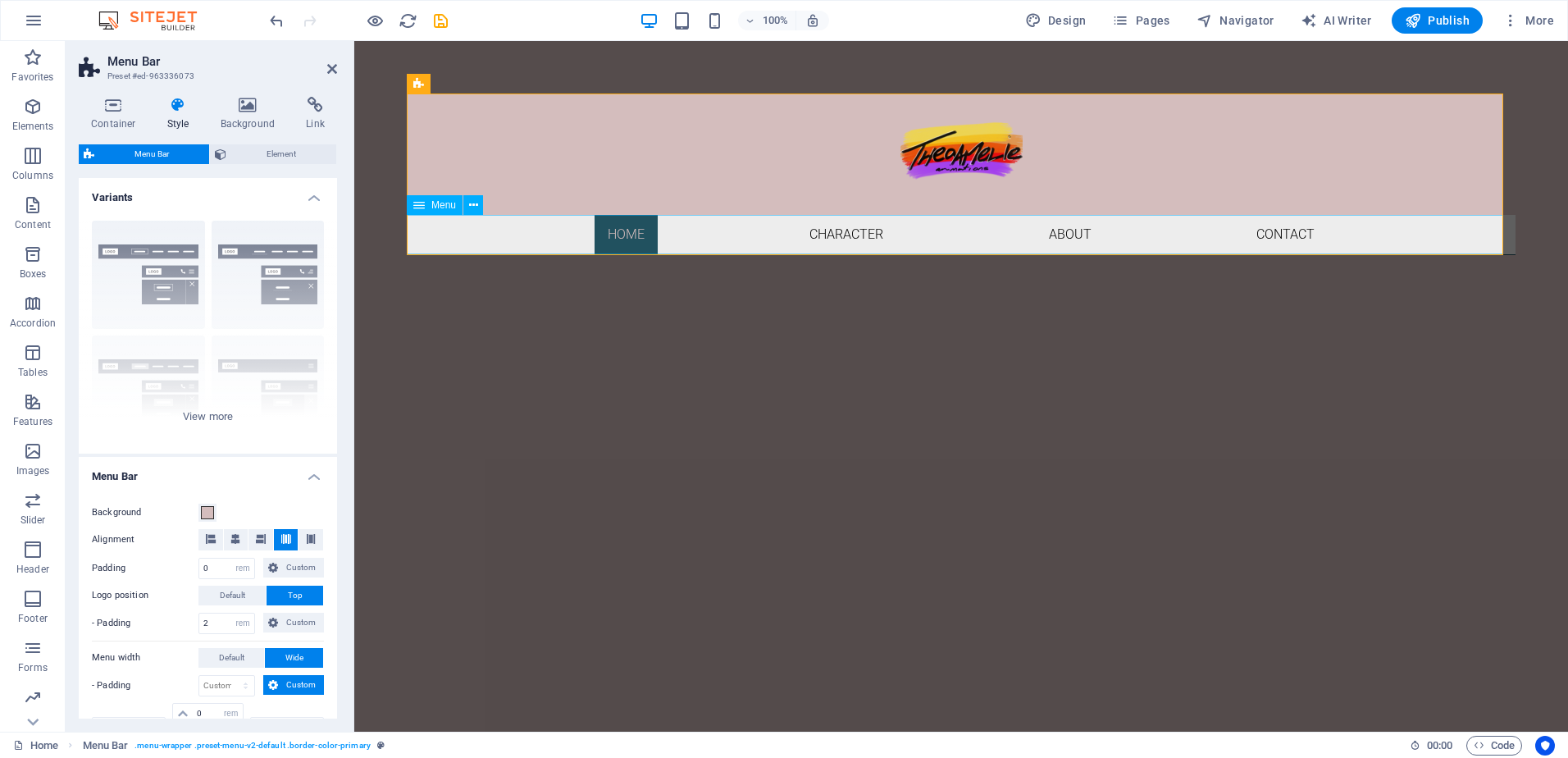
click at [488, 224] on nav "Home Character About Contact" at bounding box center [961, 234] width 1108 height 39
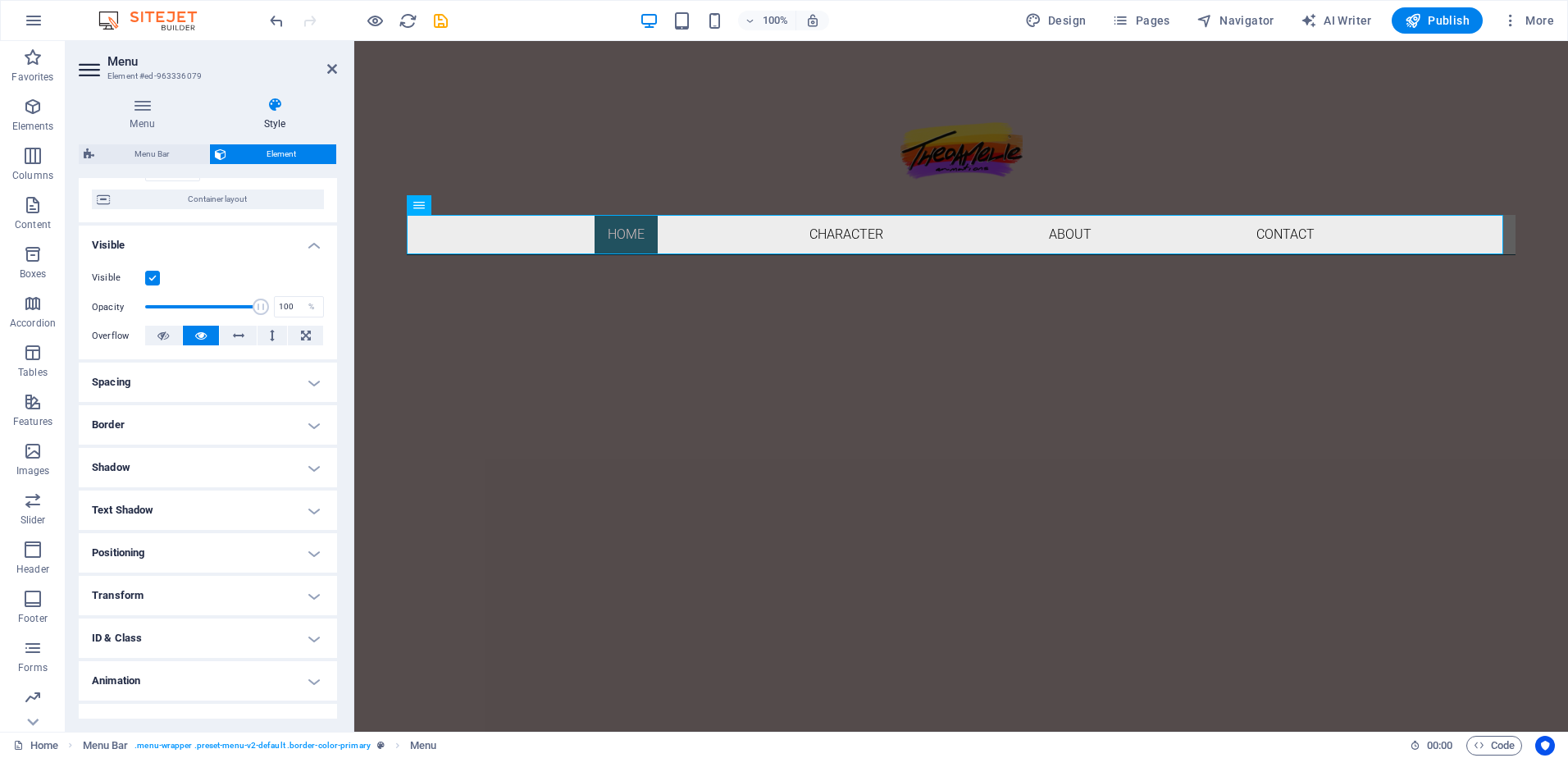
scroll to position [153, 0]
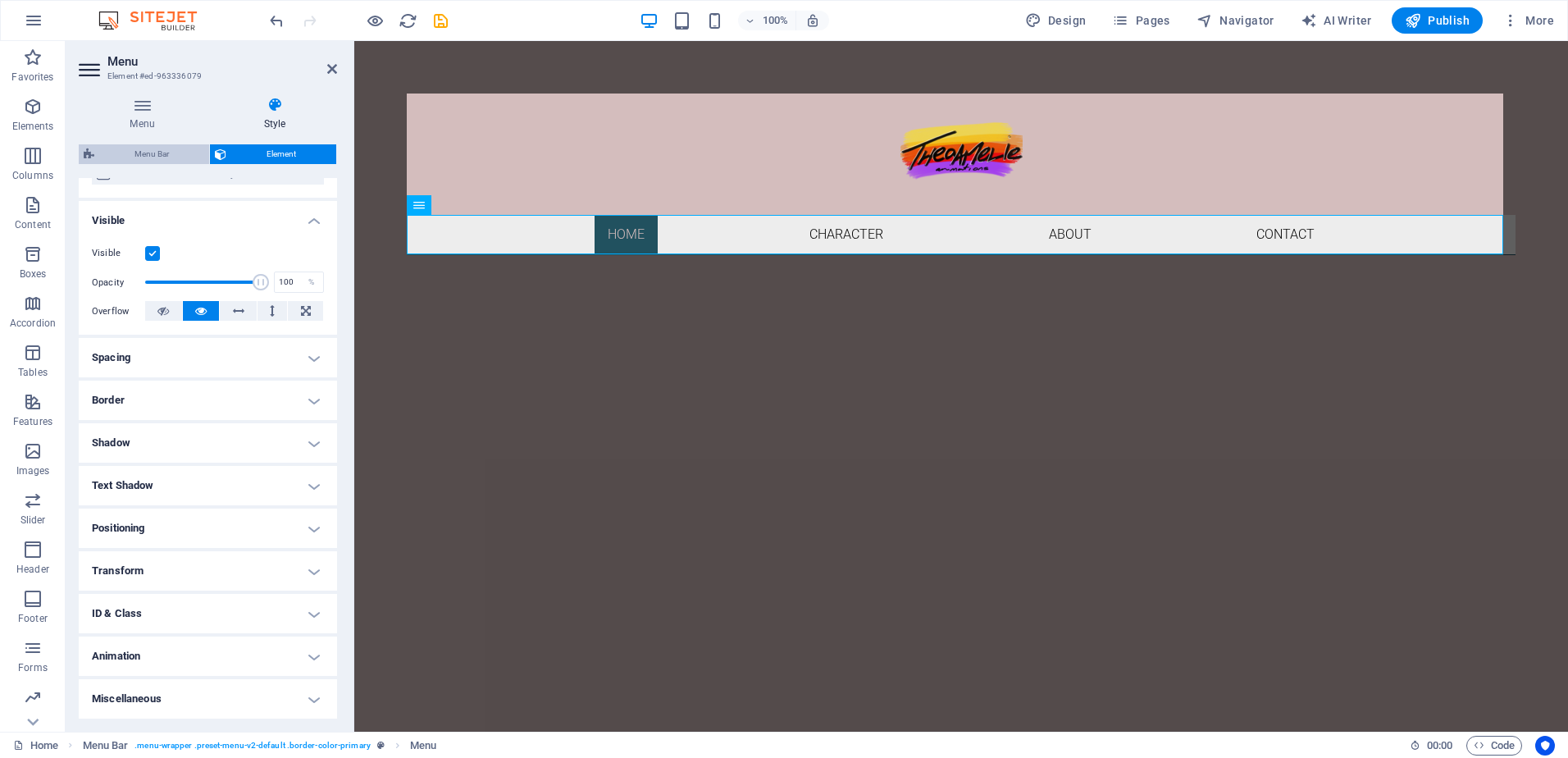
click at [159, 157] on span "Menu Bar" at bounding box center [152, 155] width 105 height 20
select select "rem"
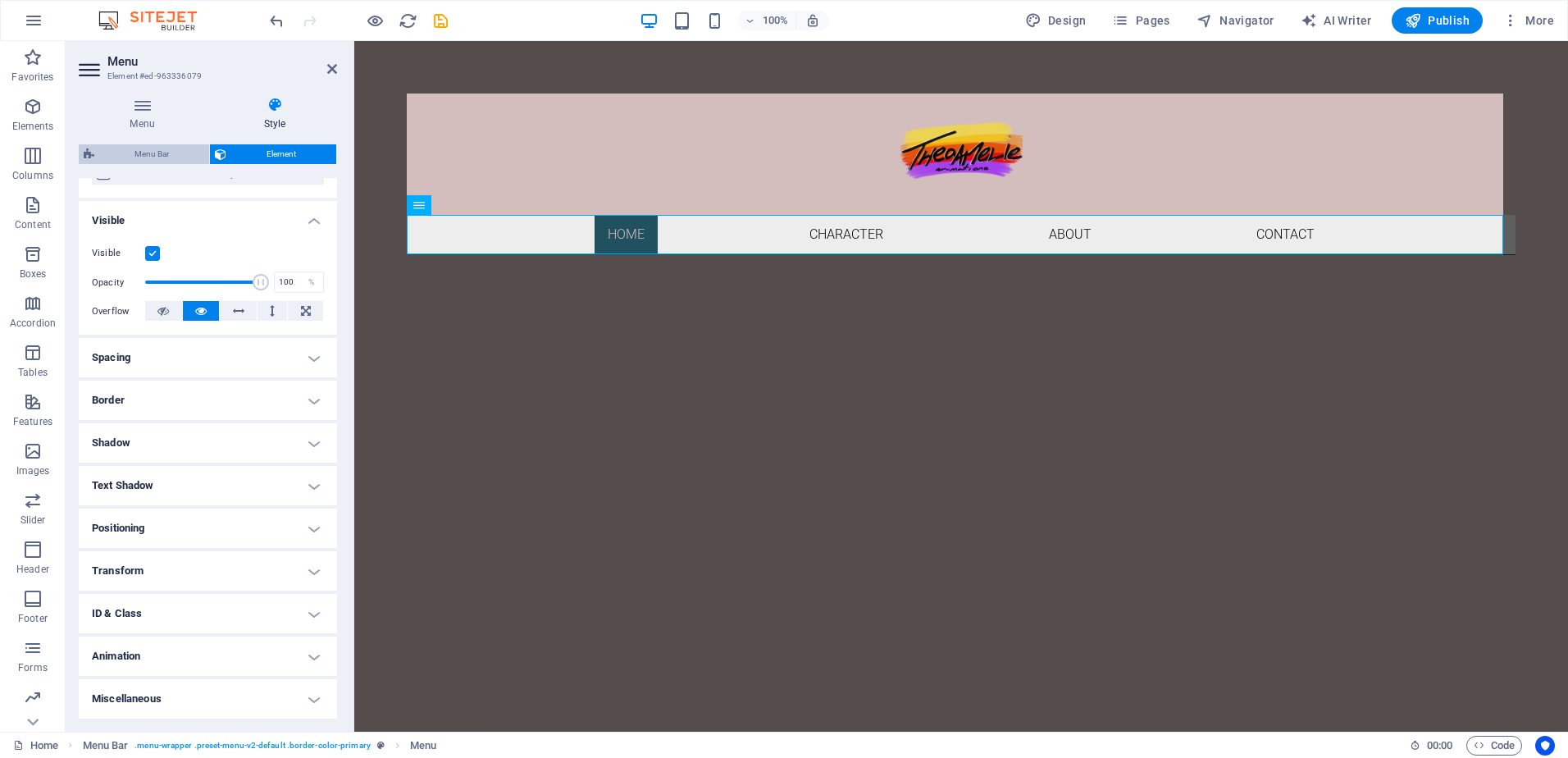
select select "rem"
select select "%"
select select "rem"
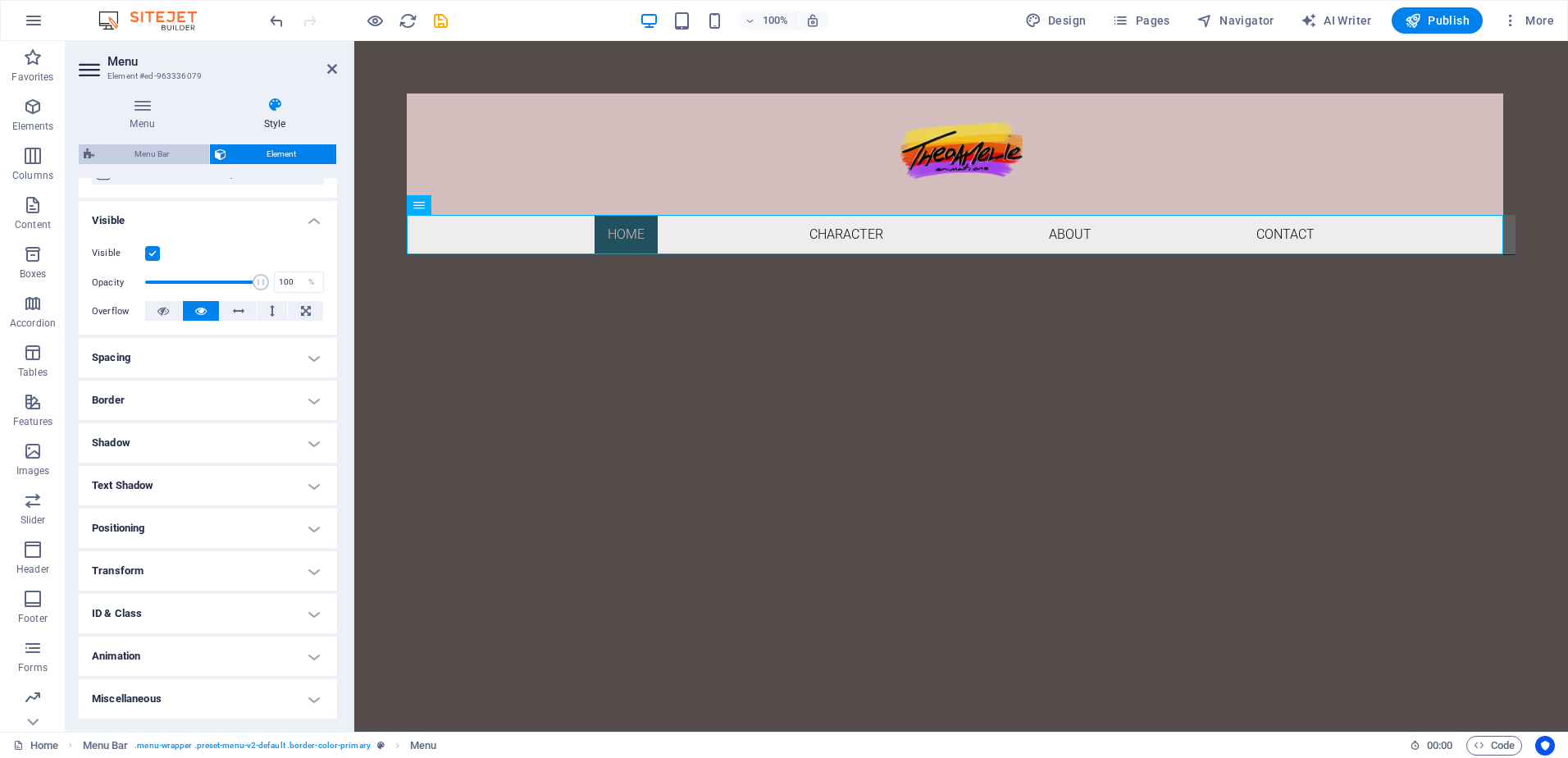
select select "px"
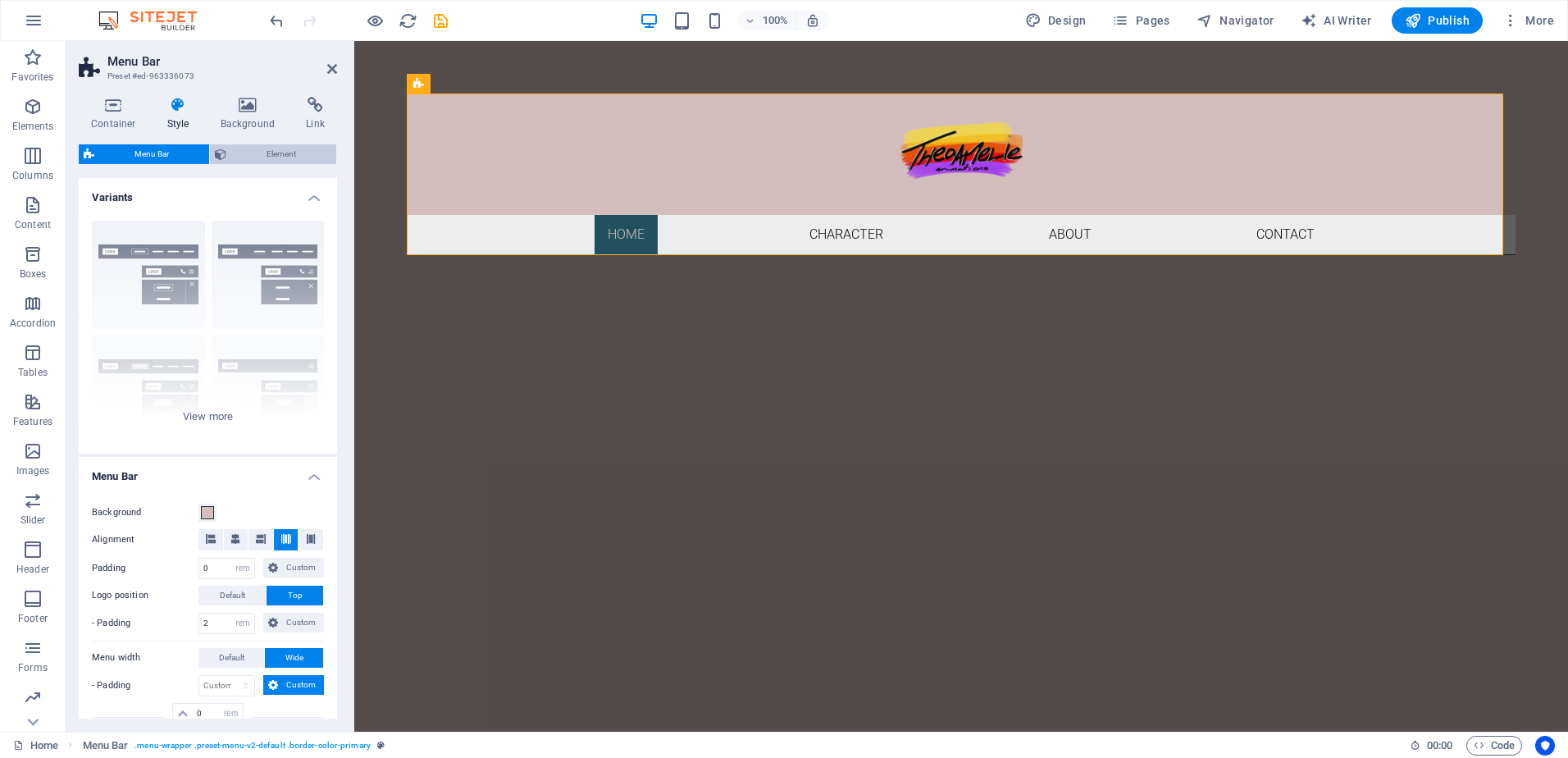
click at [278, 160] on span "Element" at bounding box center [282, 155] width 100 height 20
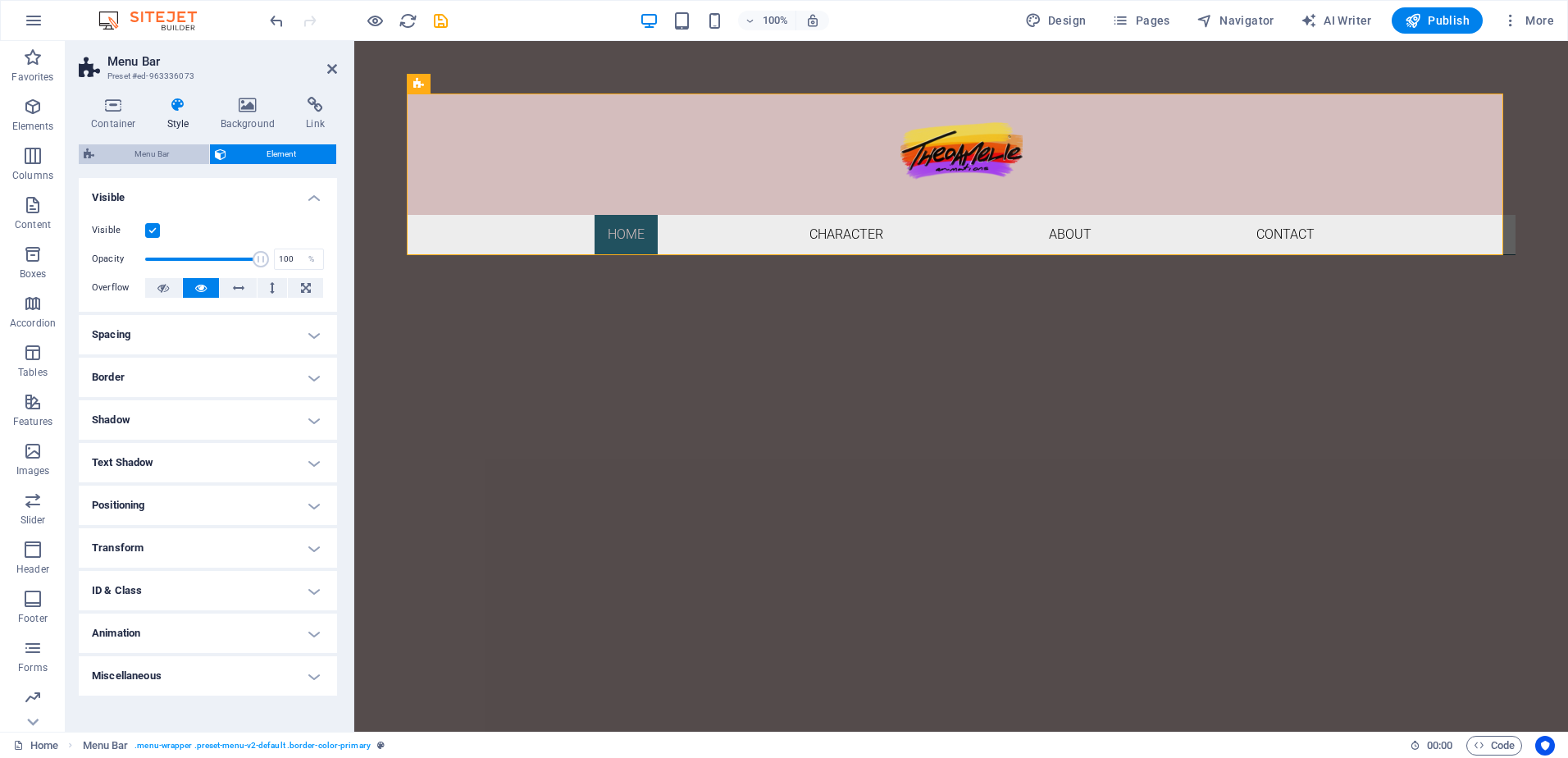
click at [188, 147] on span "Menu Bar" at bounding box center [152, 155] width 105 height 20
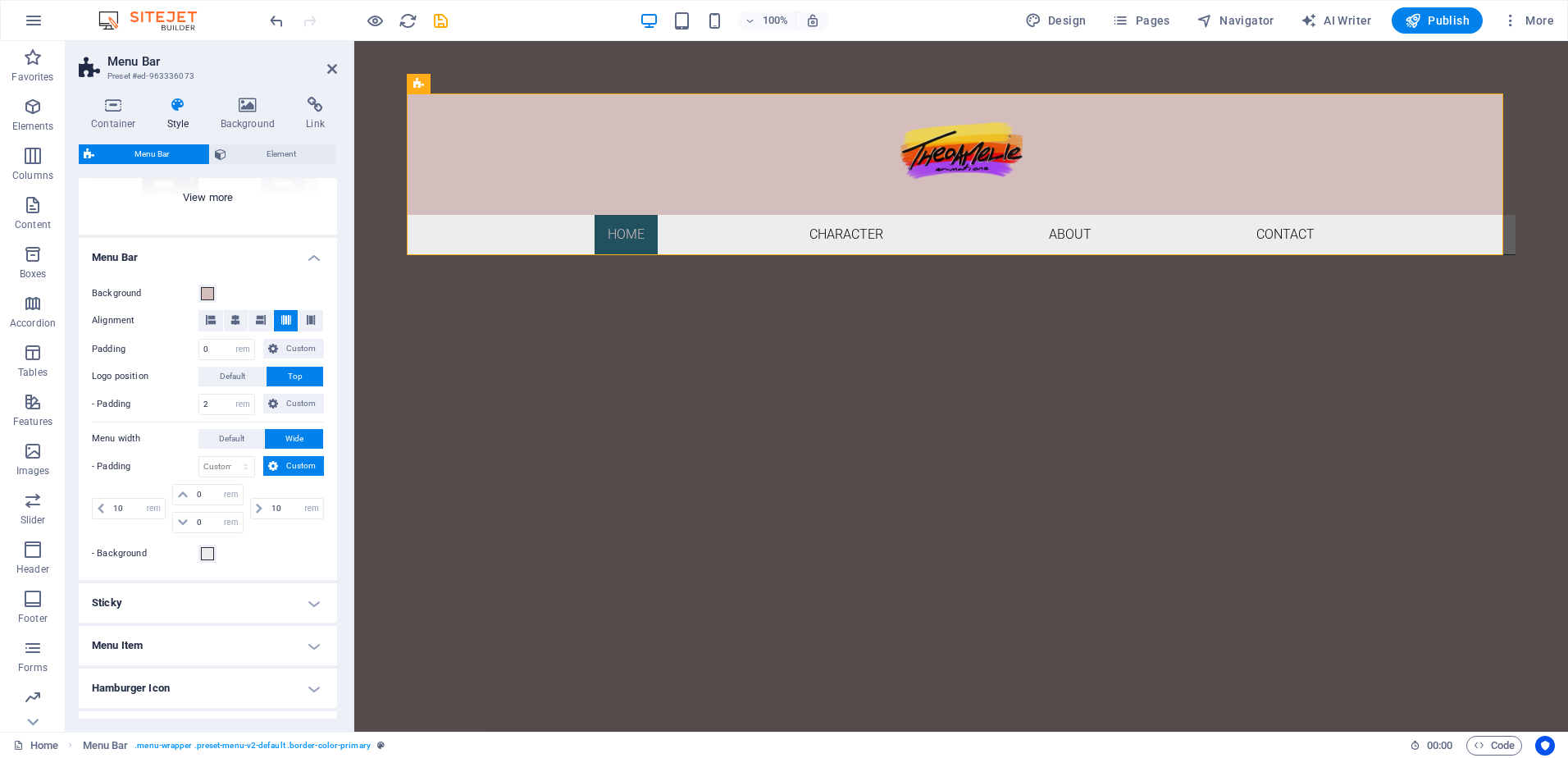
scroll to position [246, 0]
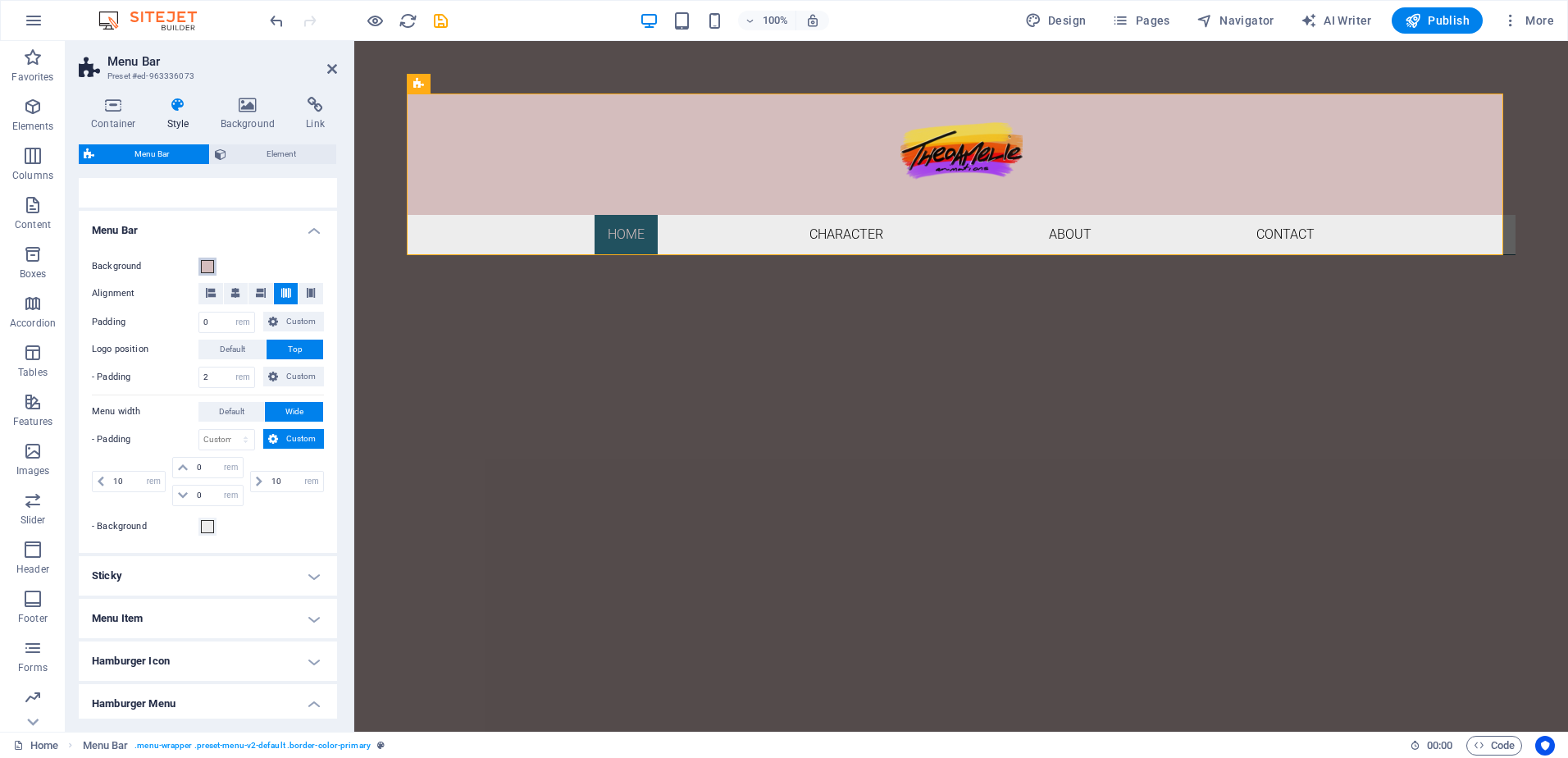
click at [204, 262] on span at bounding box center [207, 266] width 13 height 13
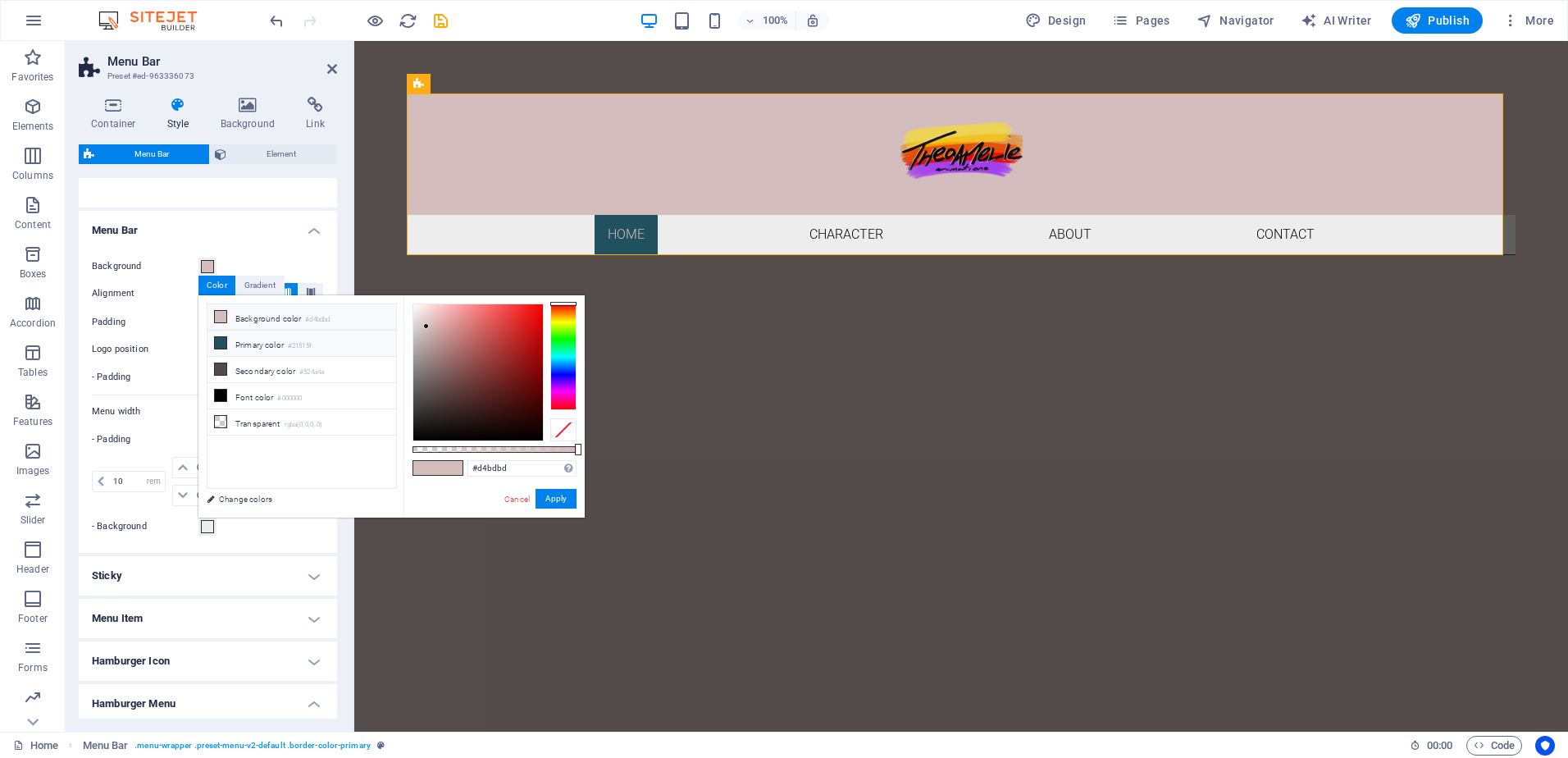
click at [247, 345] on li "Primary color #21515f" at bounding box center [302, 344] width 189 height 27
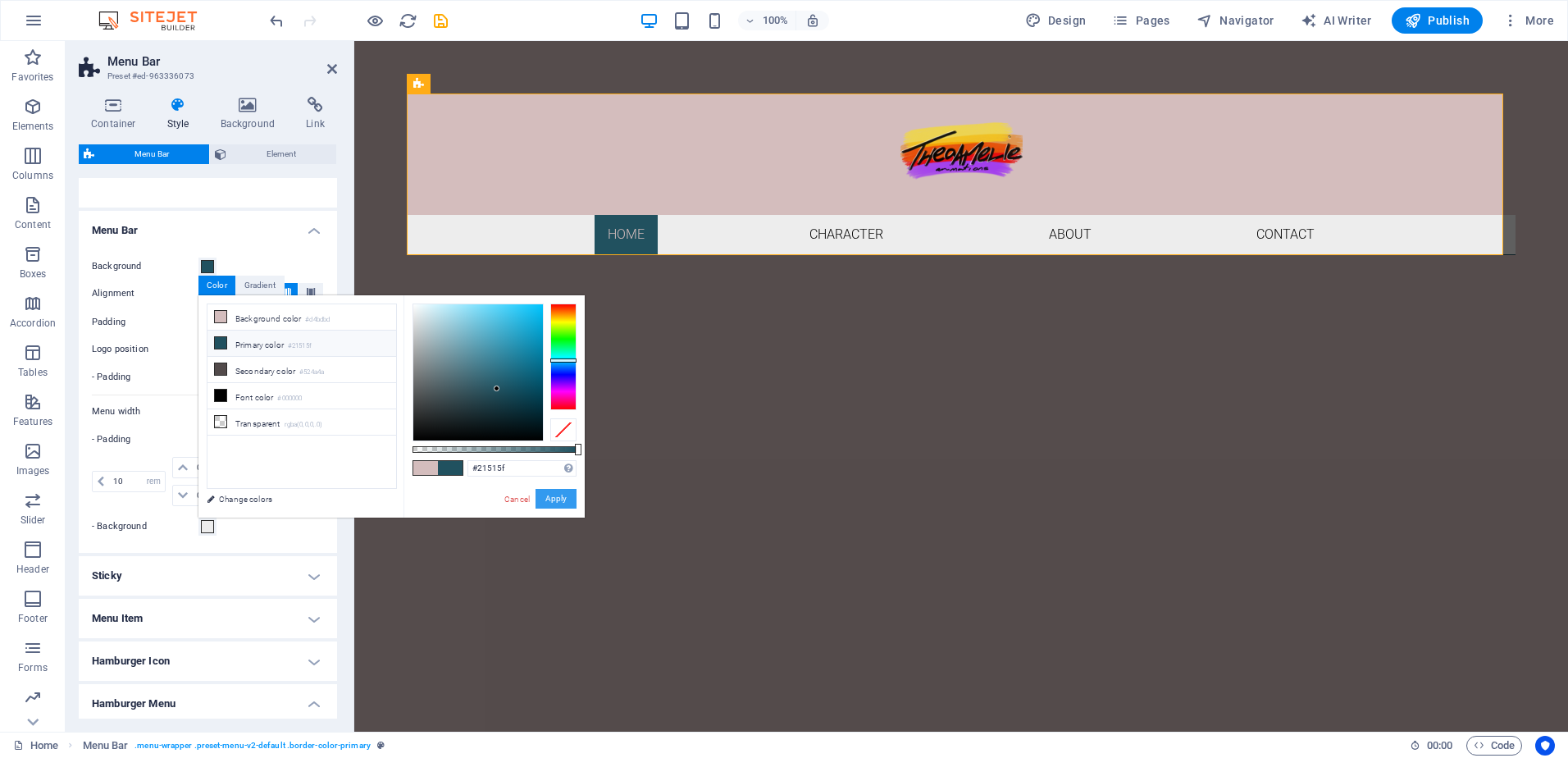
click at [566, 492] on button "Apply" at bounding box center [556, 498] width 41 height 20
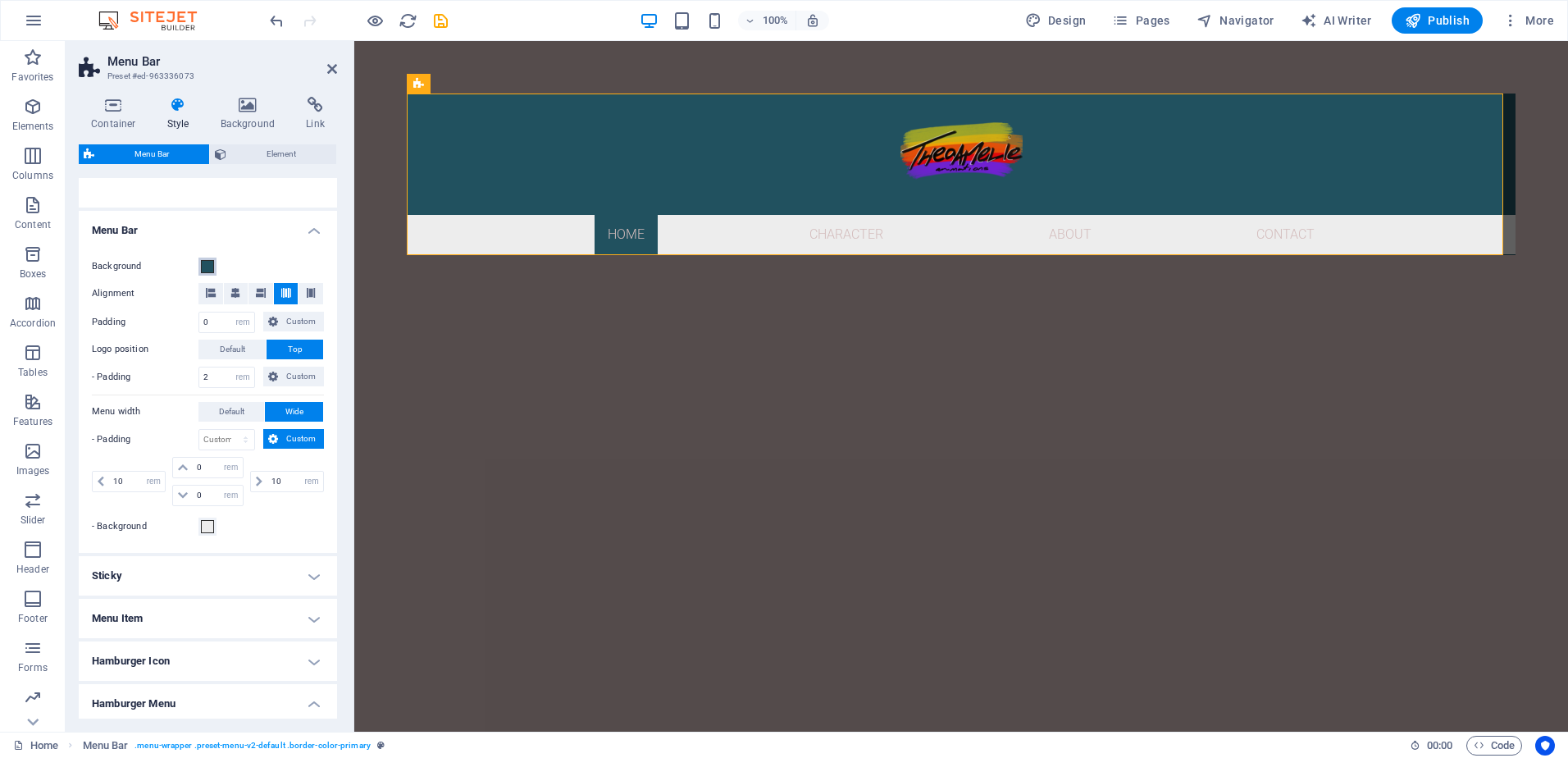
click at [210, 266] on span at bounding box center [207, 266] width 13 height 13
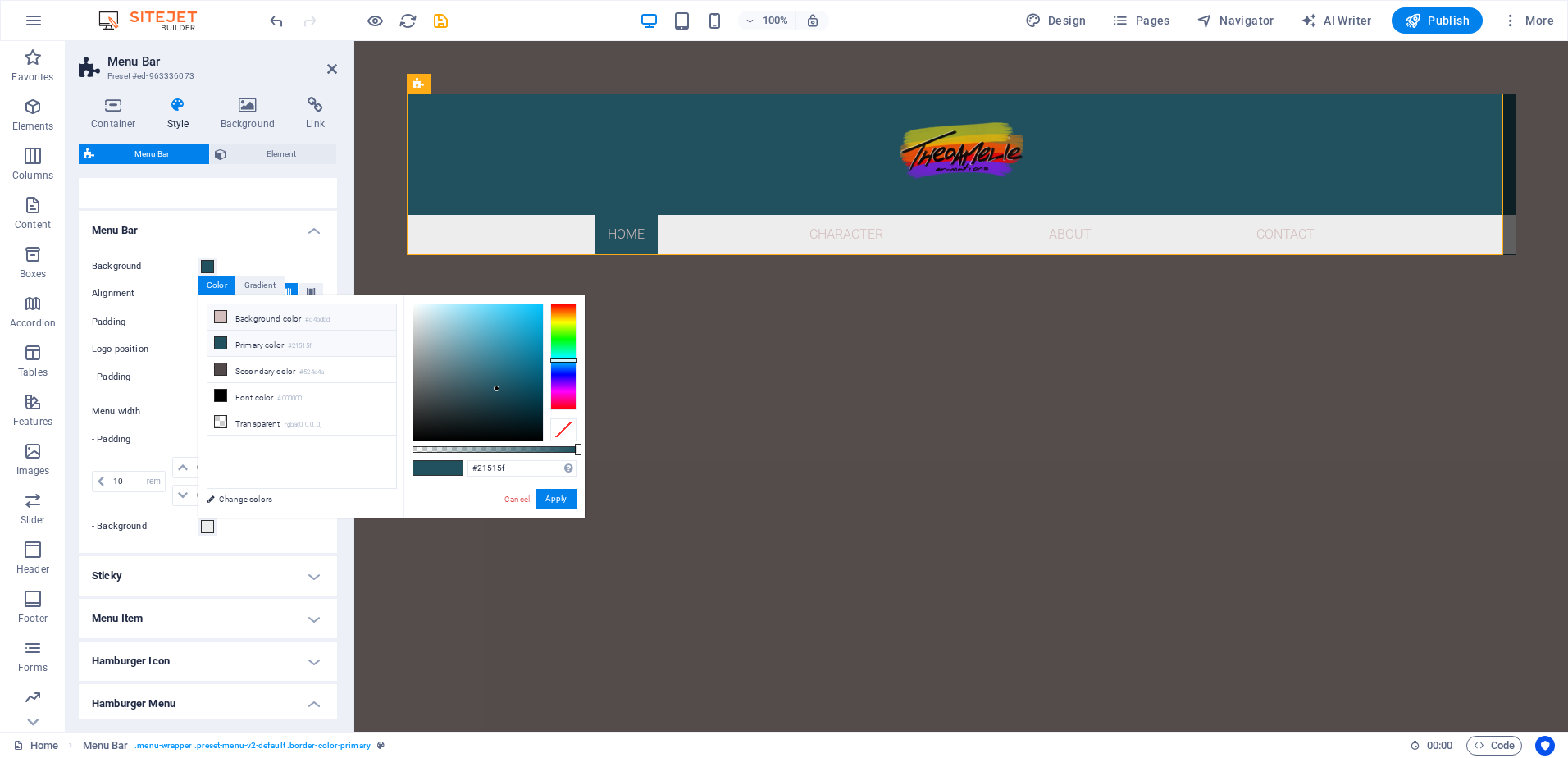
click at [244, 315] on li "Background color #d4bdbd" at bounding box center [302, 317] width 189 height 27
type input "#d4bdbd"
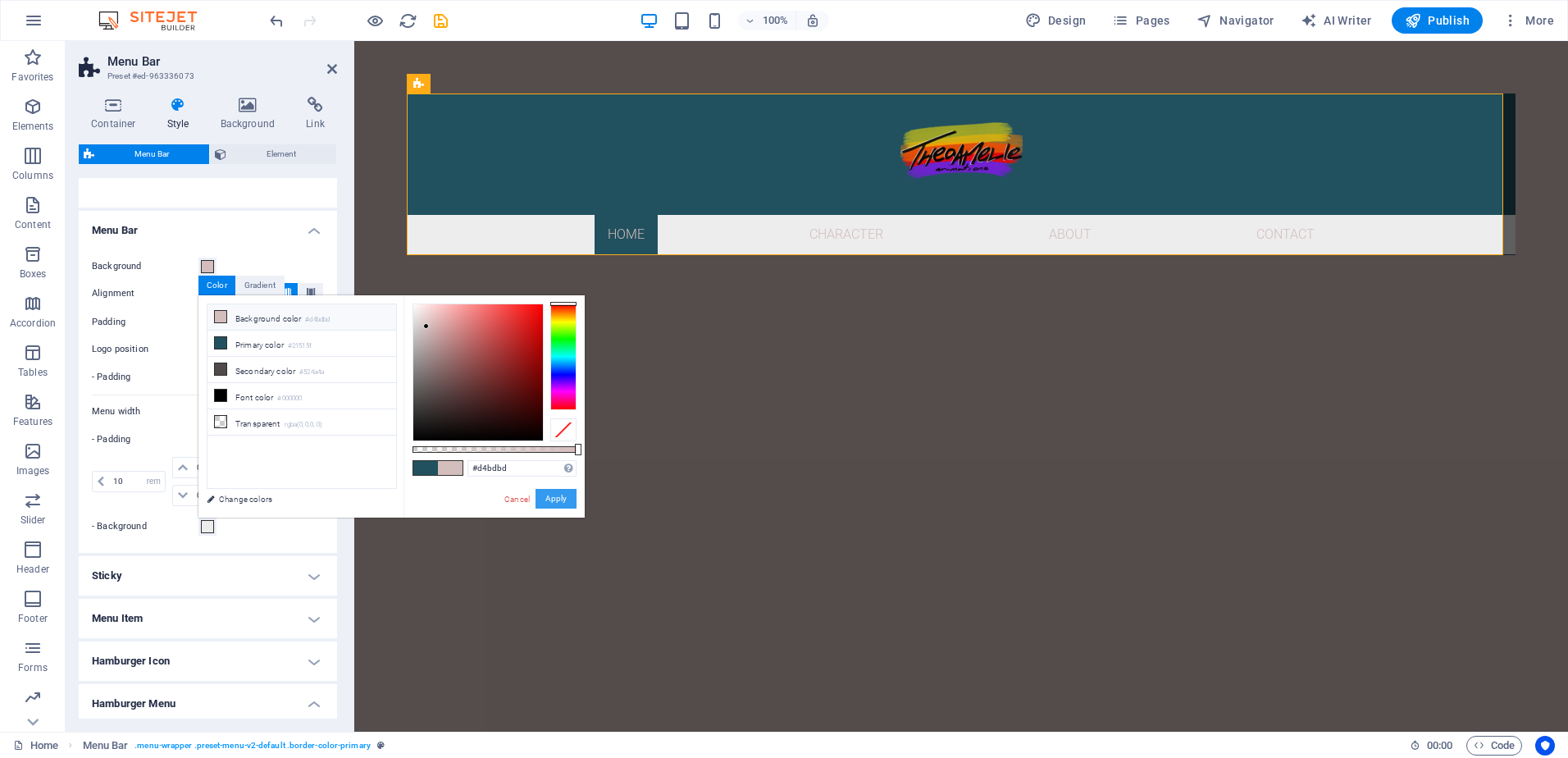
click at [560, 501] on button "Apply" at bounding box center [556, 498] width 41 height 20
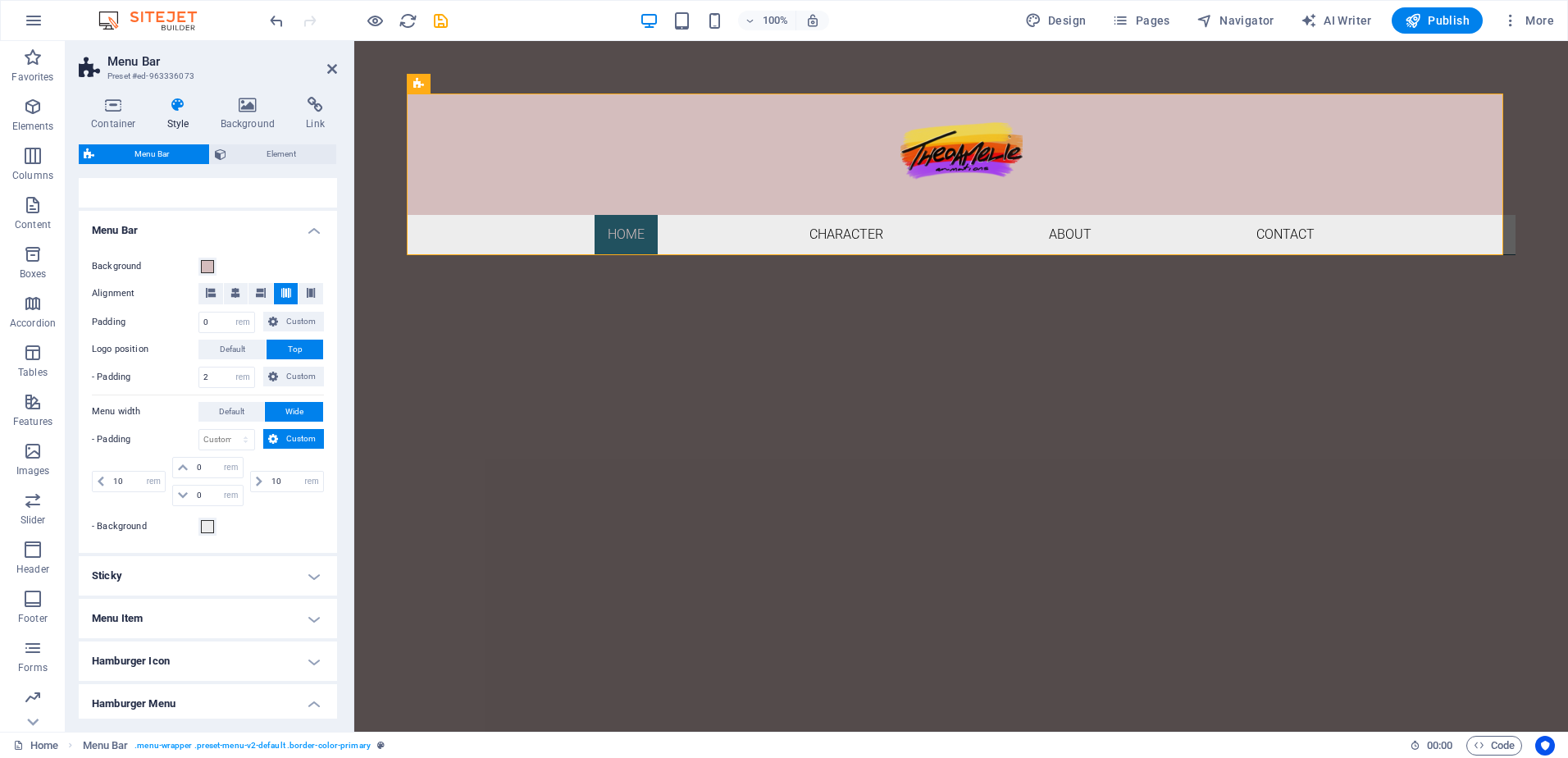
click at [278, 530] on div "- Background" at bounding box center [208, 527] width 232 height 20
click at [210, 525] on span at bounding box center [207, 526] width 13 height 13
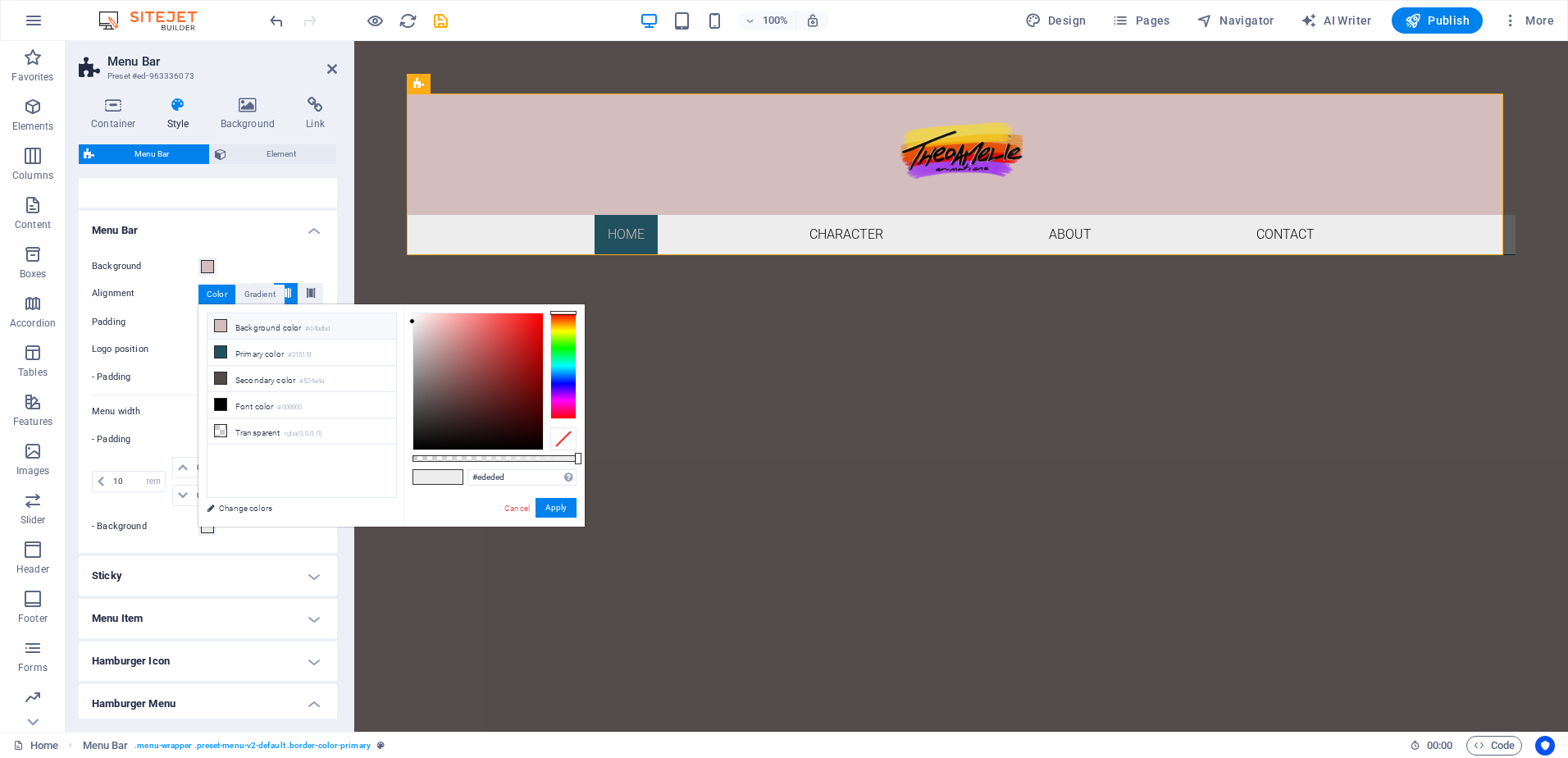
click at [265, 330] on li "Background color #d4bdbd" at bounding box center [302, 326] width 189 height 27
click at [555, 508] on button "Apply" at bounding box center [556, 508] width 41 height 20
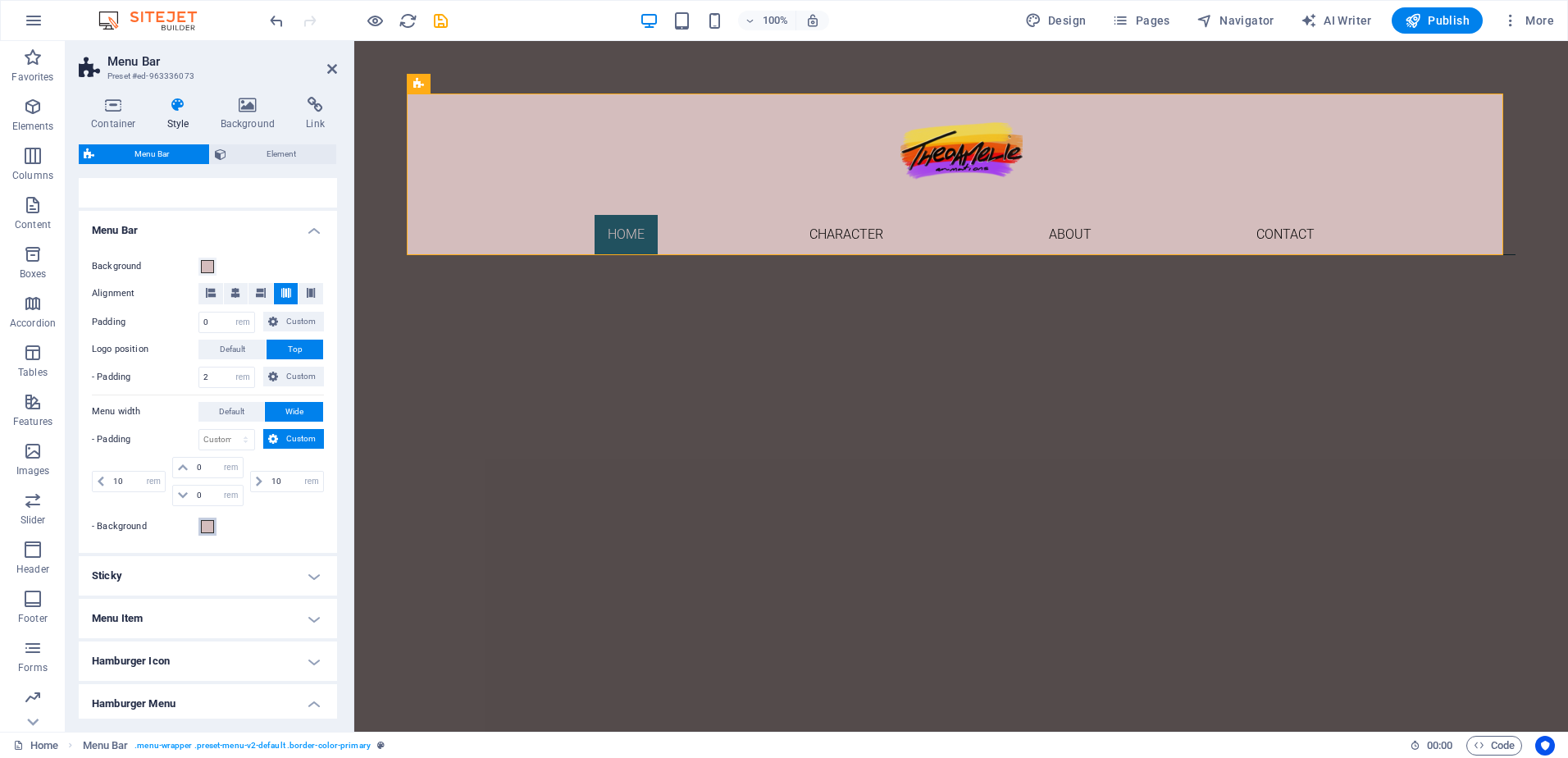
click at [209, 526] on span at bounding box center [207, 526] width 13 height 13
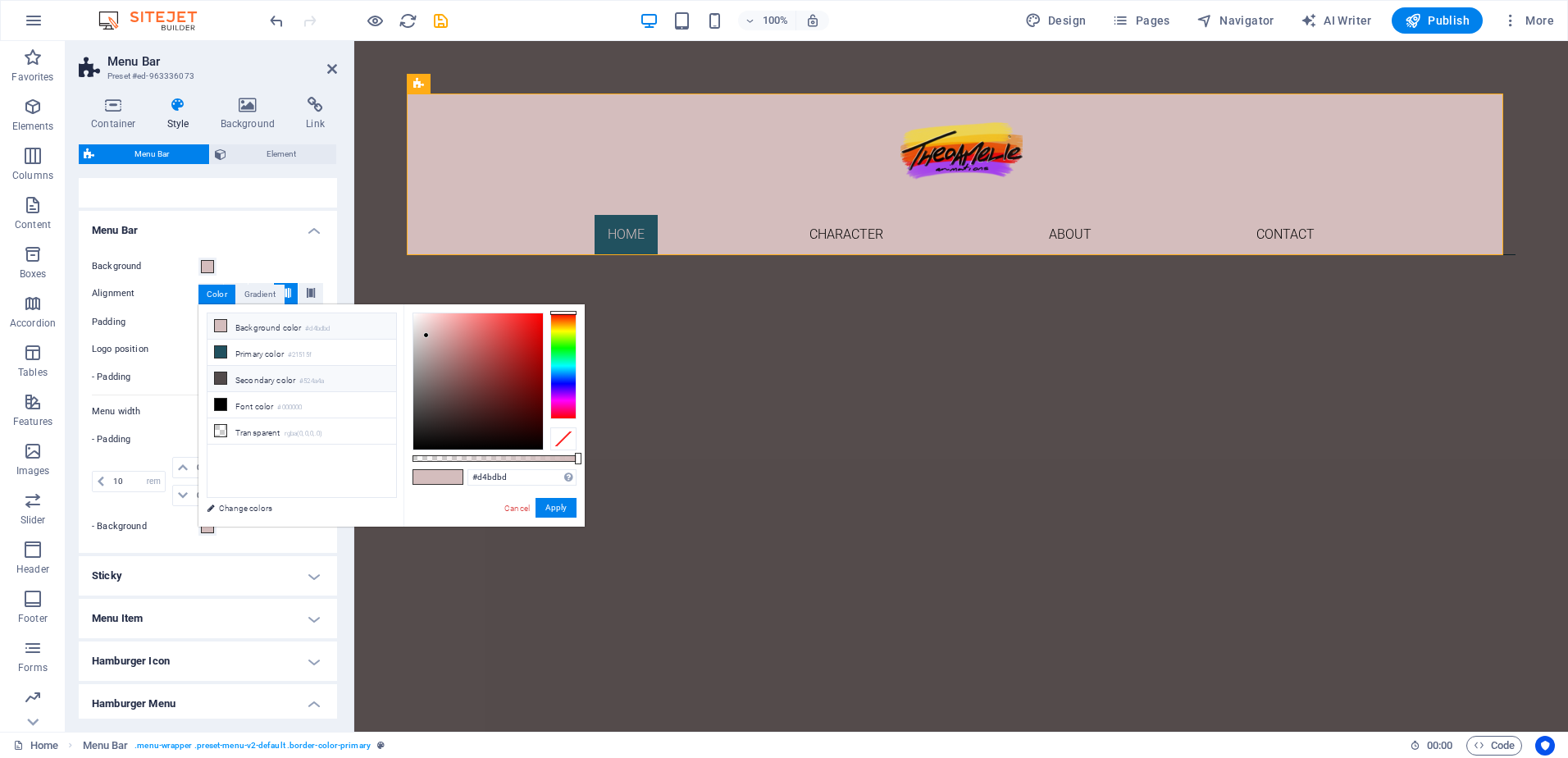
click at [265, 375] on li "Secondary color #524a4a" at bounding box center [302, 378] width 189 height 27
click at [545, 508] on button "Apply" at bounding box center [556, 508] width 41 height 20
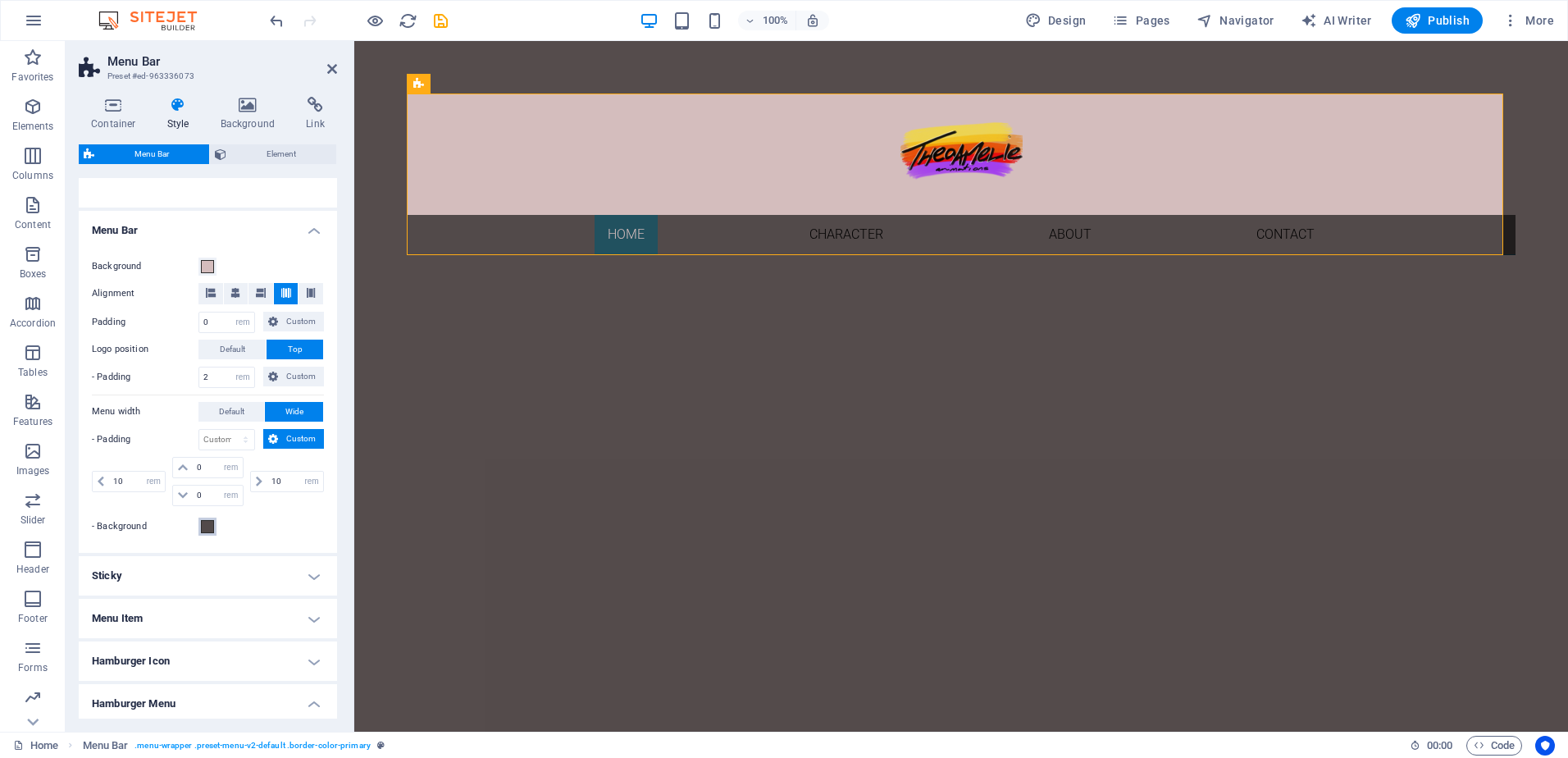
click at [208, 524] on span at bounding box center [207, 526] width 13 height 13
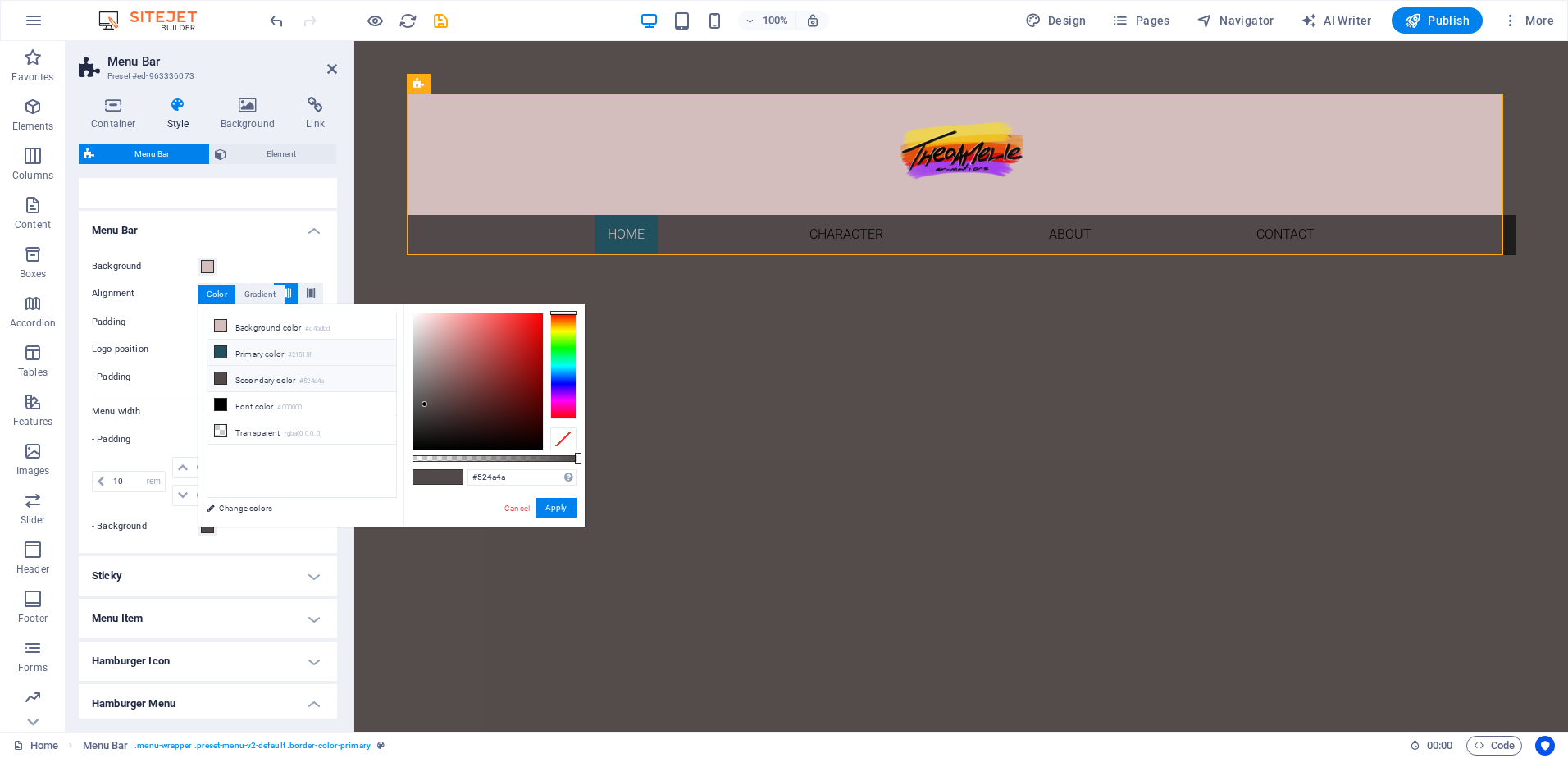
click at [274, 349] on li "Primary color #21515f" at bounding box center [302, 352] width 189 height 27
type input "#21515f"
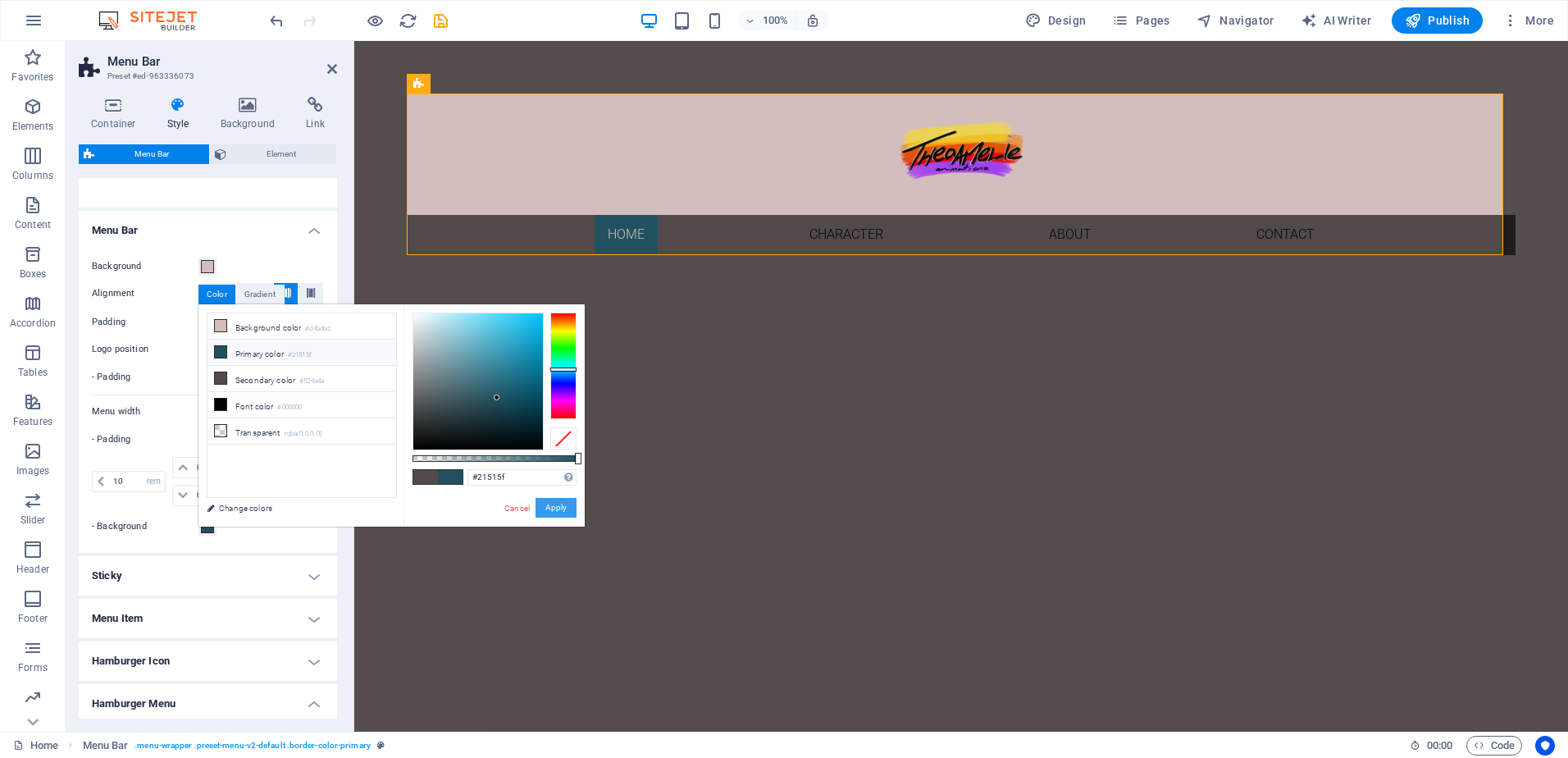
click at [552, 508] on button "Apply" at bounding box center [556, 508] width 41 height 20
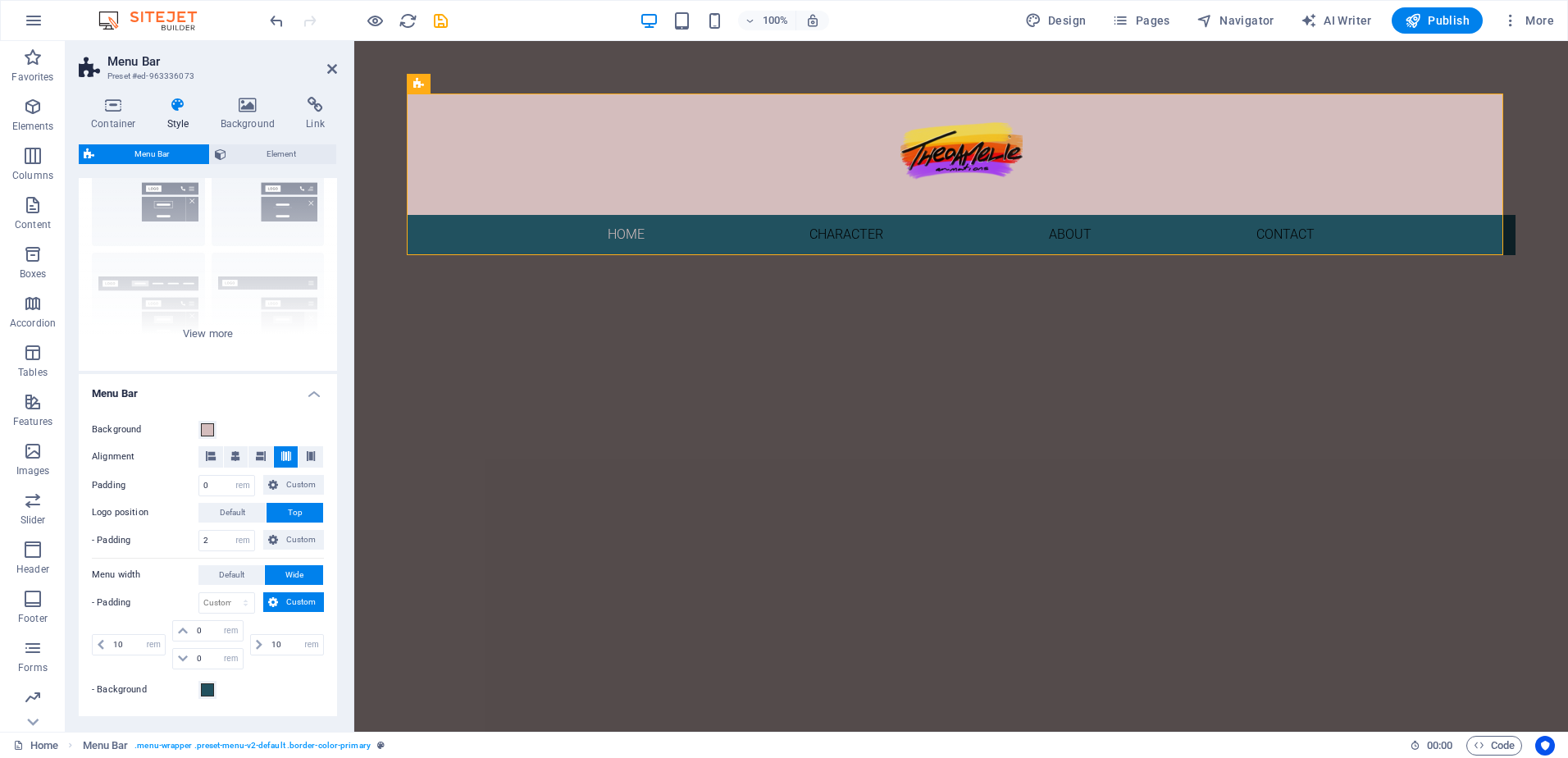
scroll to position [82, 0]
click at [282, 20] on icon "undo" at bounding box center [277, 21] width 19 height 19
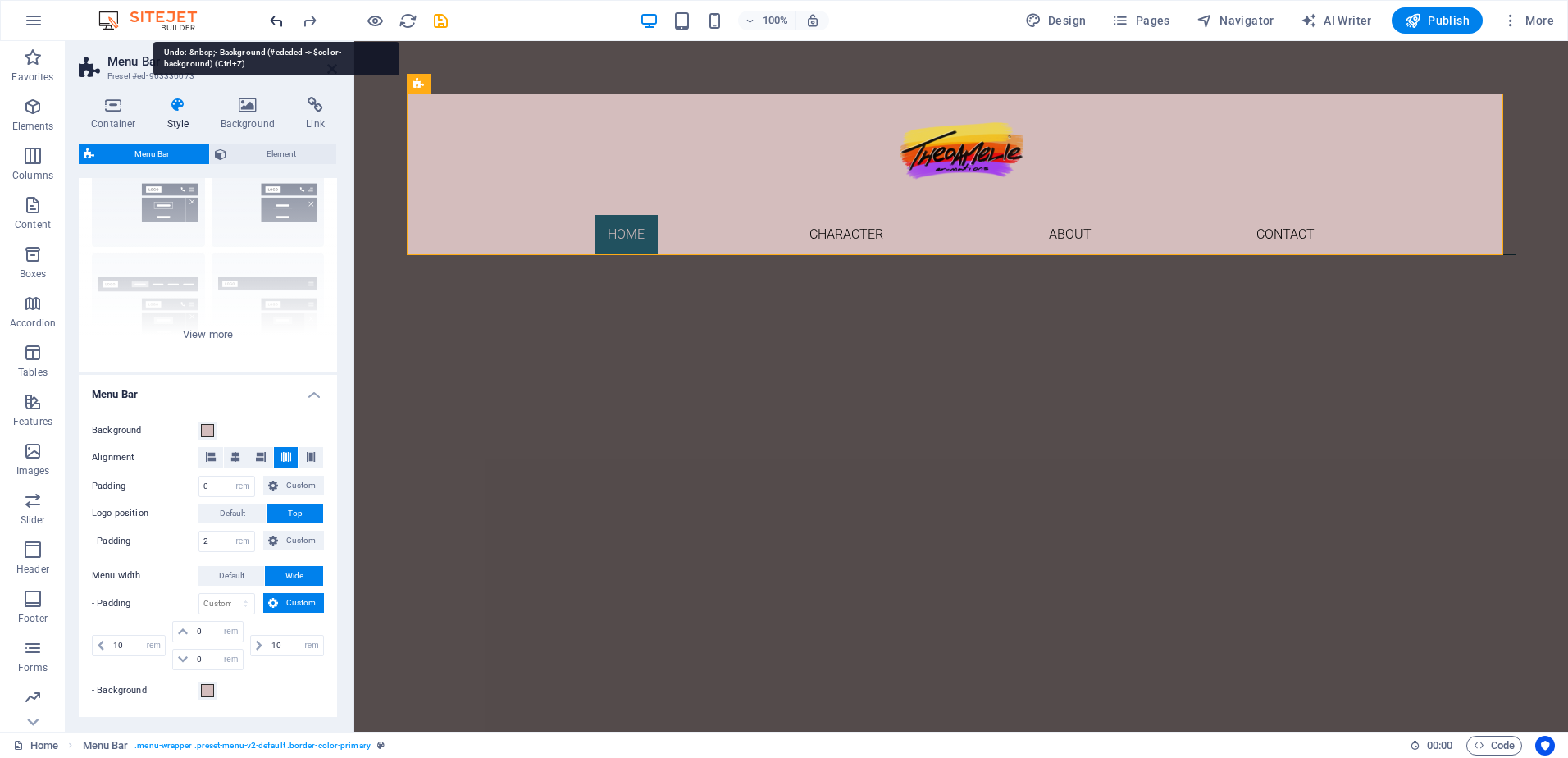
click at [278, 20] on icon "undo" at bounding box center [277, 21] width 19 height 19
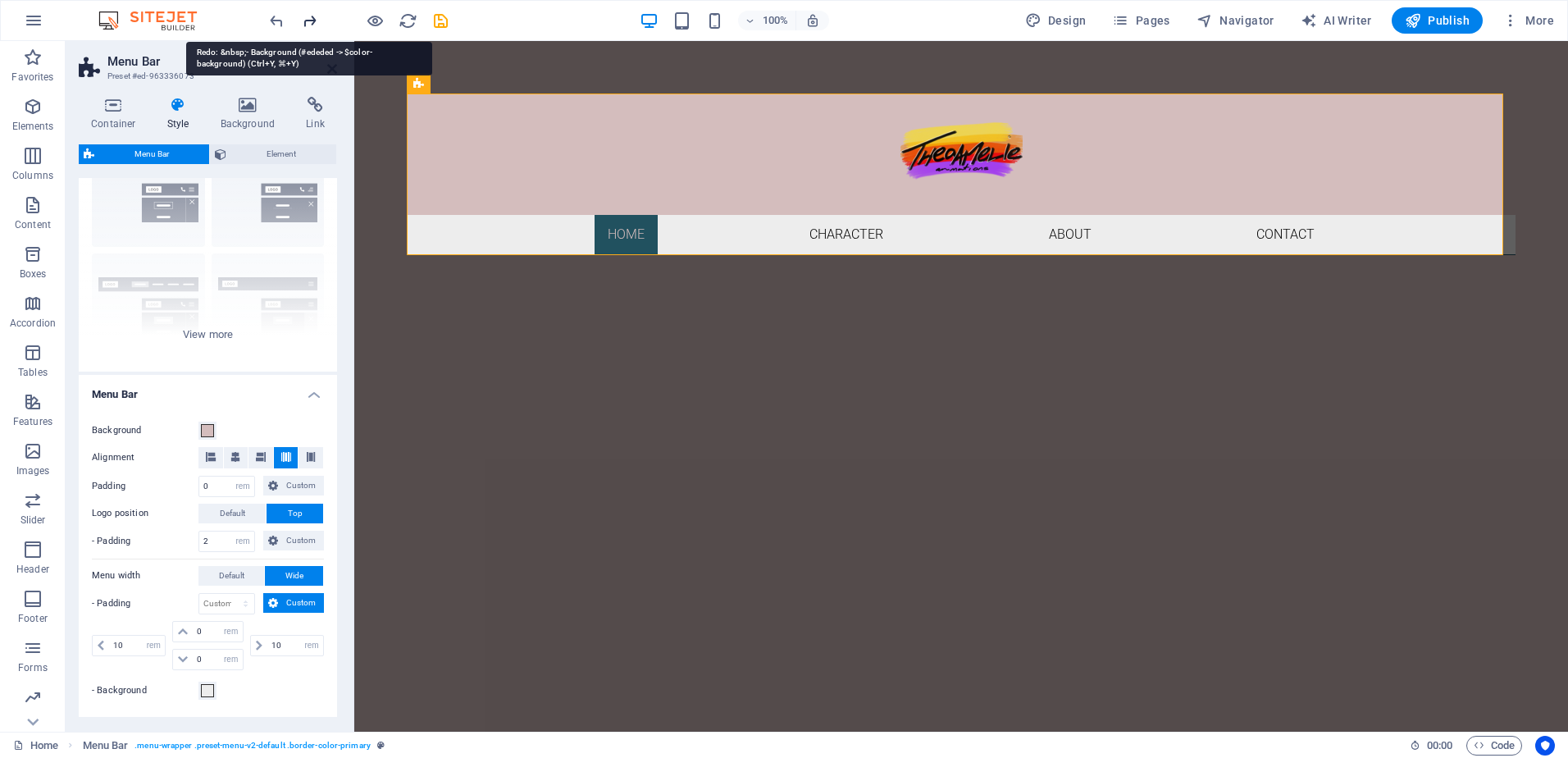
click at [302, 24] on icon "redo" at bounding box center [309, 21] width 19 height 19
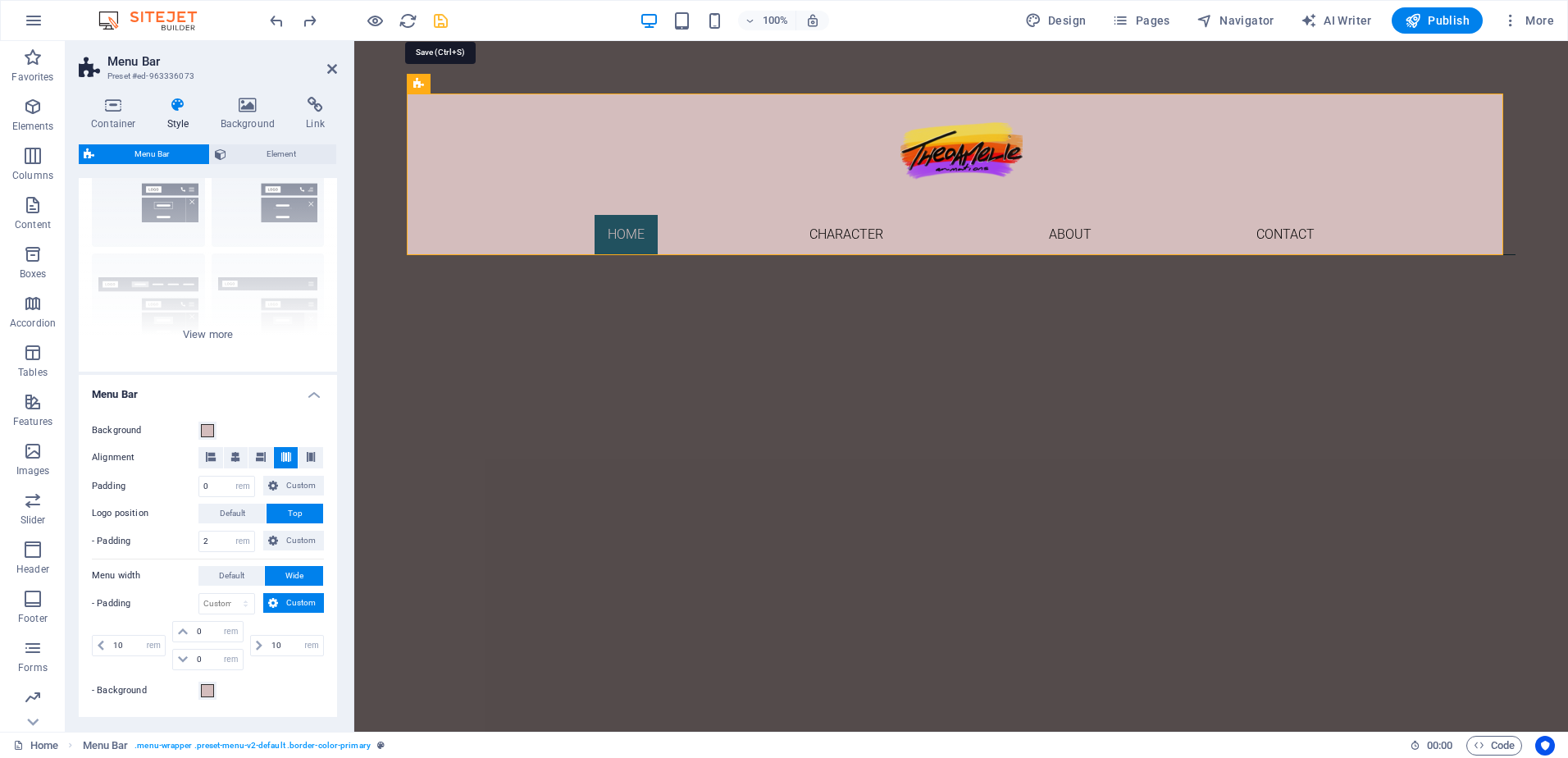
click at [445, 23] on icon "save" at bounding box center [440, 21] width 19 height 19
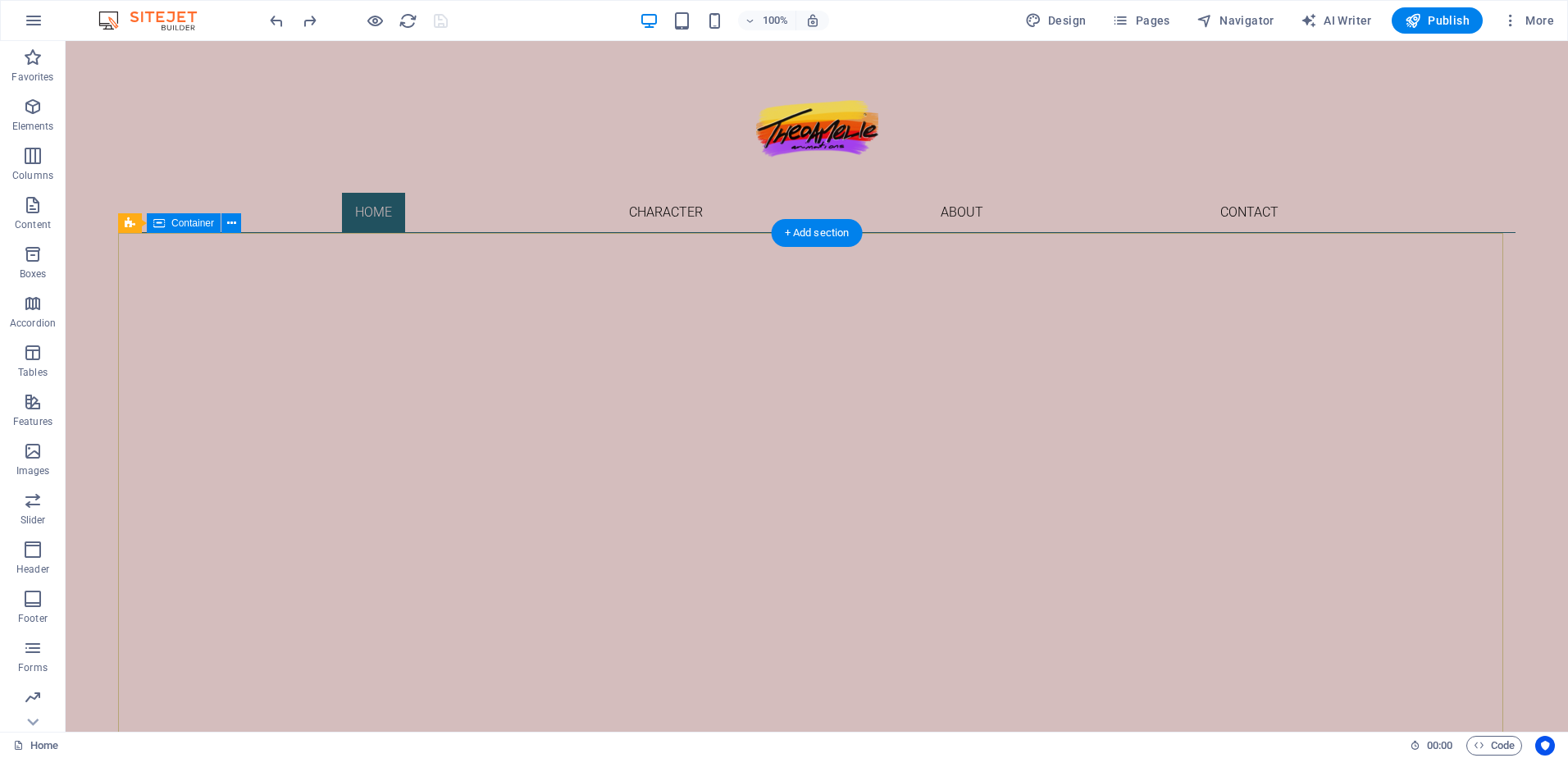
scroll to position [0, 0]
